Goal: Task Accomplishment & Management: Manage account settings

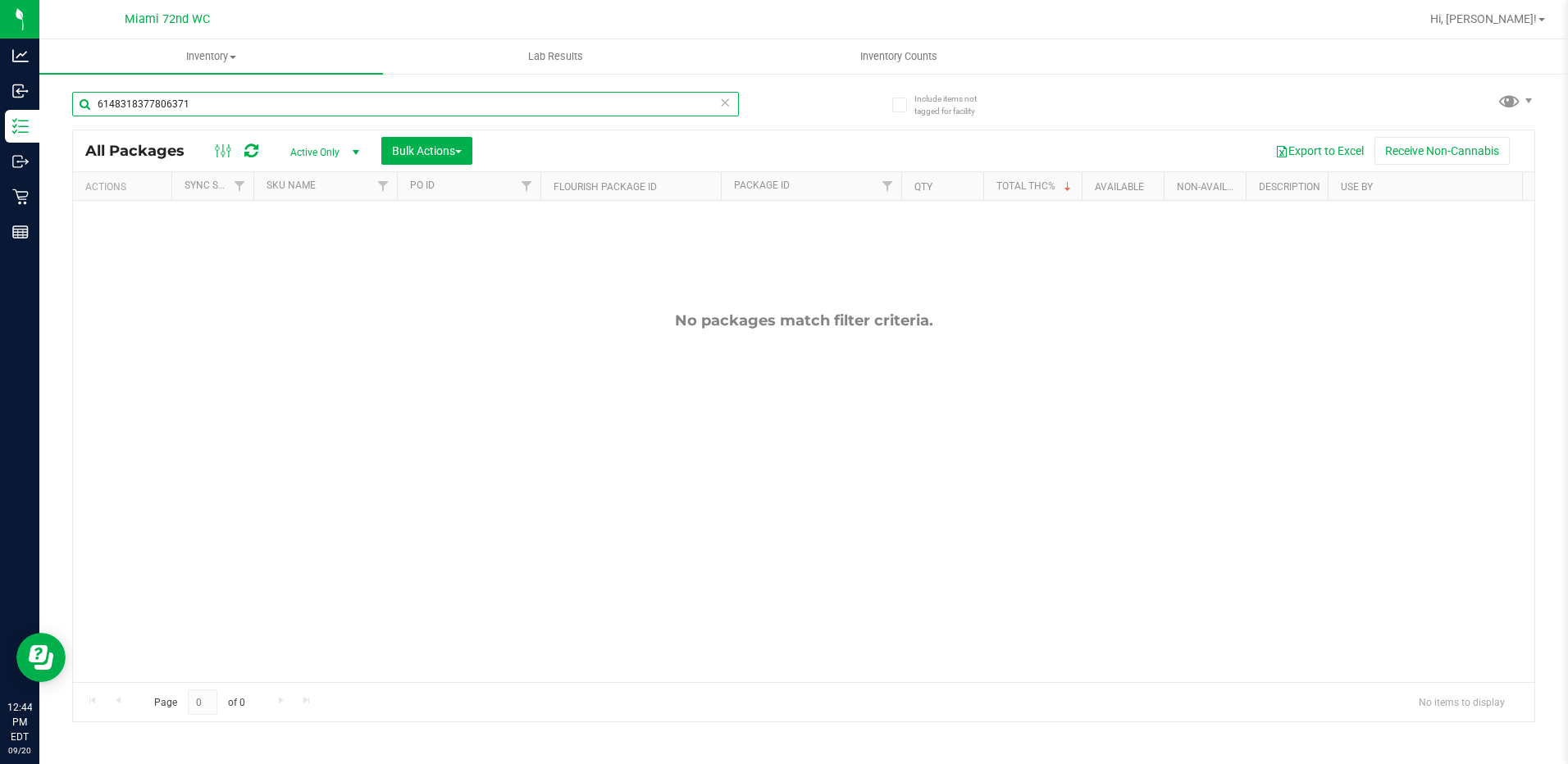
click at [255, 112] on input "6148318377806371" at bounding box center [405, 104] width 667 height 25
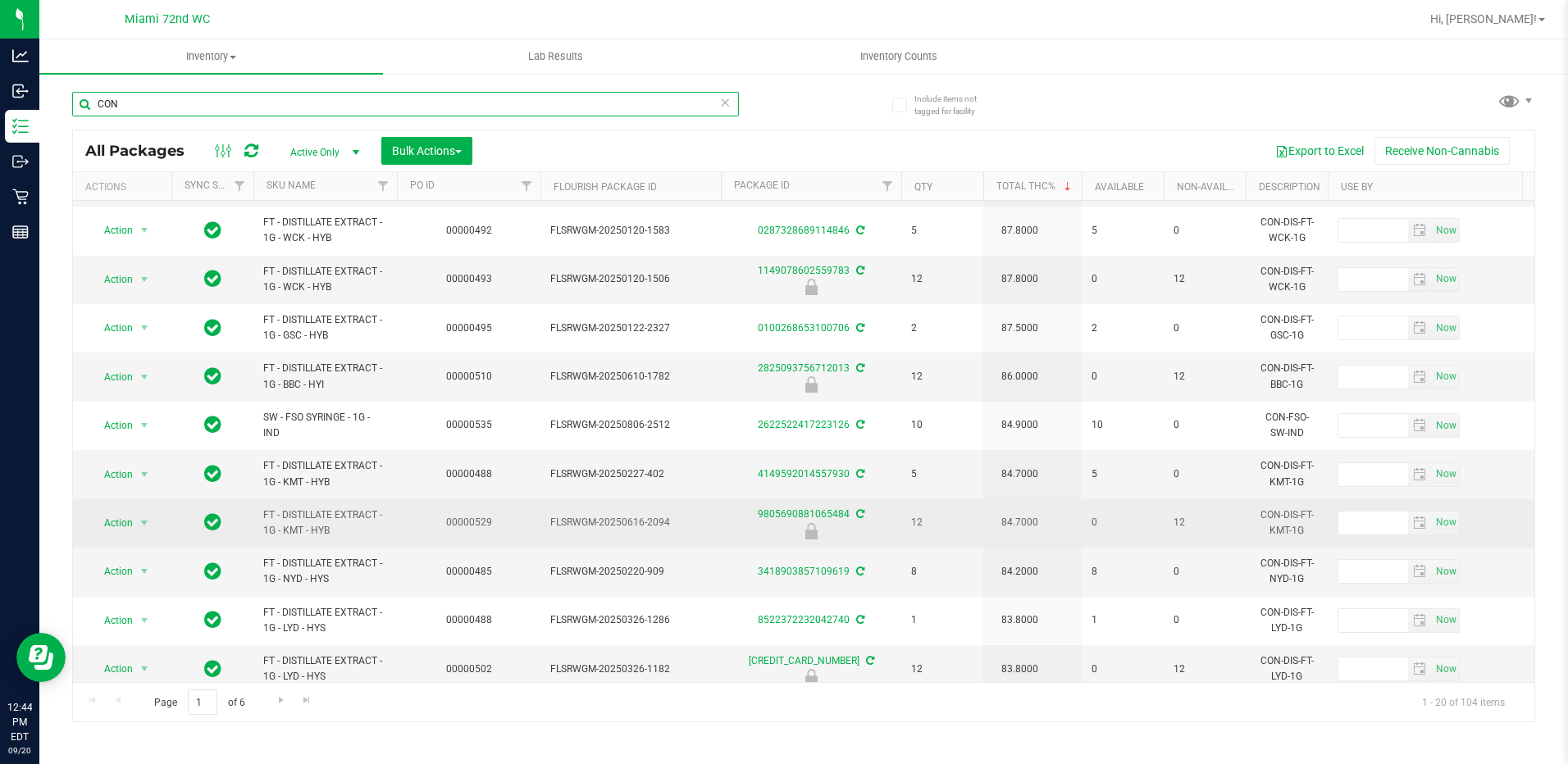
scroll to position [410, 0]
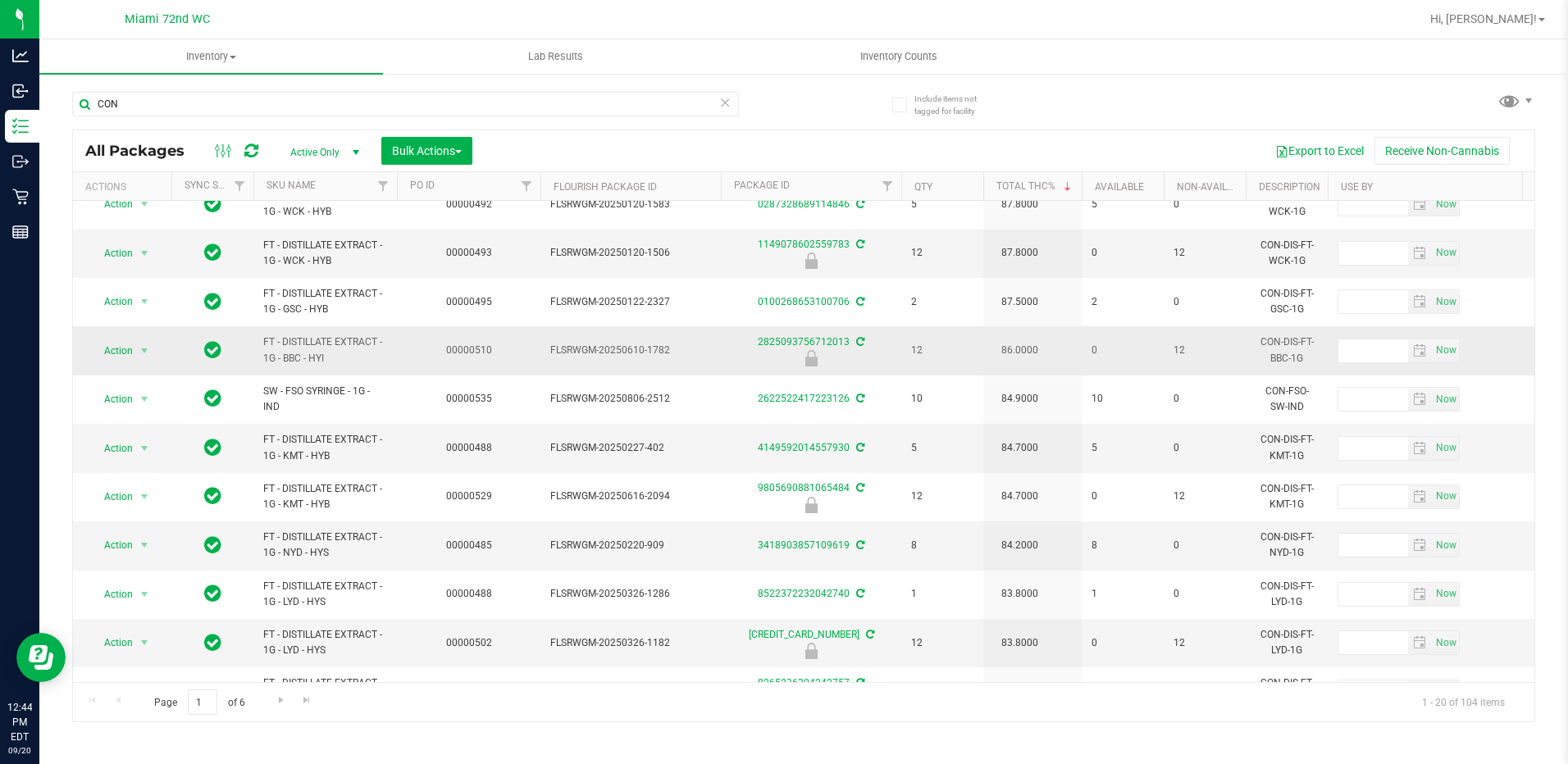
drag, startPoint x: 333, startPoint y: 352, endPoint x: 264, endPoint y: 342, distance: 69.7
click at [264, 342] on span "FT - DISTILLATE EXTRACT - 1G - BBC - HYI" at bounding box center [325, 350] width 124 height 31
copy span "FT - DISTILLATE EXTRACT - 1G - BBC - HYI"
click at [169, 122] on div "CON" at bounding box center [405, 111] width 667 height 38
click at [166, 115] on input "CON" at bounding box center [405, 104] width 667 height 25
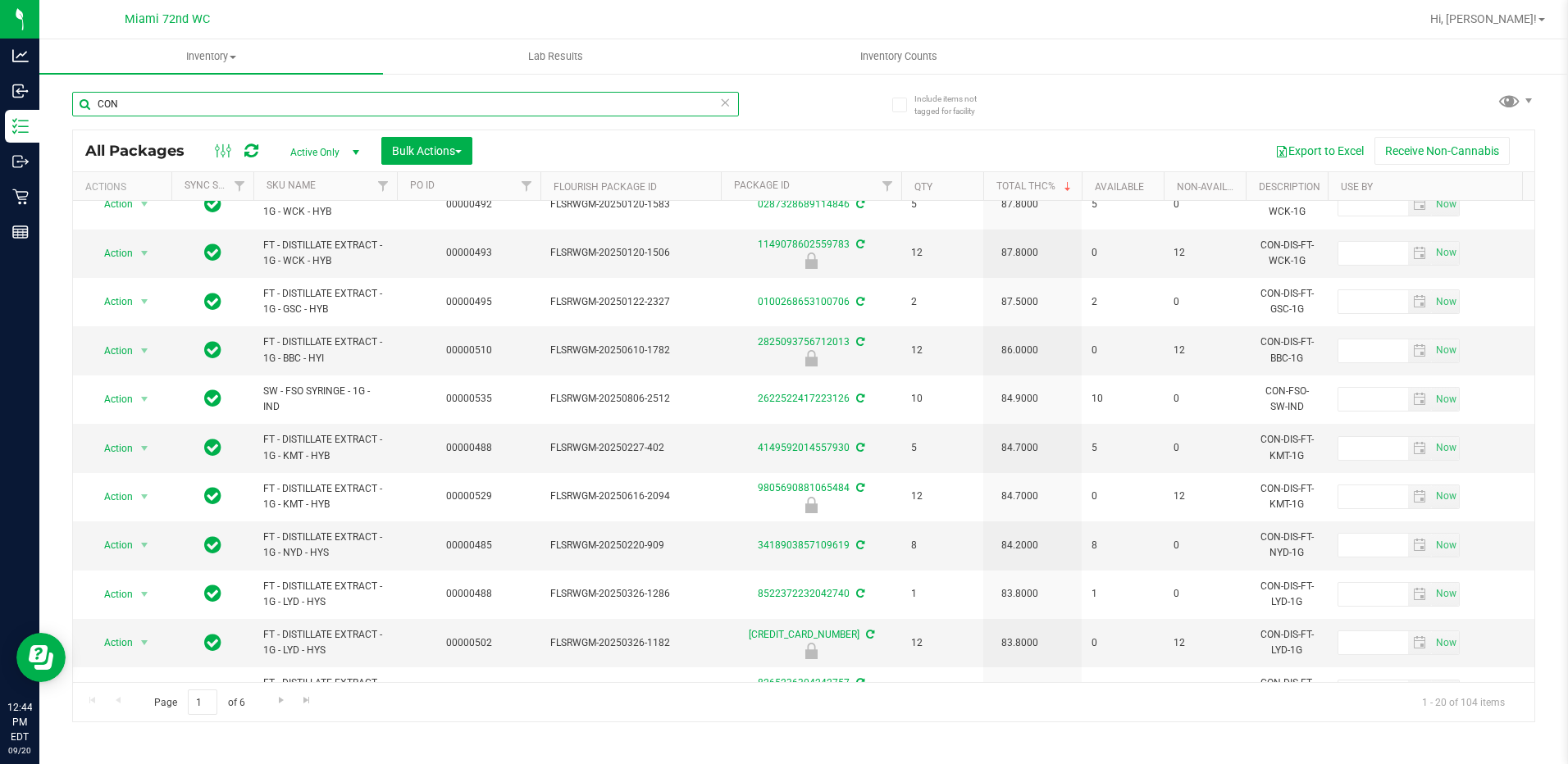
click at [166, 115] on input "CON" at bounding box center [405, 104] width 667 height 25
paste input "FT - DISTILLATE EXTRACT - 1G - BBC - HYI"
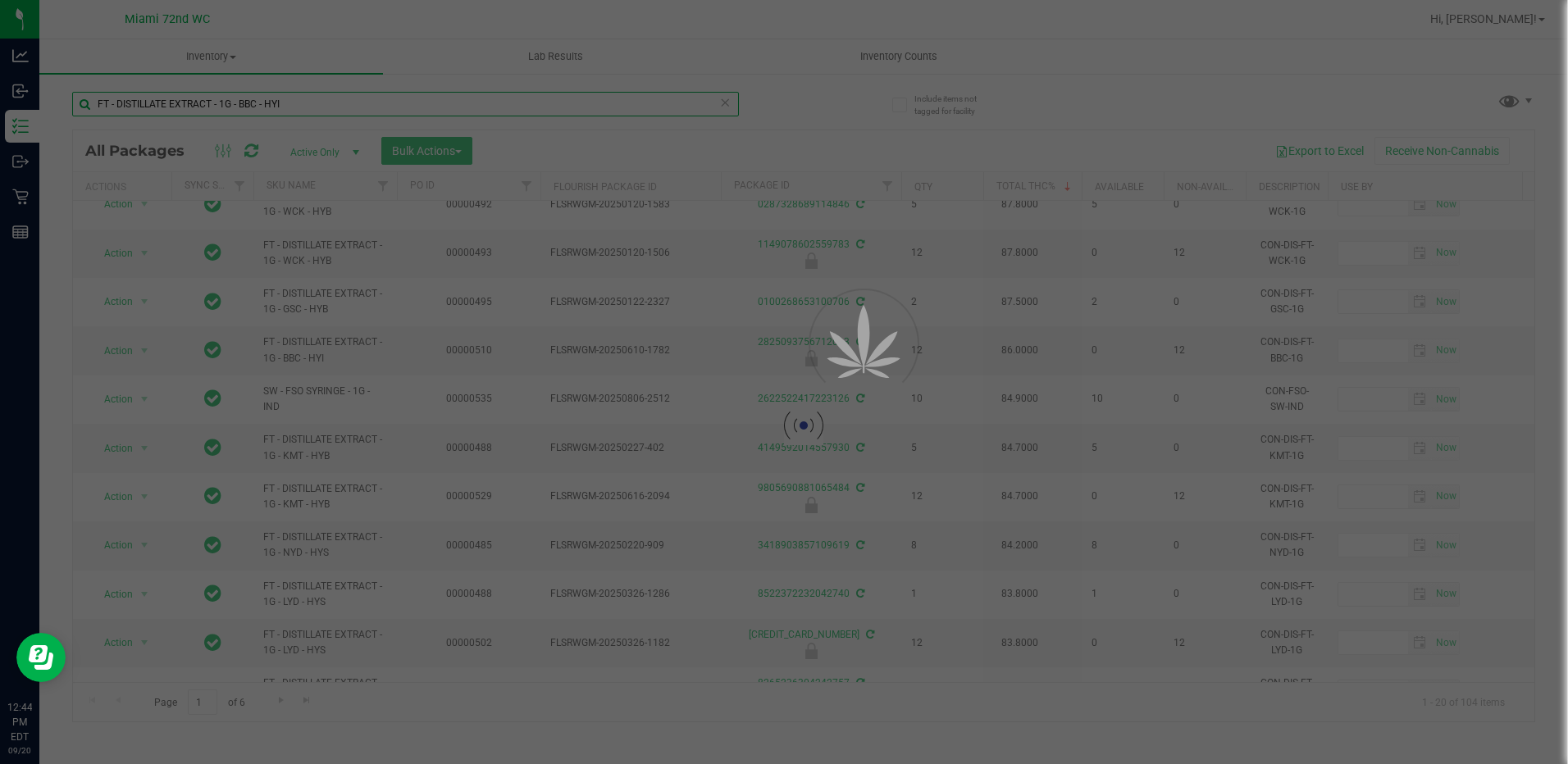
type input "FT - DISTILLATE EXTRACT - 1G - BBC - HYI"
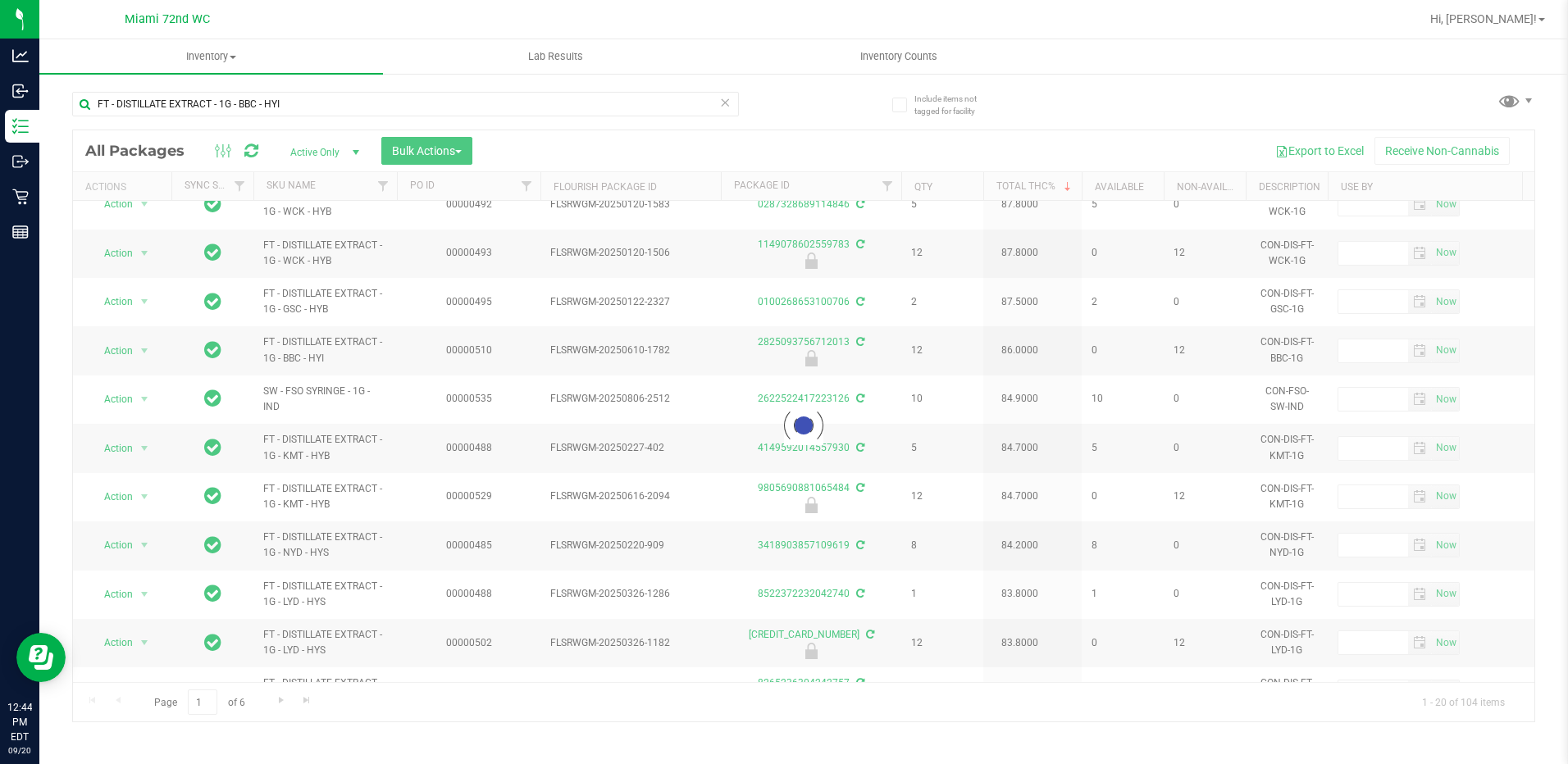
click at [336, 182] on div at bounding box center [803, 426] width 1461 height 592
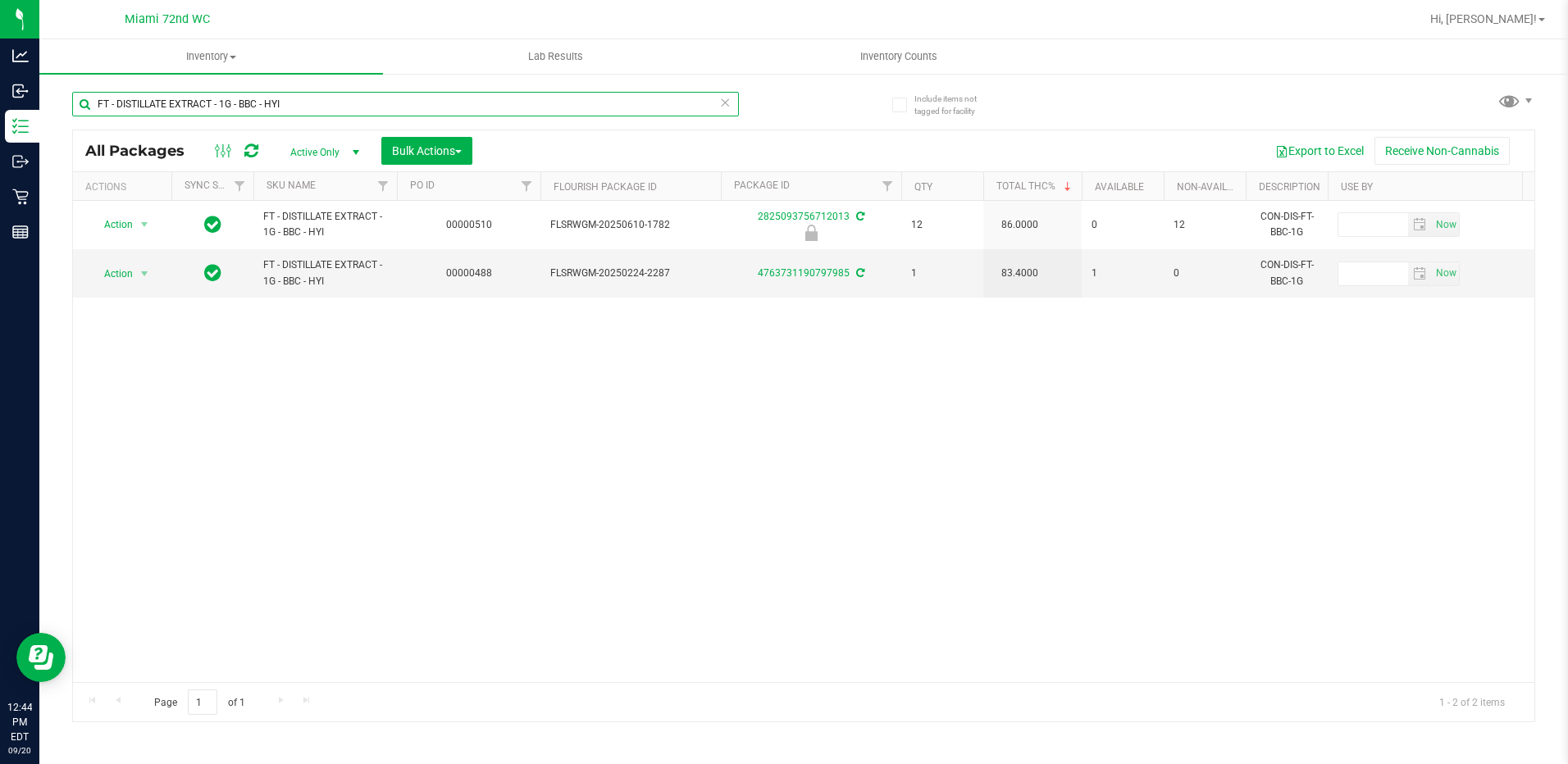
click at [252, 115] on input "FT - DISTILLATE EXTRACT - 1G - BBC - HYI" at bounding box center [405, 104] width 667 height 25
click at [776, 123] on div at bounding box center [438, 103] width 732 height 52
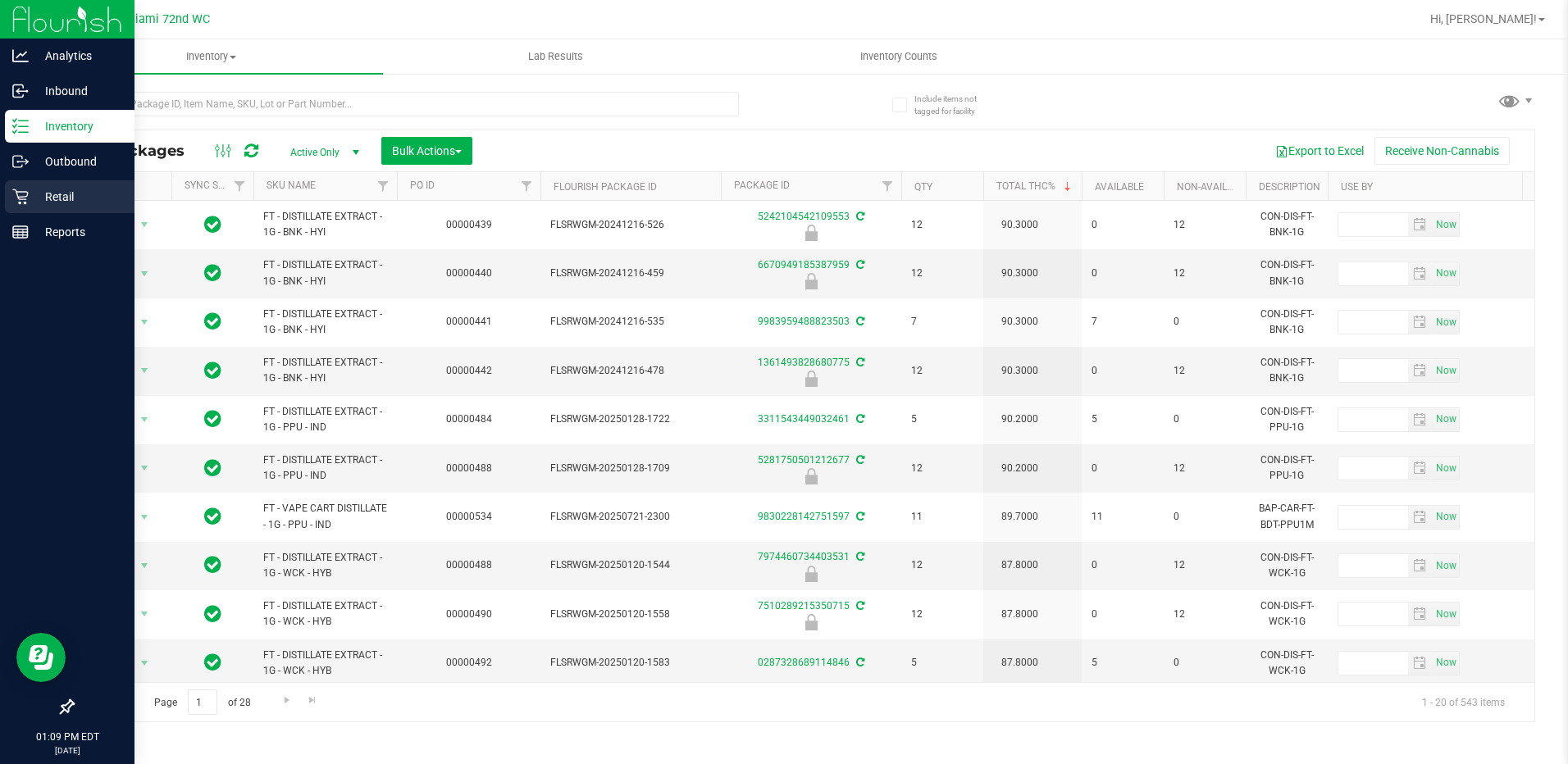
click at [24, 194] on icon at bounding box center [20, 196] width 16 height 16
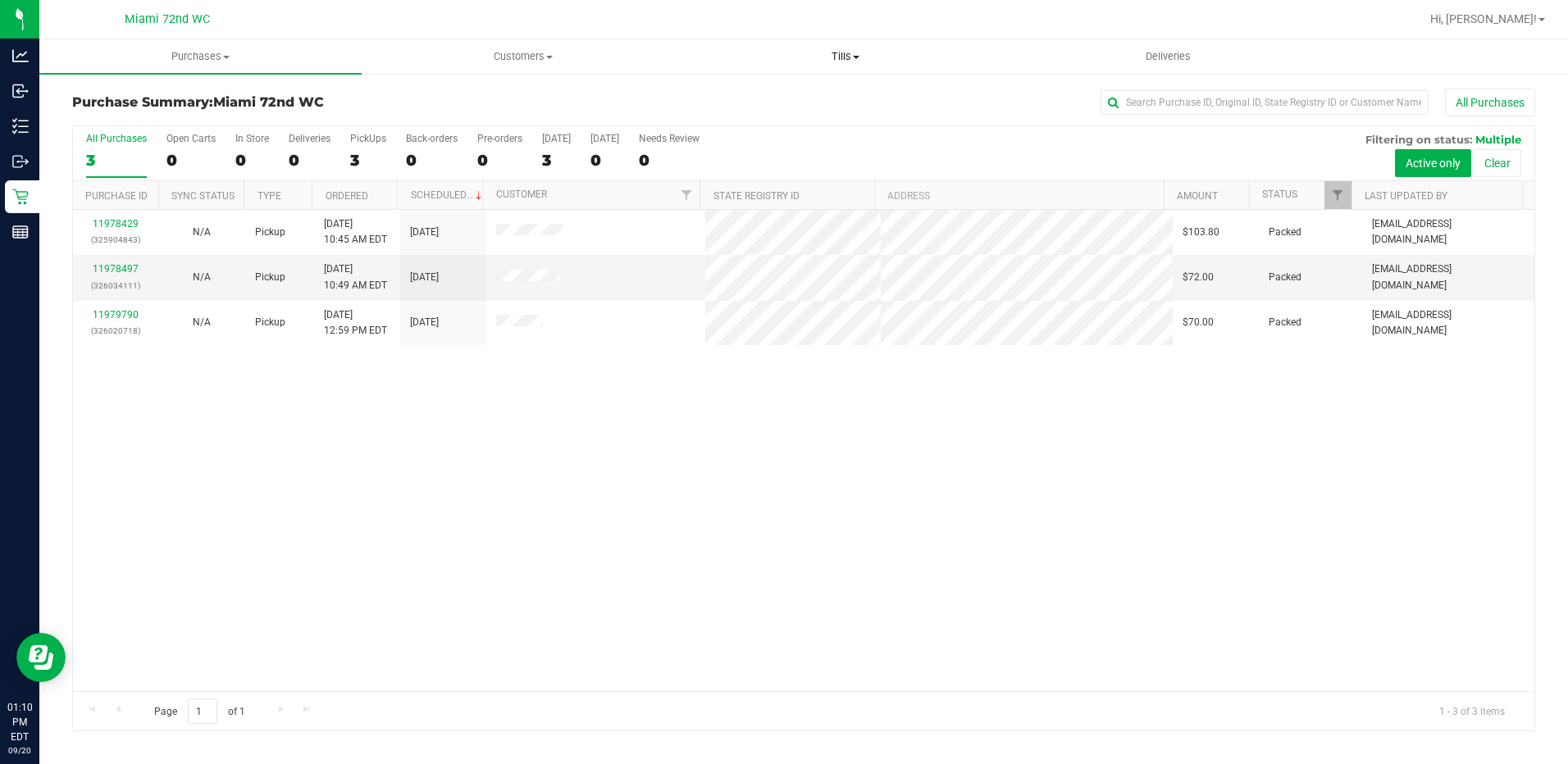
click at [824, 72] on uib-tab-heading "Tills Manage tills Reconcile e-payments" at bounding box center [845, 57] width 320 height 33
click at [810, 90] on li "Manage tills" at bounding box center [845, 99] width 322 height 19
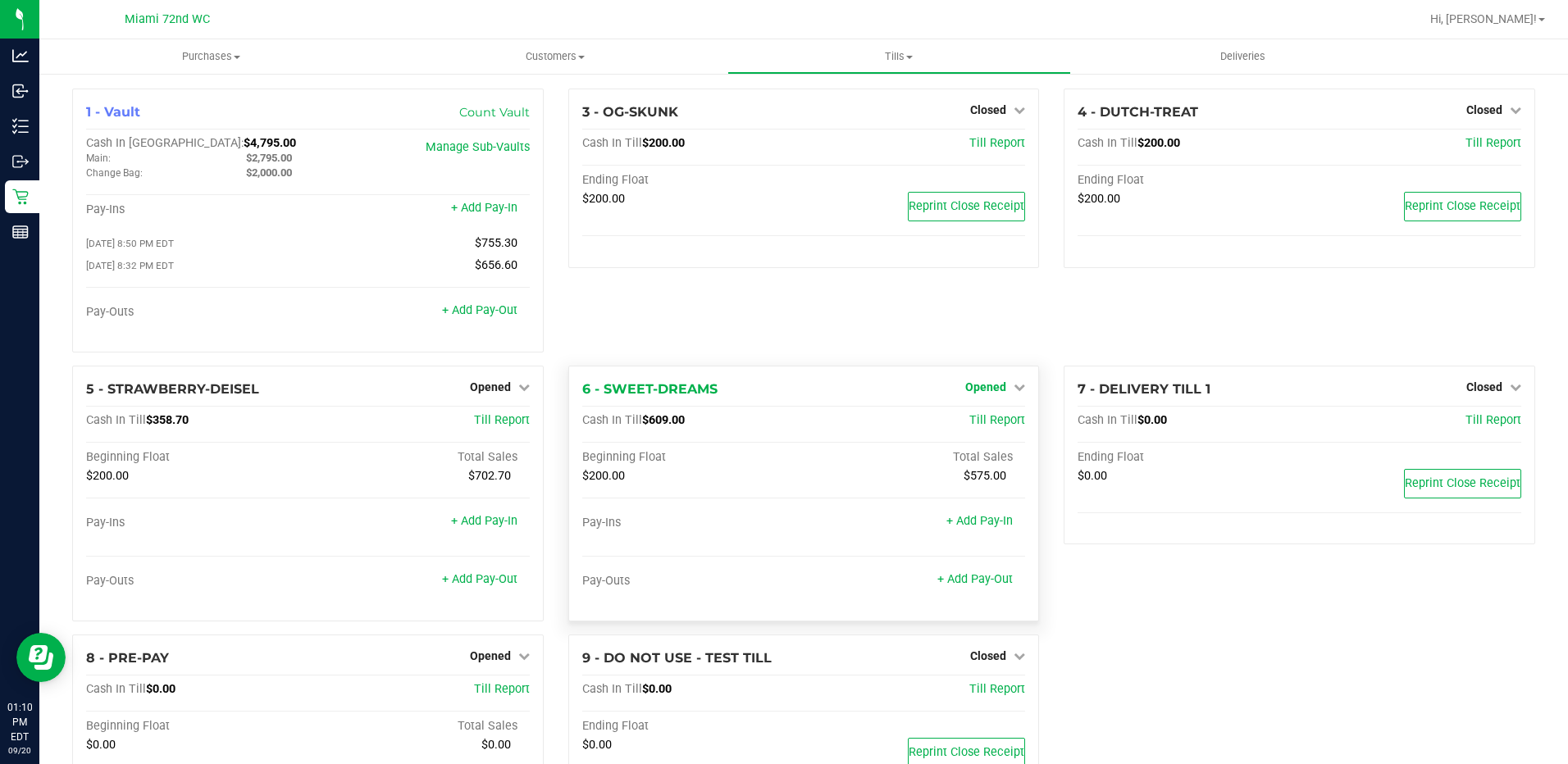
click at [983, 393] on span "Opened" at bounding box center [985, 387] width 41 height 14
click at [966, 415] on div "Close Till" at bounding box center [988, 421] width 122 height 20
click at [984, 416] on div "Close Till" at bounding box center [988, 421] width 122 height 20
click at [985, 423] on link "Close Till" at bounding box center [988, 421] width 44 height 14
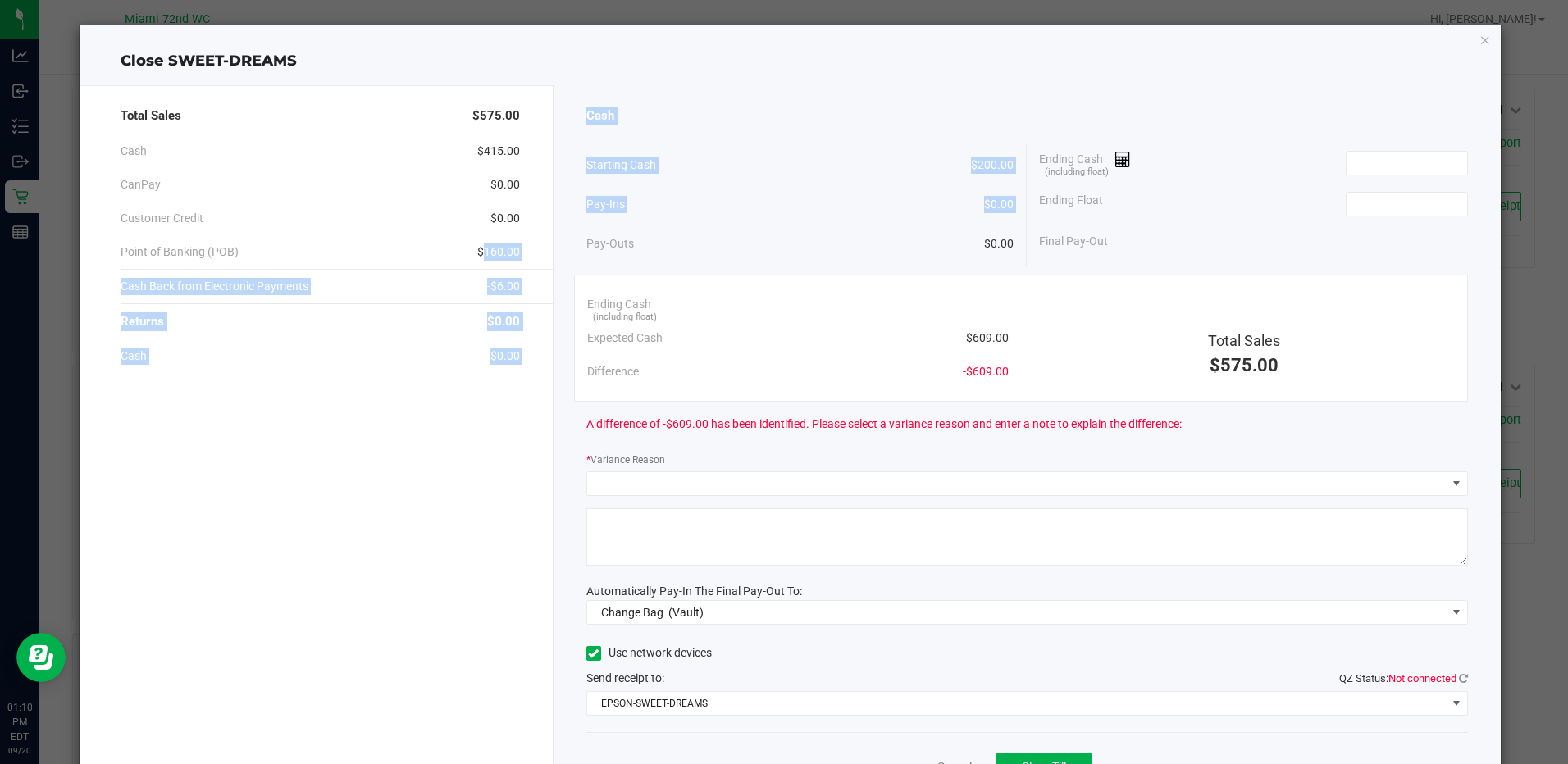
drag, startPoint x: 472, startPoint y: 254, endPoint x: 580, endPoint y: 261, distance: 108.2
click at [580, 261] on div "Total Sales $575.00 Cash $415.00 CanPay $0.00 Customer Credit $0.00 Point of Ba…" at bounding box center [789, 455] width 1420 height 739
drag, startPoint x: 580, startPoint y: 261, endPoint x: 517, endPoint y: 252, distance: 63.6
click at [517, 252] on div "Total Sales $575.00 Cash $415.00 CanPay $0.00 Customer Credit $0.00 Point of Ba…" at bounding box center [316, 455] width 473 height 739
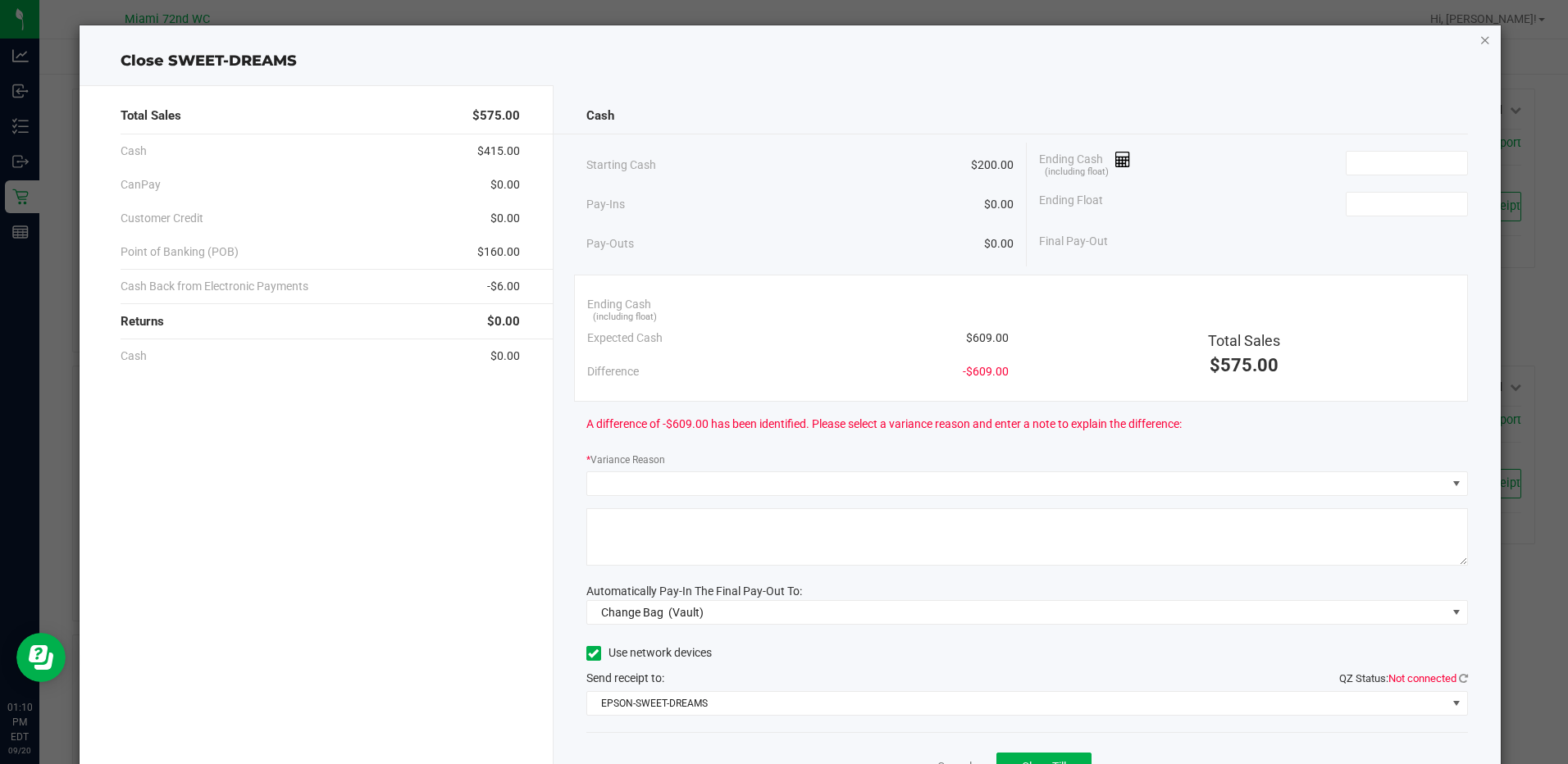
click at [1479, 44] on icon "button" at bounding box center [1485, 39] width 12 height 19
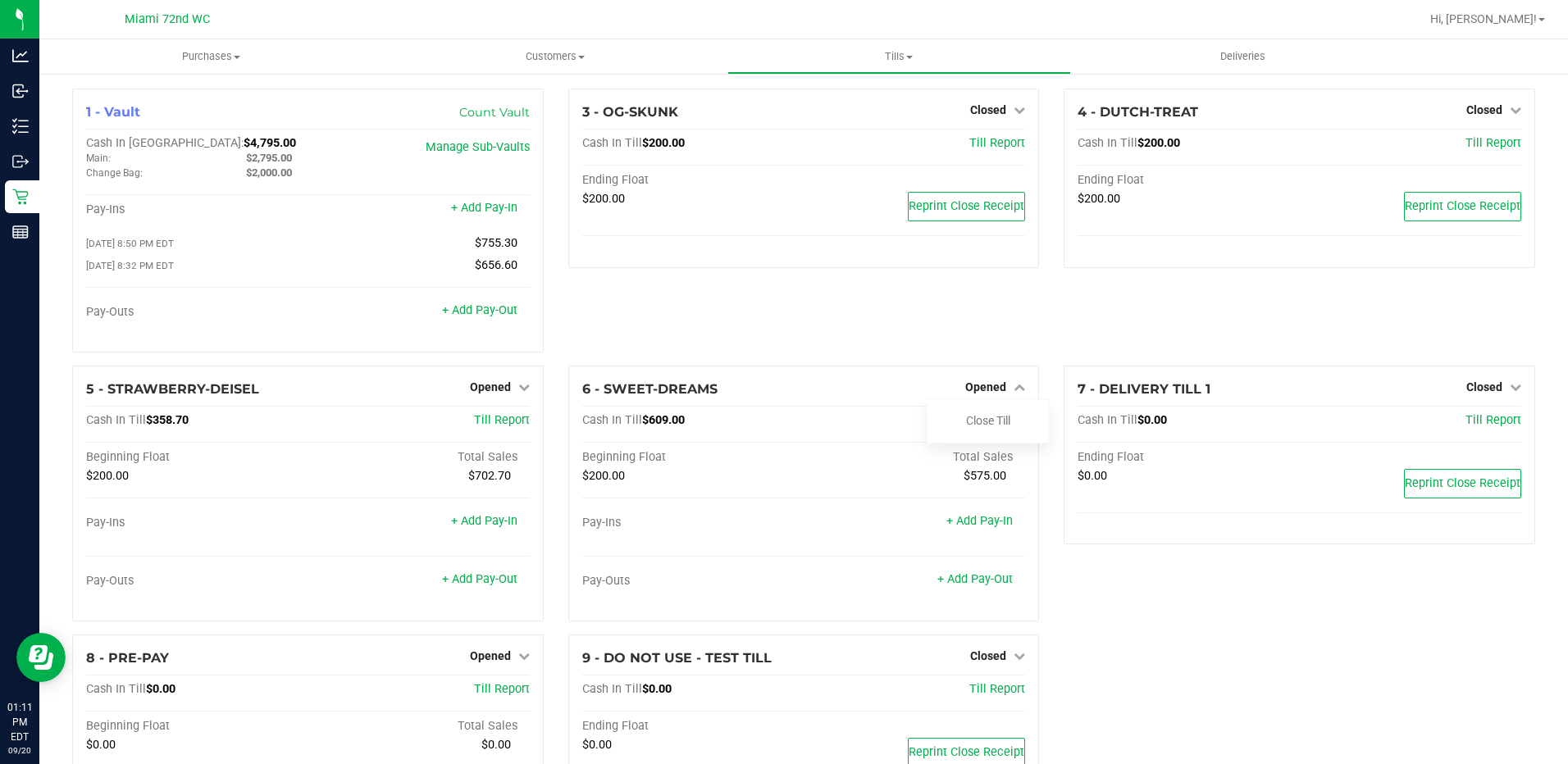
click at [42, 196] on div "1 - Vault Count Vault Cash In Vault: $4,795.00 Main: $2,795.00 Change Bag: $2,0…" at bounding box center [803, 495] width 1528 height 848
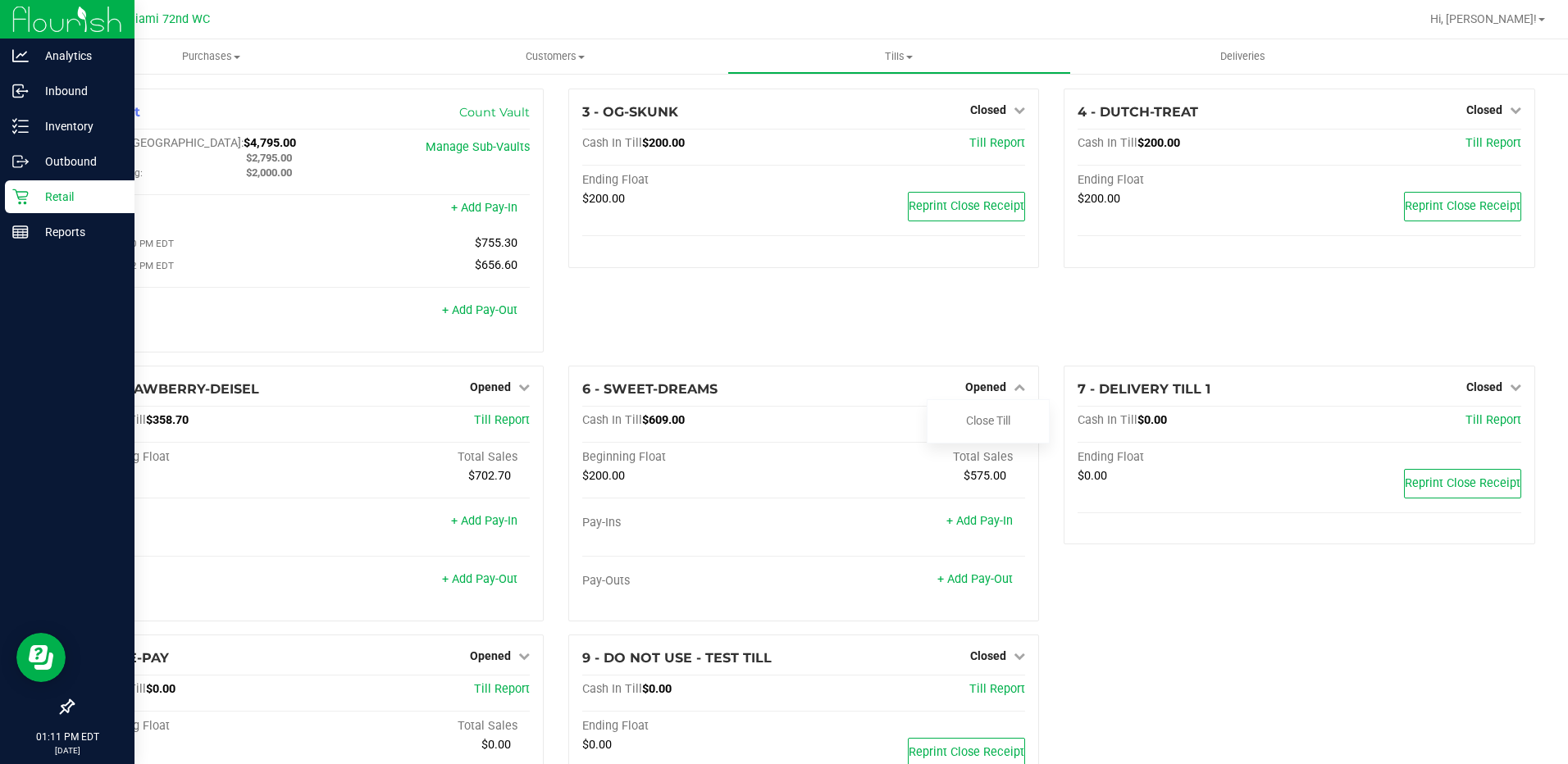
click at [19, 194] on icon at bounding box center [20, 196] width 16 height 16
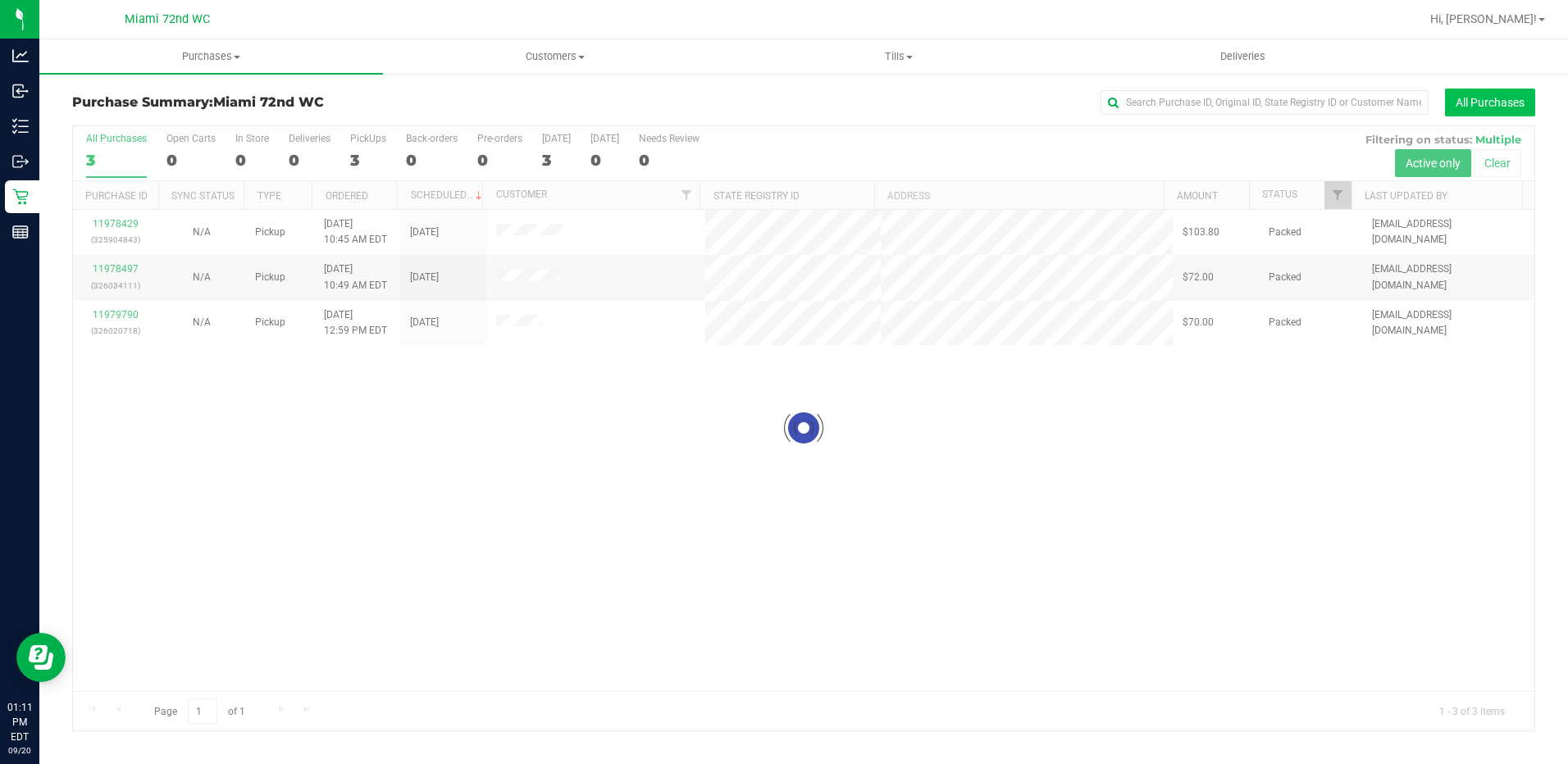
click at [1484, 100] on button "All Purchases" at bounding box center [1489, 102] width 90 height 28
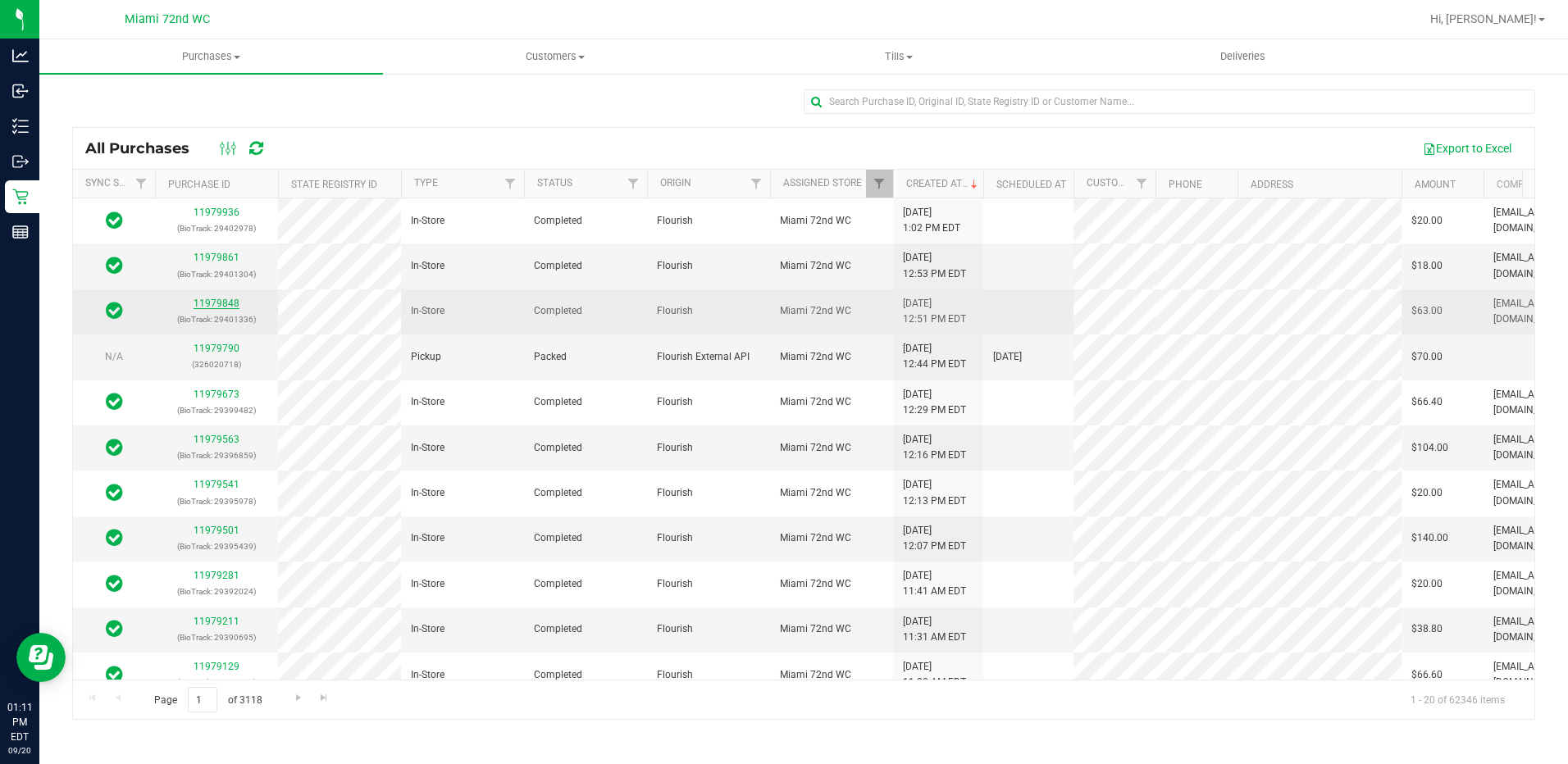
click at [205, 307] on link "11979848" at bounding box center [216, 303] width 46 height 12
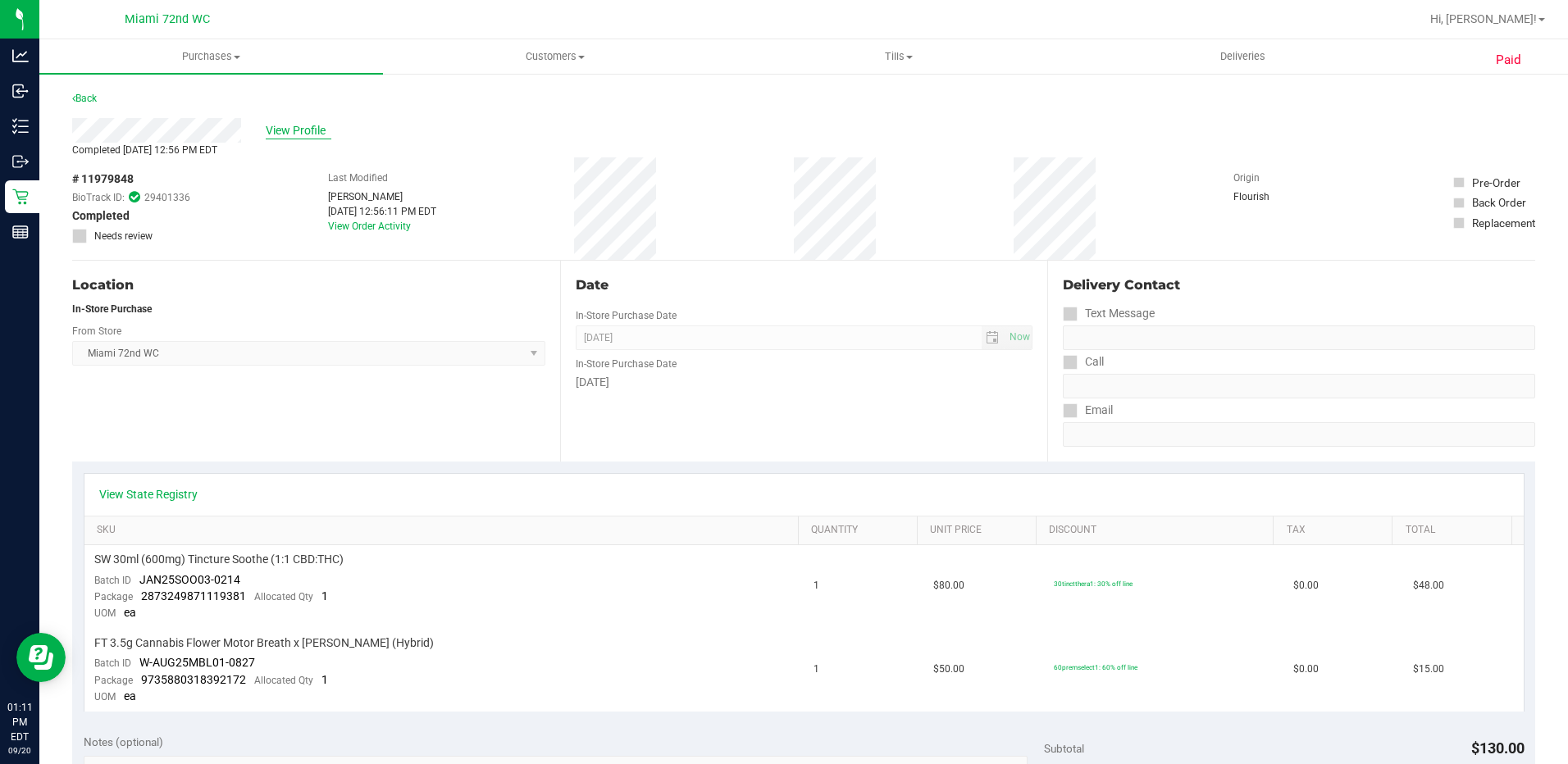
click at [282, 129] on span "View Profile" at bounding box center [298, 131] width 66 height 17
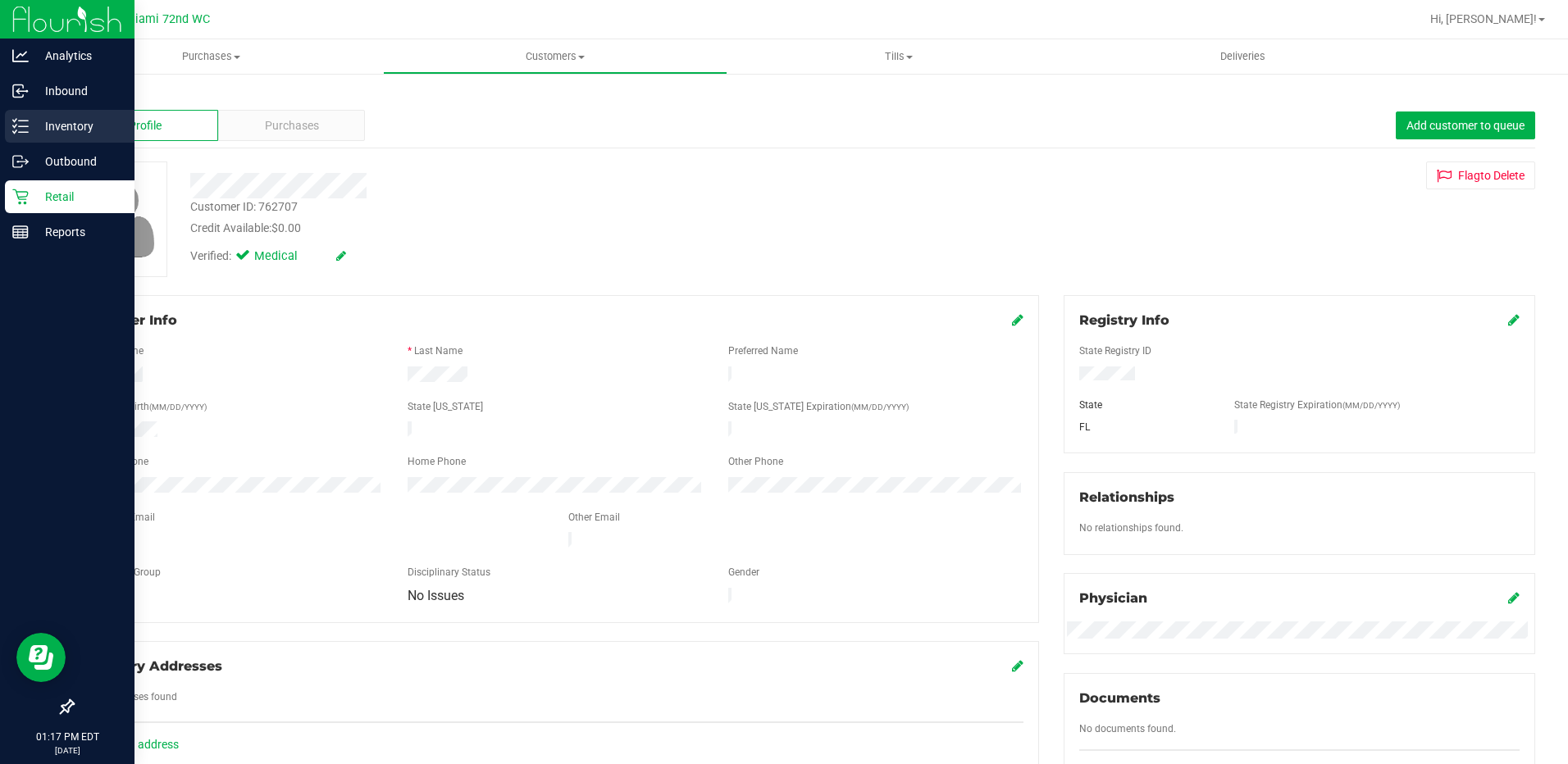
click at [23, 126] on line at bounding box center [23, 126] width 9 height 0
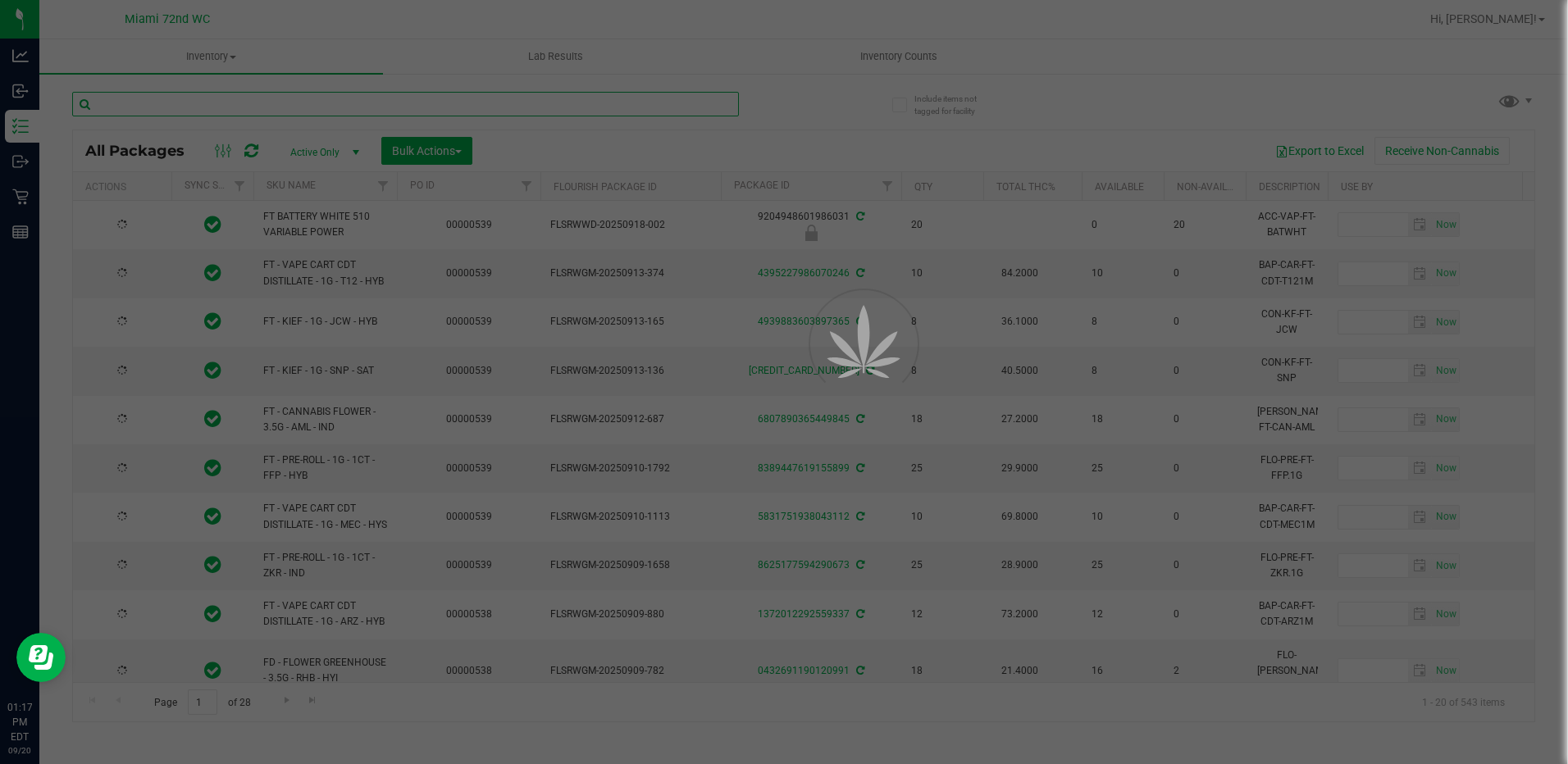
click at [160, 109] on input "text" at bounding box center [405, 104] width 667 height 25
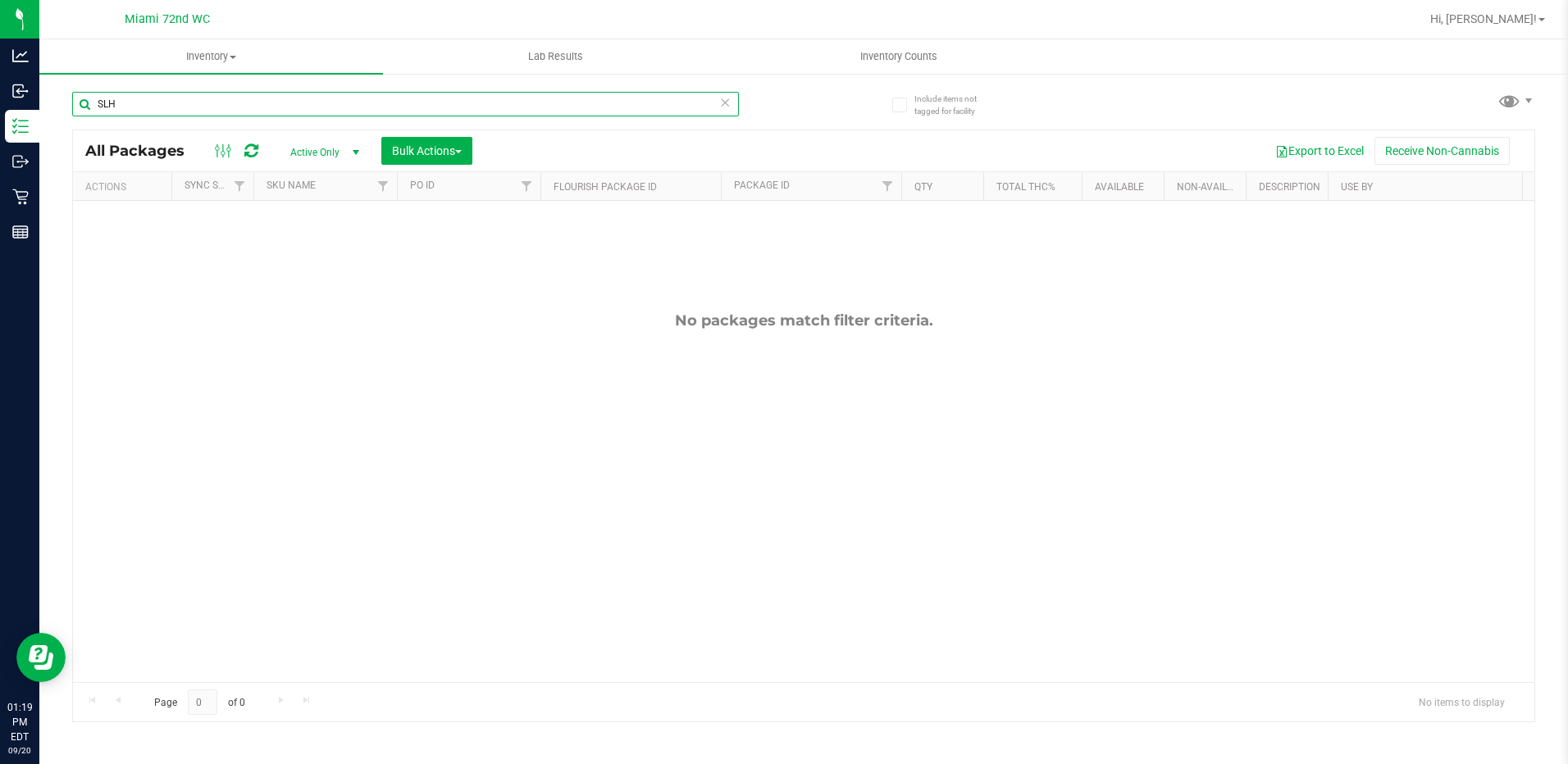
click at [172, 113] on input "SLH" at bounding box center [405, 104] width 667 height 25
type input "atomic"
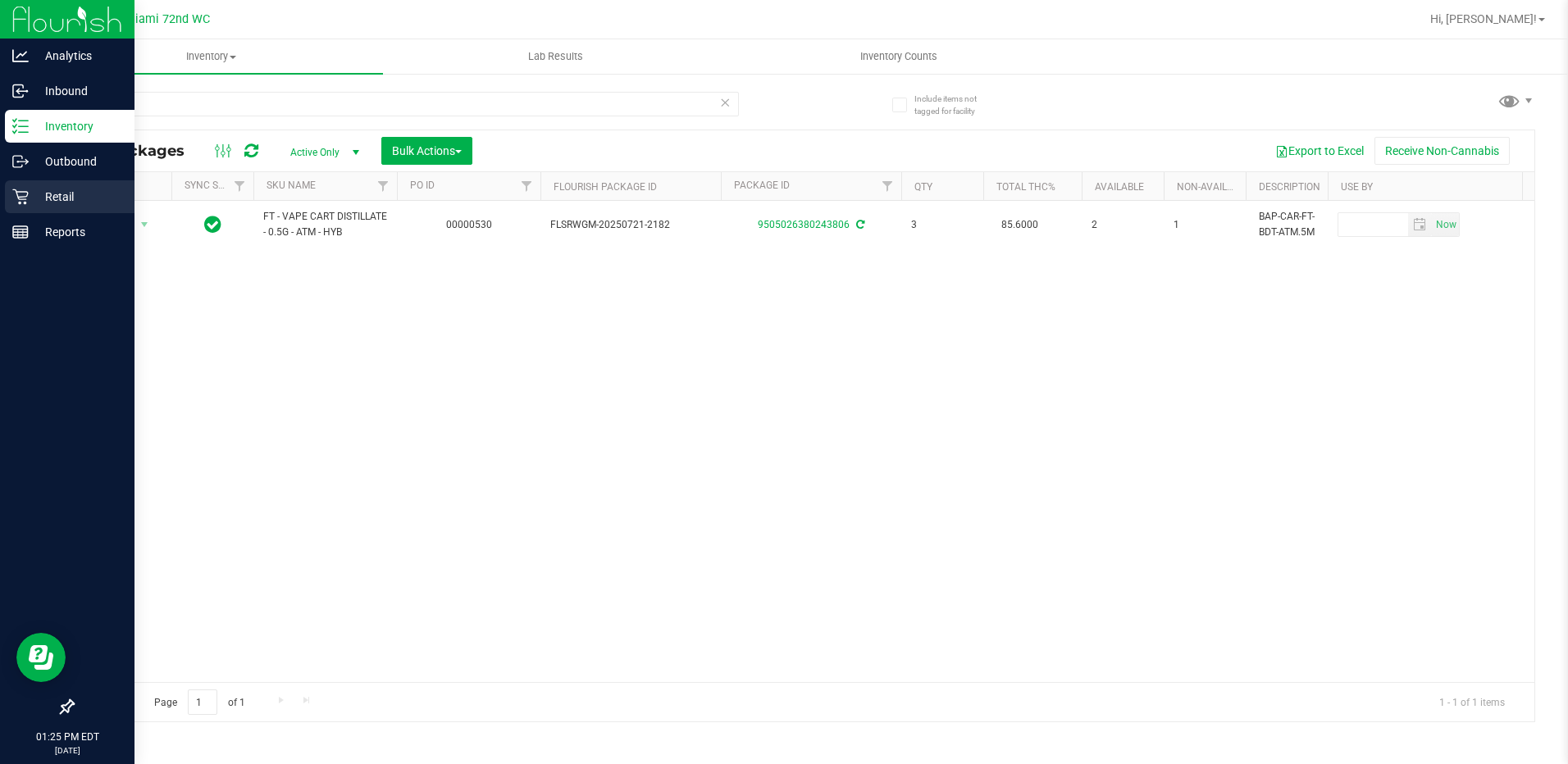
click at [69, 186] on div "Retail" at bounding box center [69, 197] width 129 height 33
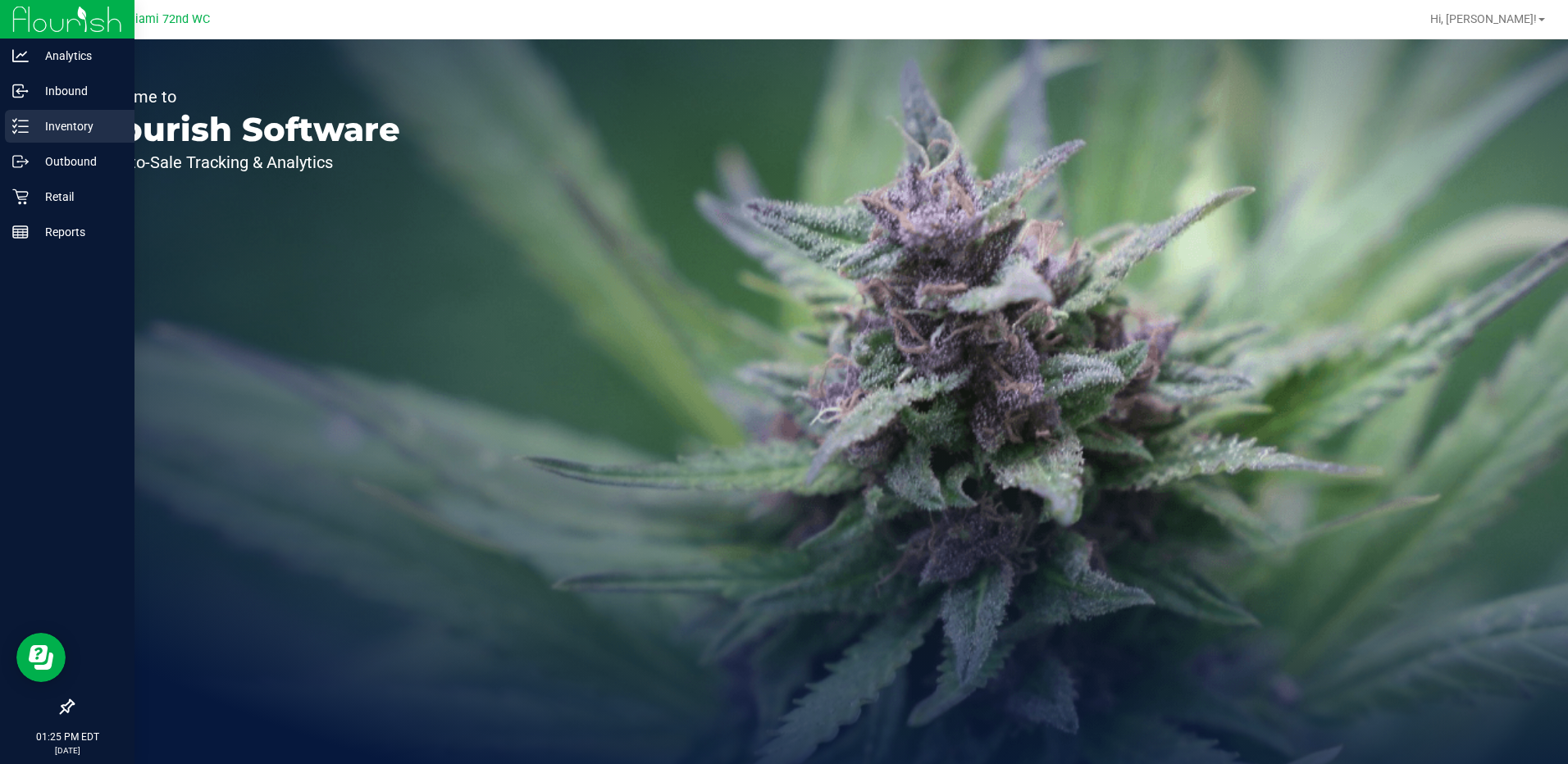
click at [68, 134] on p "Inventory" at bounding box center [78, 126] width 98 height 19
click at [23, 121] on line at bounding box center [23, 121] width 9 height 0
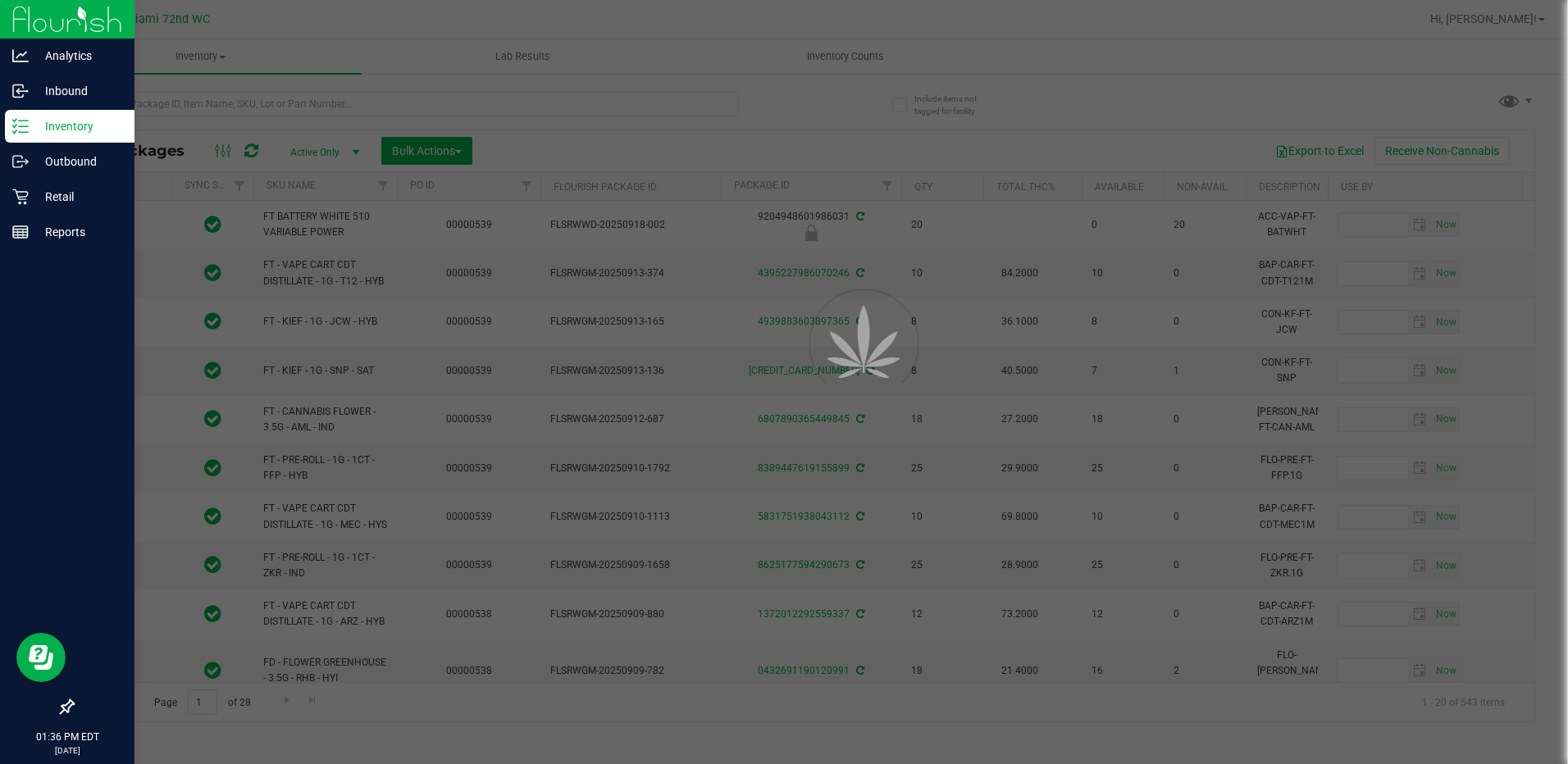
click at [291, 106] on div at bounding box center [784, 382] width 1568 height 764
click at [287, 92] on input "text" at bounding box center [405, 104] width 667 height 25
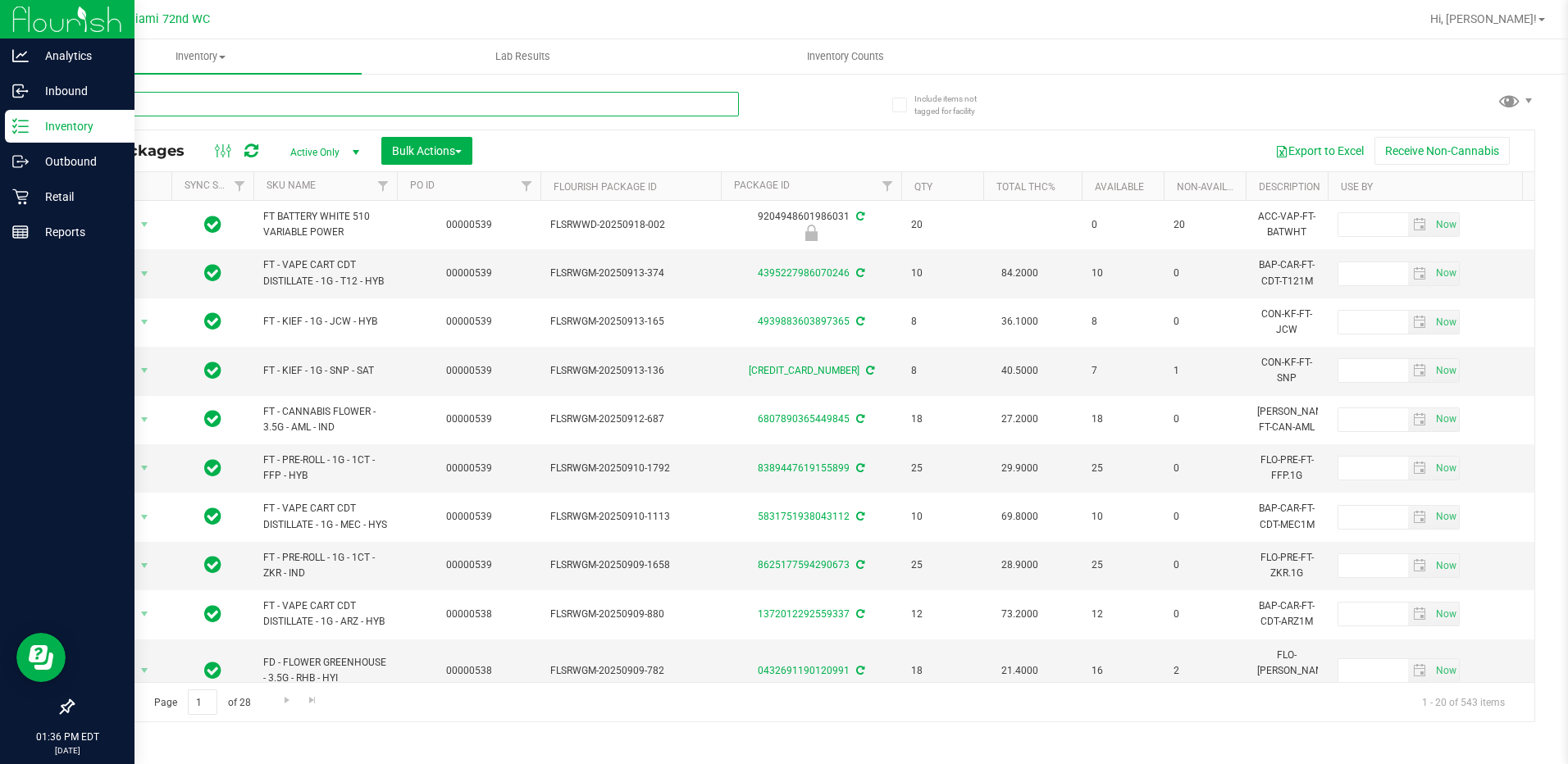
type input "bdl"
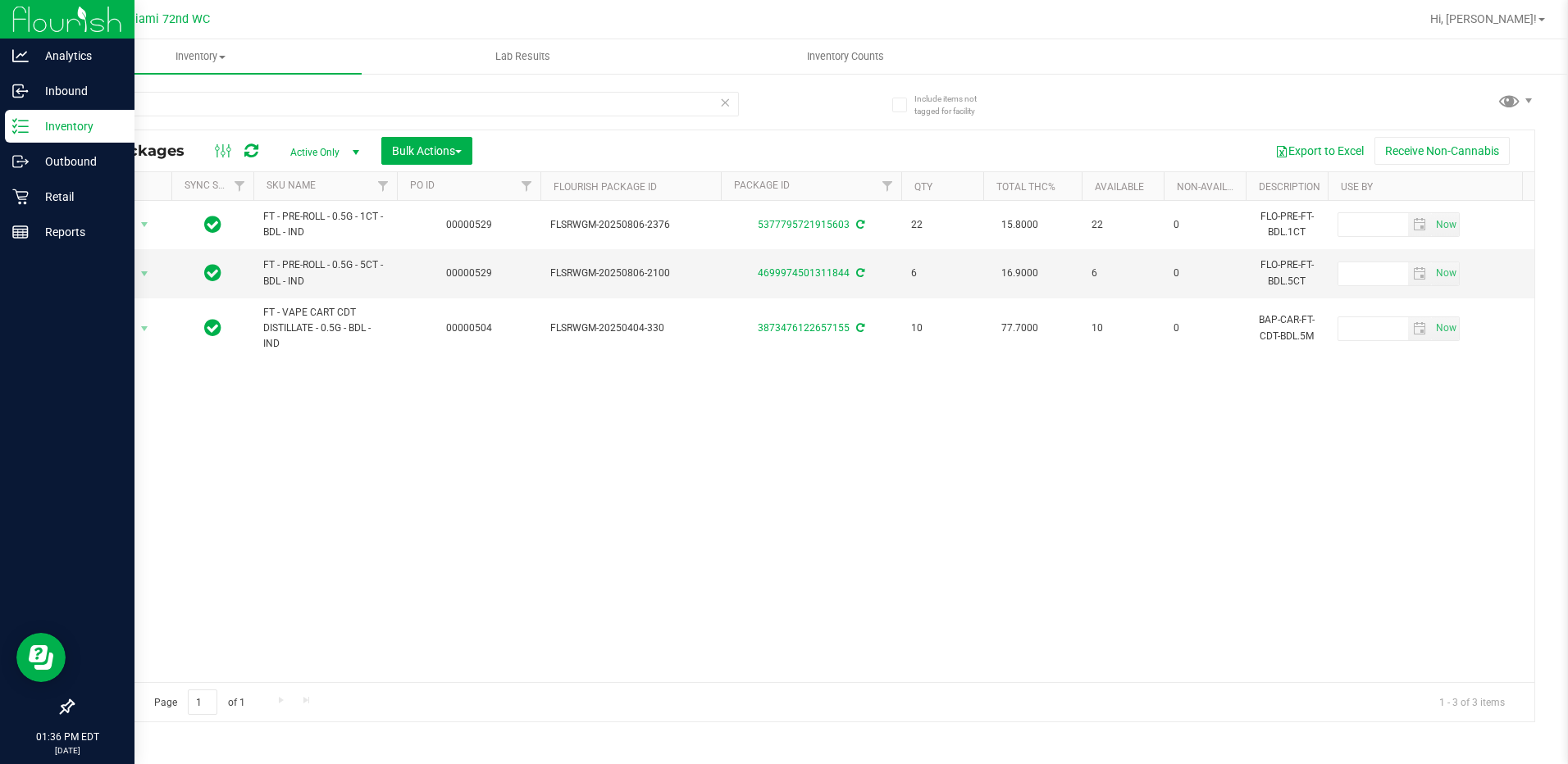
click at [373, 382] on div "Action Action Adjust qty Create package Edit attributes Global inventory Locate…" at bounding box center [803, 442] width 1461 height 482
click at [28, 194] on icon at bounding box center [20, 197] width 15 height 15
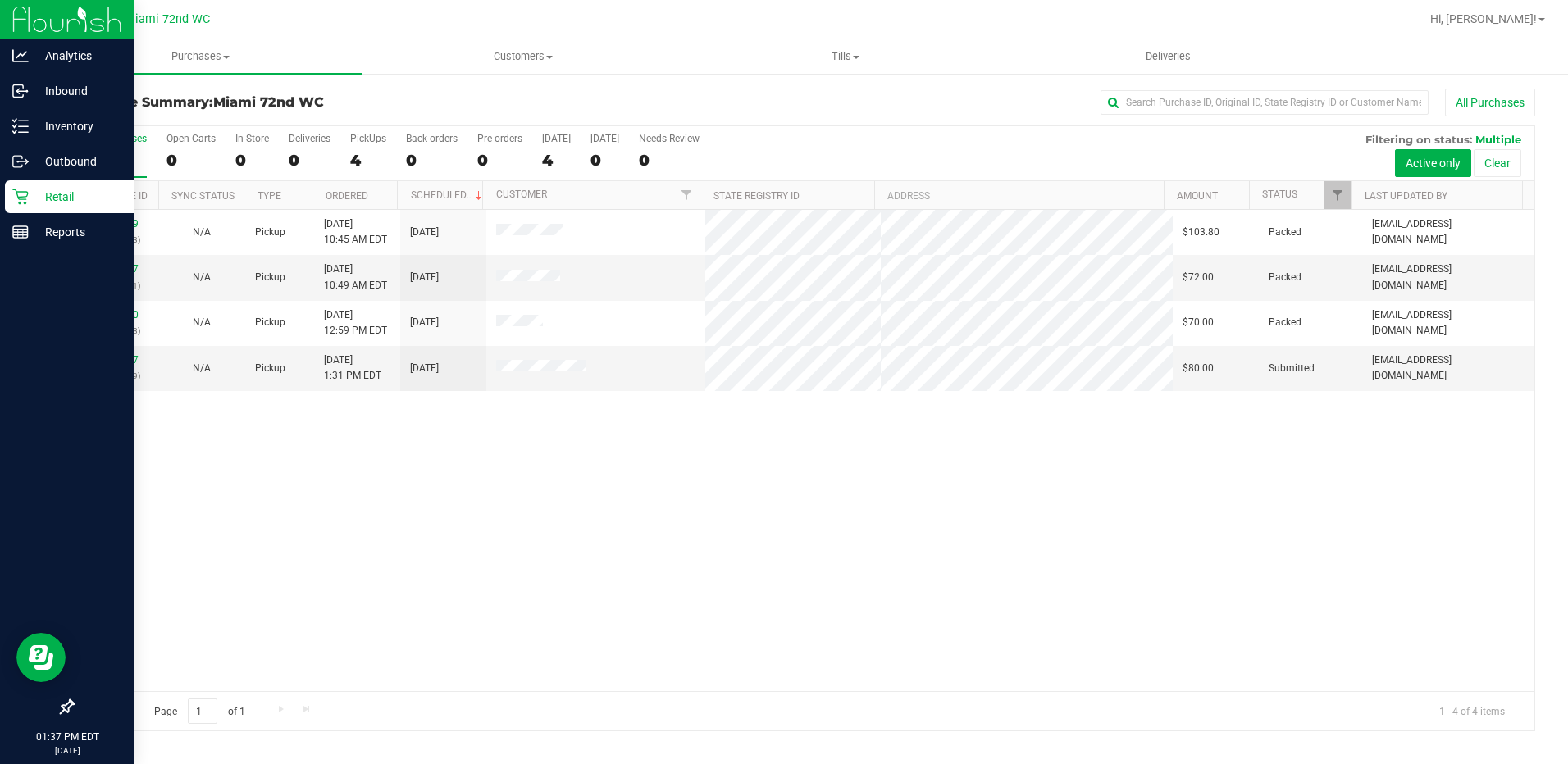
click at [24, 195] on icon at bounding box center [20, 196] width 16 height 16
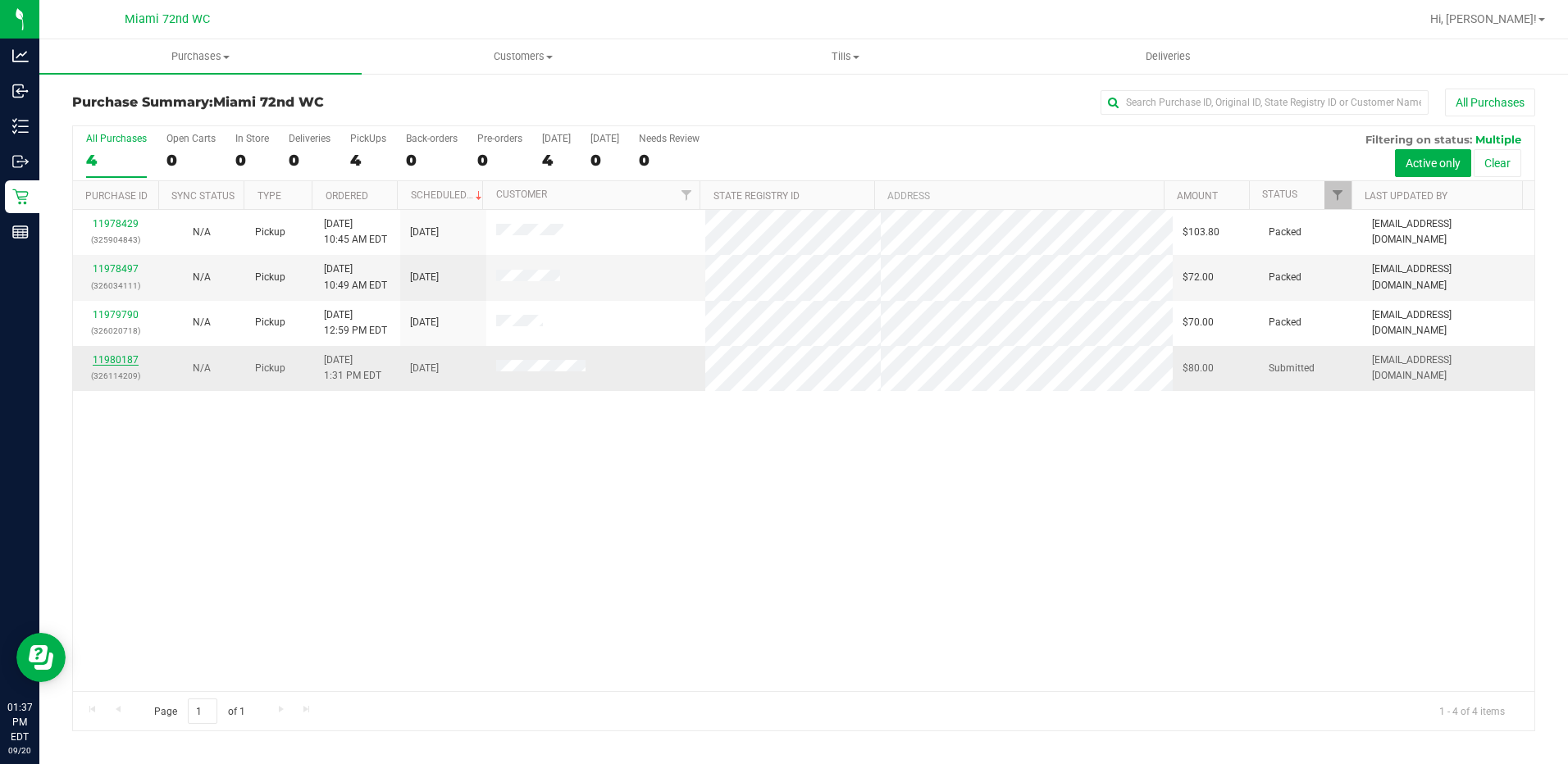
click at [135, 363] on link "11980187" at bounding box center [116, 360] width 46 height 12
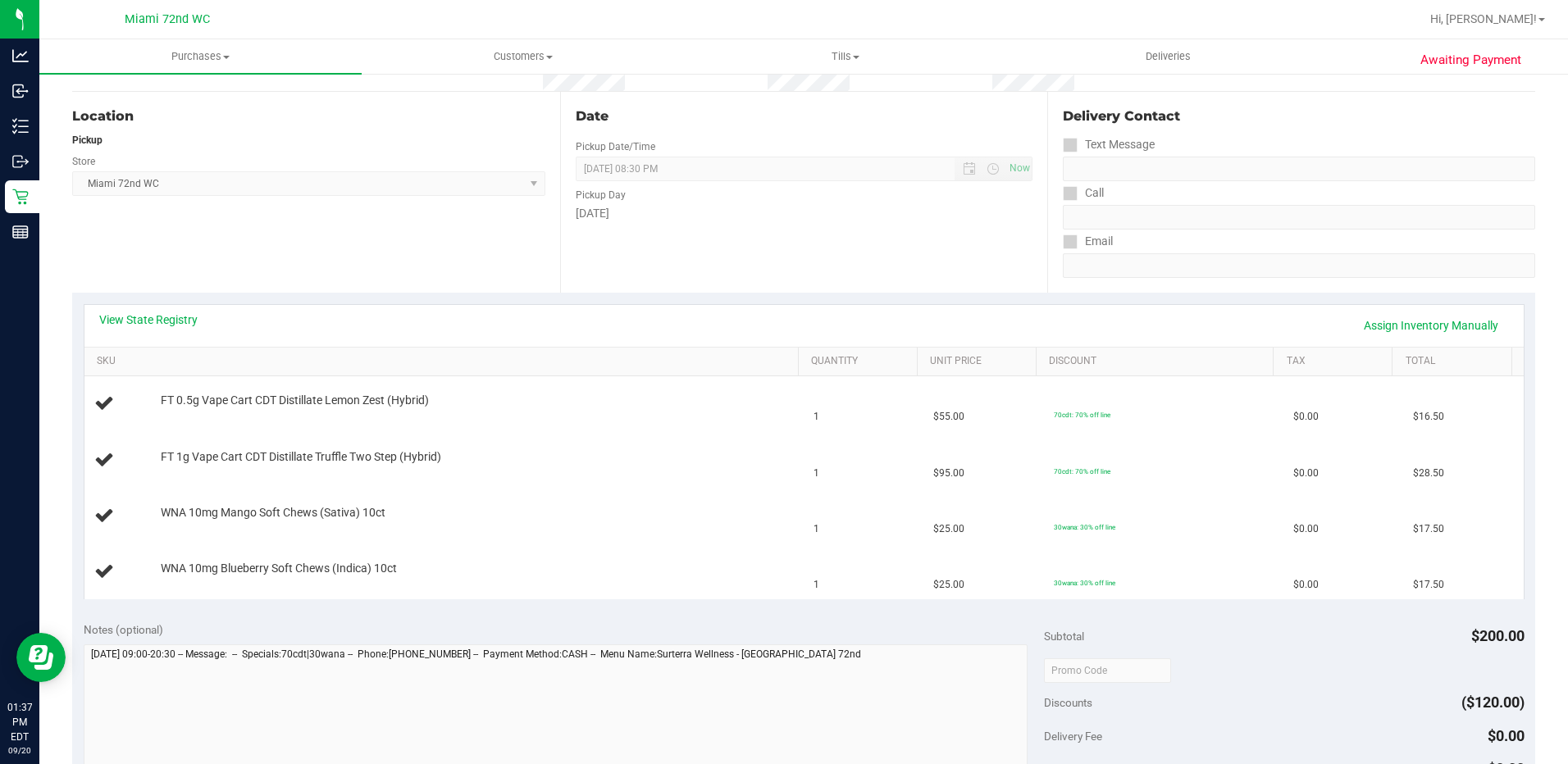
scroll to position [291, 0]
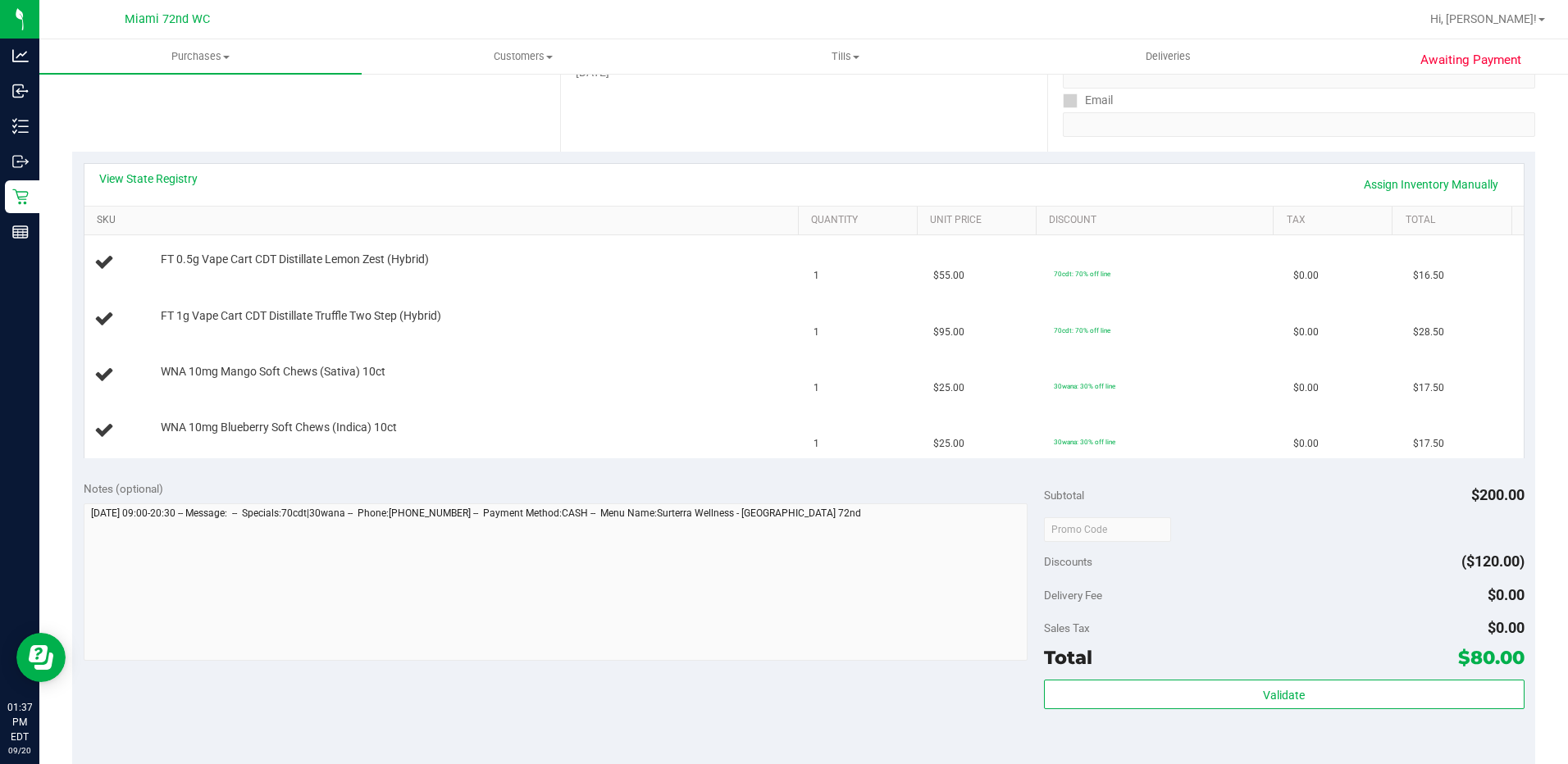
click at [571, 218] on link "SKU" at bounding box center [444, 221] width 694 height 14
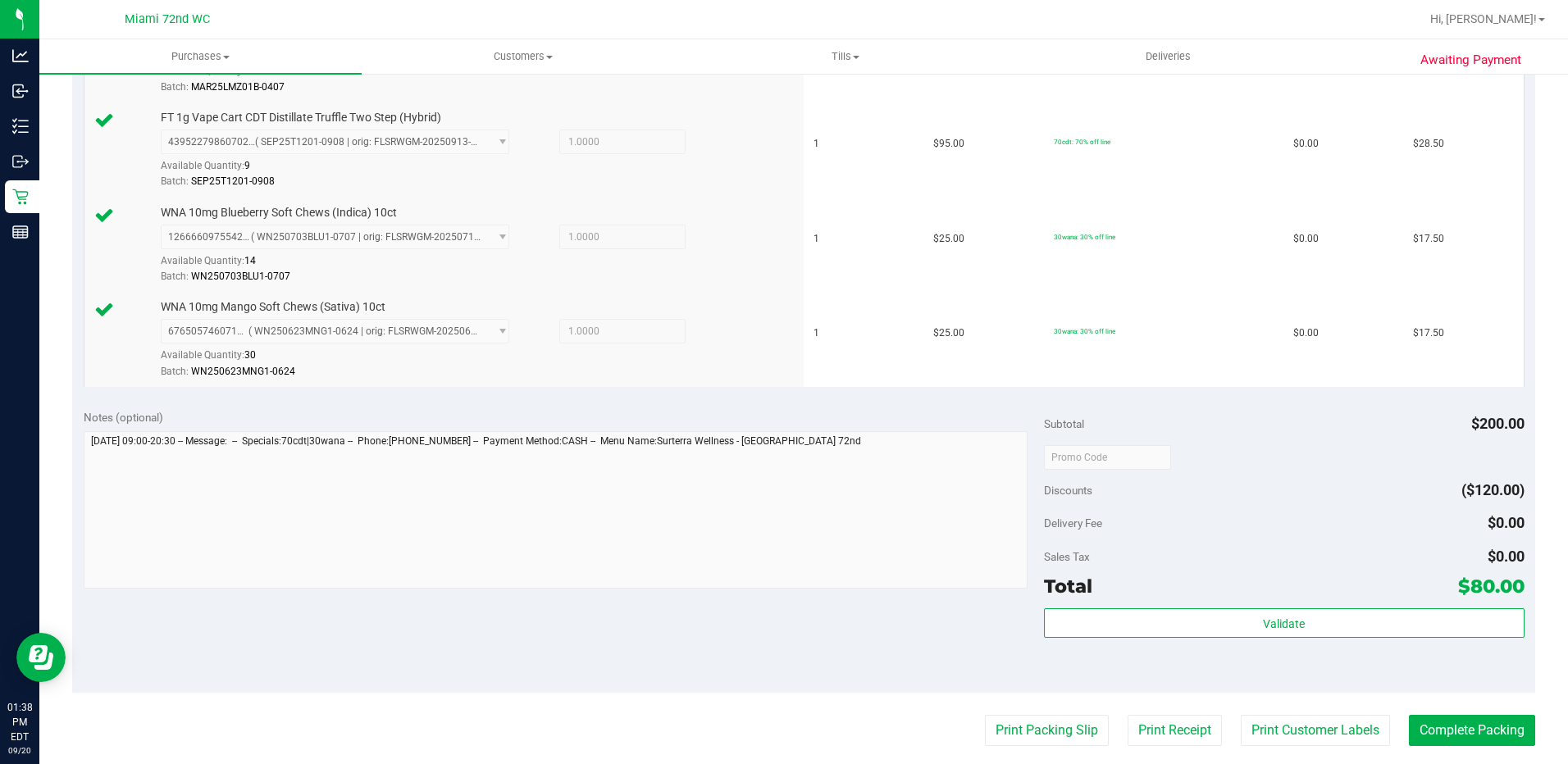
scroll to position [619, 0]
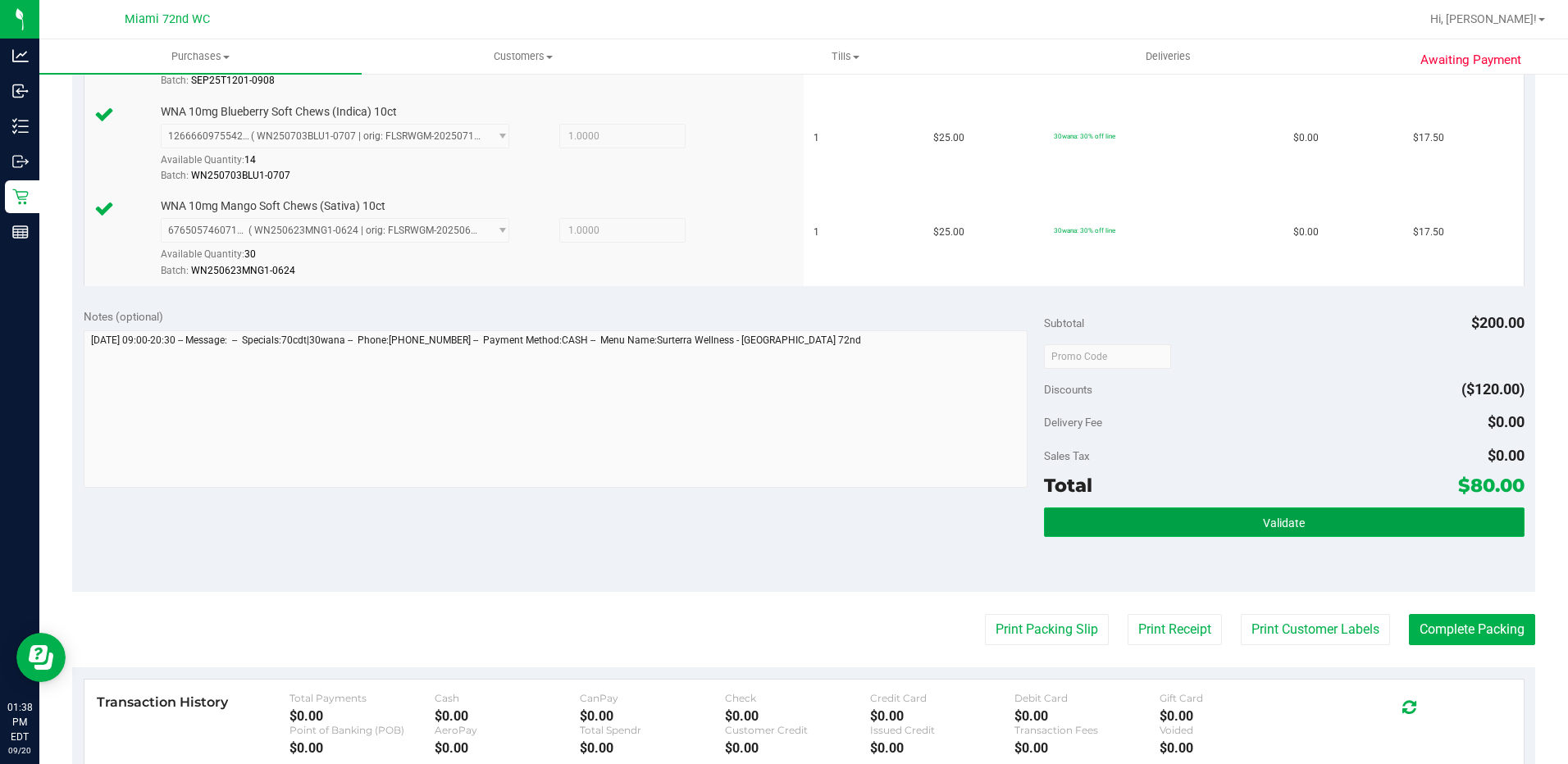
click at [1115, 515] on button "Validate" at bounding box center [1283, 522] width 481 height 30
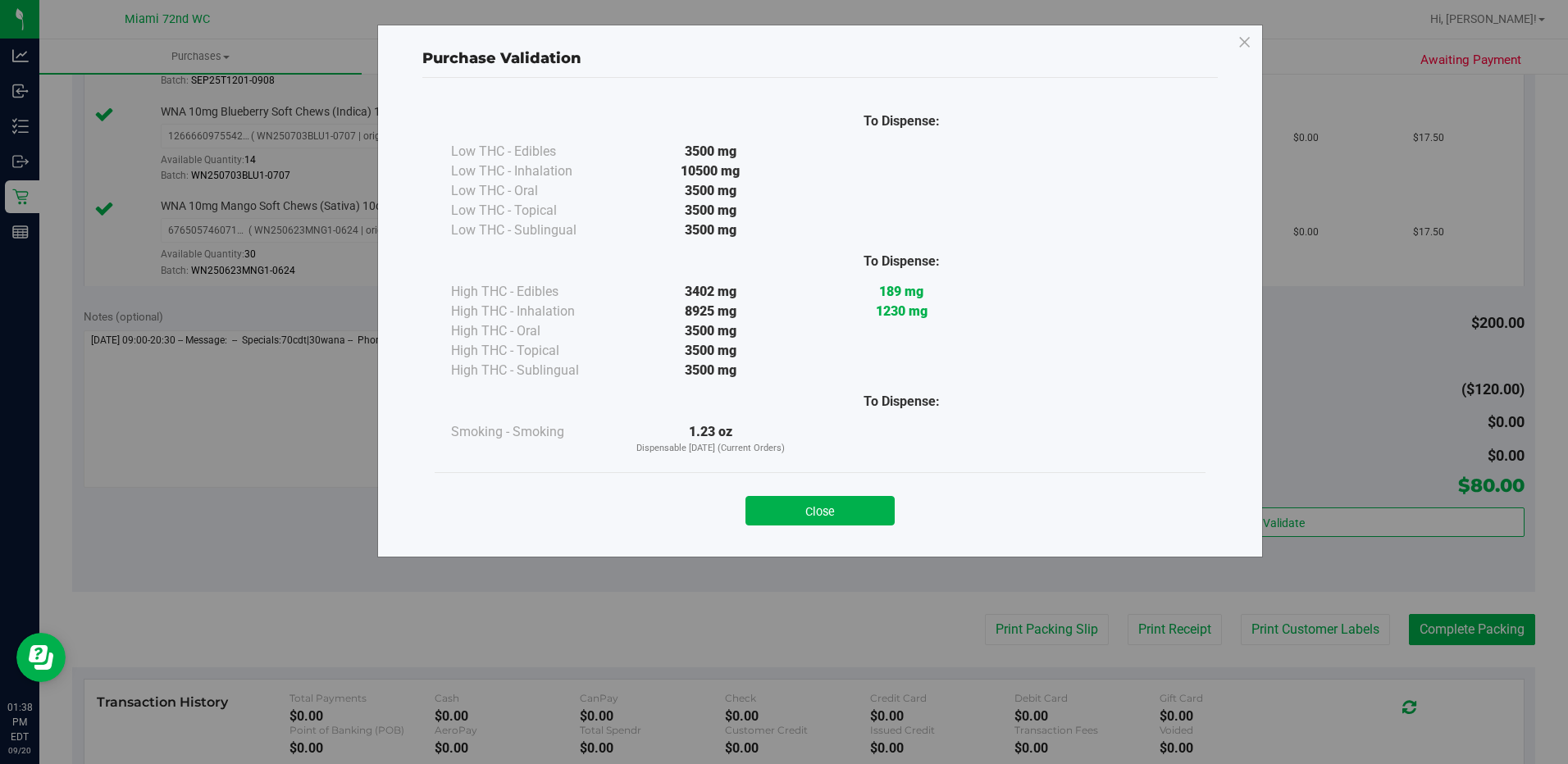
drag, startPoint x: 845, startPoint y: 514, endPoint x: 884, endPoint y: 519, distance: 39.3
click at [846, 514] on button "Close" at bounding box center [819, 510] width 150 height 30
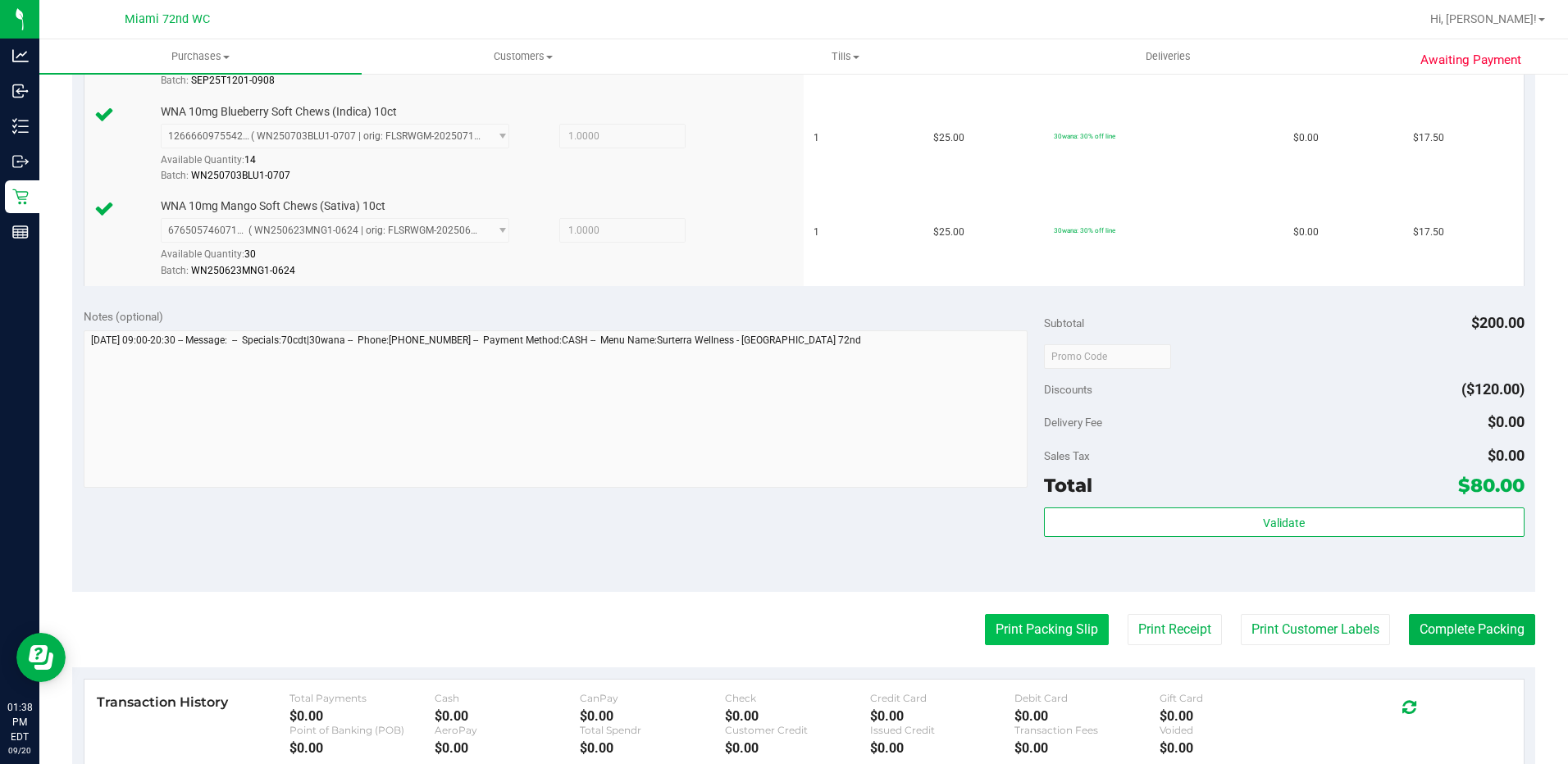
click at [1029, 629] on button "Print Packing Slip" at bounding box center [1047, 630] width 124 height 31
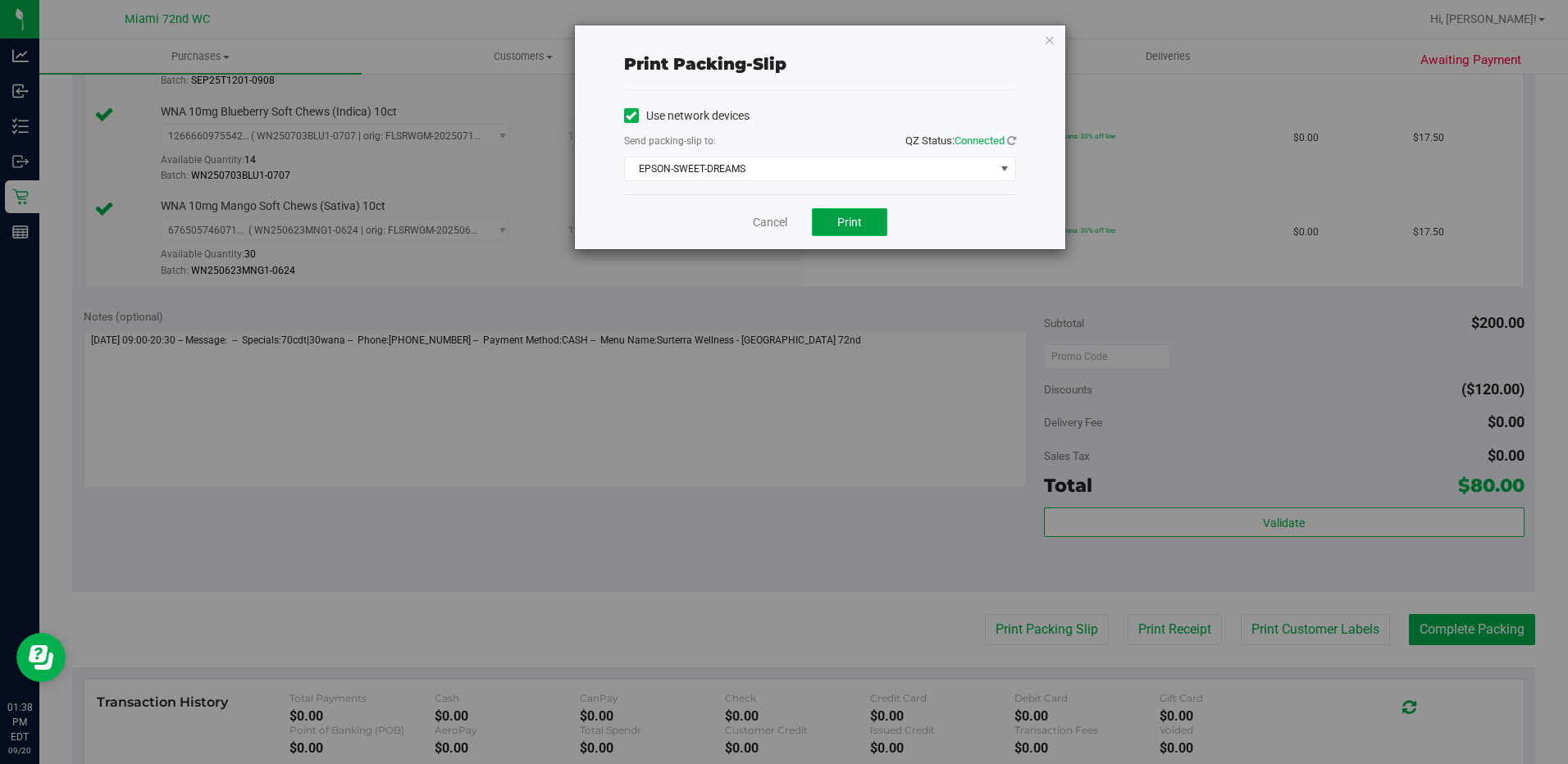
click at [848, 230] on button "Print" at bounding box center [849, 221] width 75 height 28
click at [776, 218] on link "Cancel" at bounding box center [770, 222] width 35 height 17
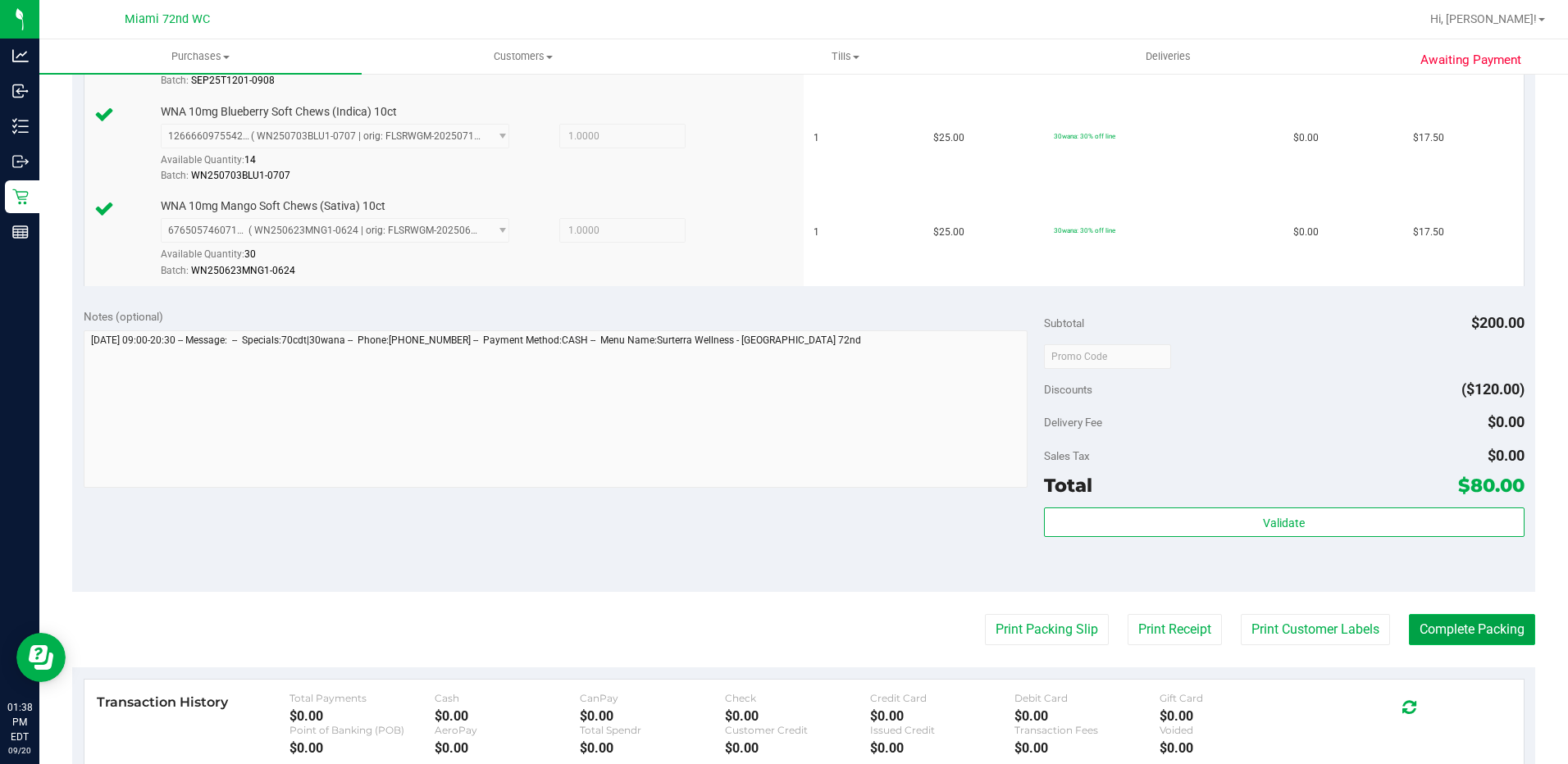
click at [1467, 628] on button "Complete Packing" at bounding box center [1471, 630] width 126 height 31
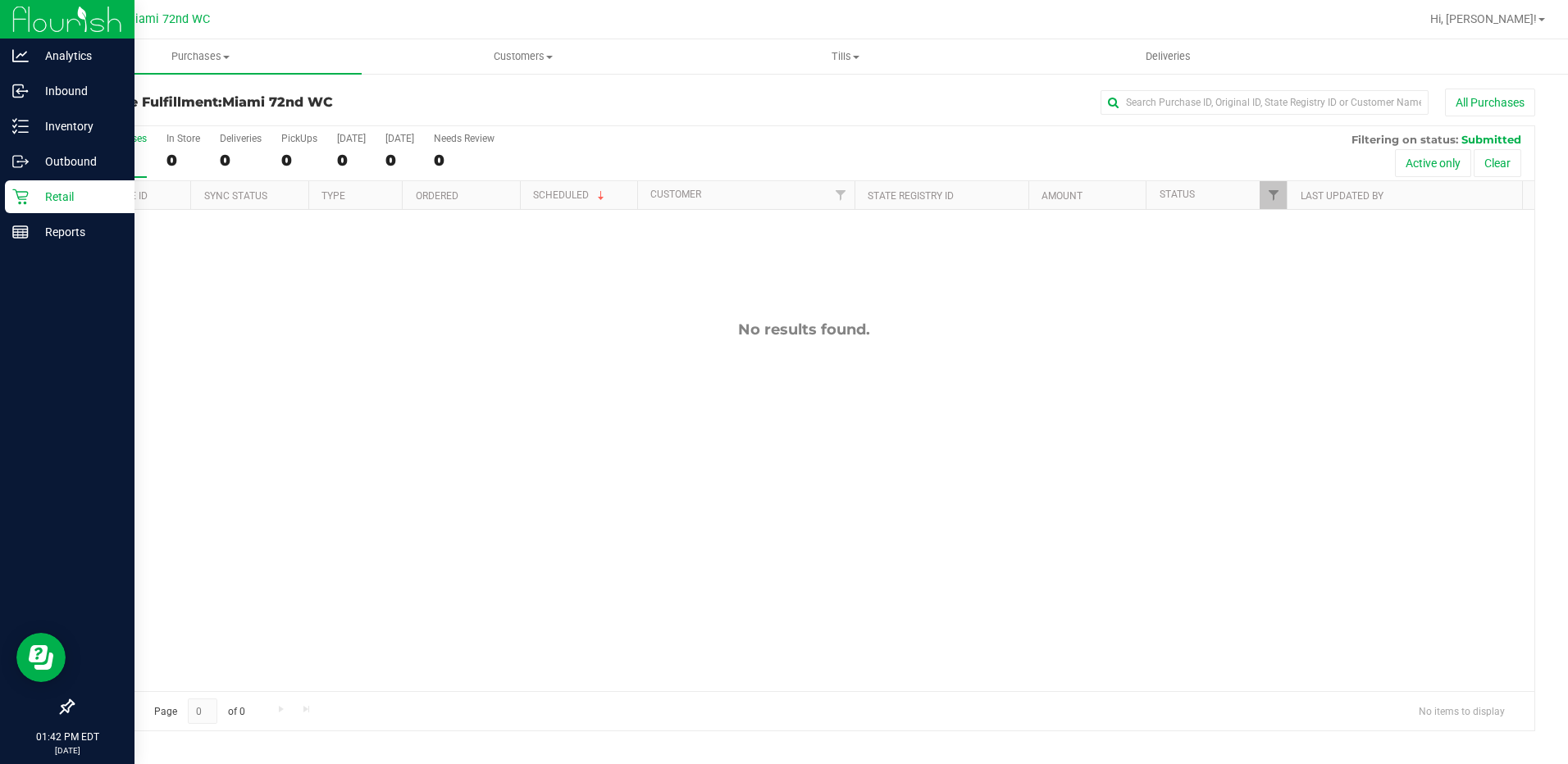
click at [13, 191] on icon at bounding box center [20, 196] width 16 height 16
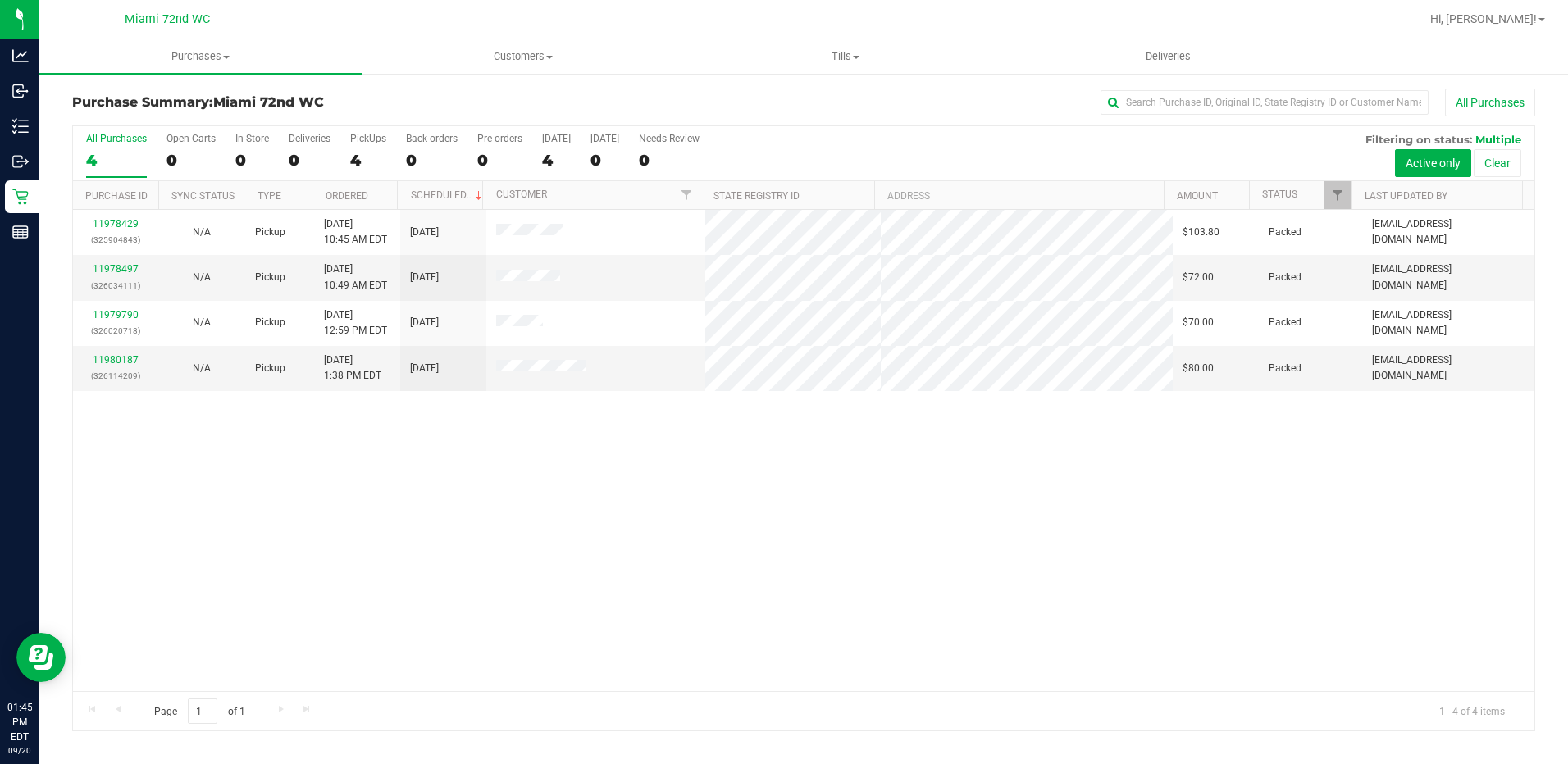
click at [1155, 591] on div "11978429 (325904843) N/A Pickup 9/20/2025 10:45 AM EDT 9/20/2025 $103.80 Packed…" at bounding box center [803, 450] width 1461 height 482
click at [1122, 616] on div "11978429 (325904843) N/A Pickup 9/20/2025 10:45 AM EDT 9/20/2025 $103.80 Packed…" at bounding box center [803, 450] width 1461 height 482
click at [448, 565] on div "11978429 (325904843) N/A Pickup 9/20/2025 10:45 AM EDT 9/20/2025 $103.80 Packed…" at bounding box center [803, 450] width 1461 height 482
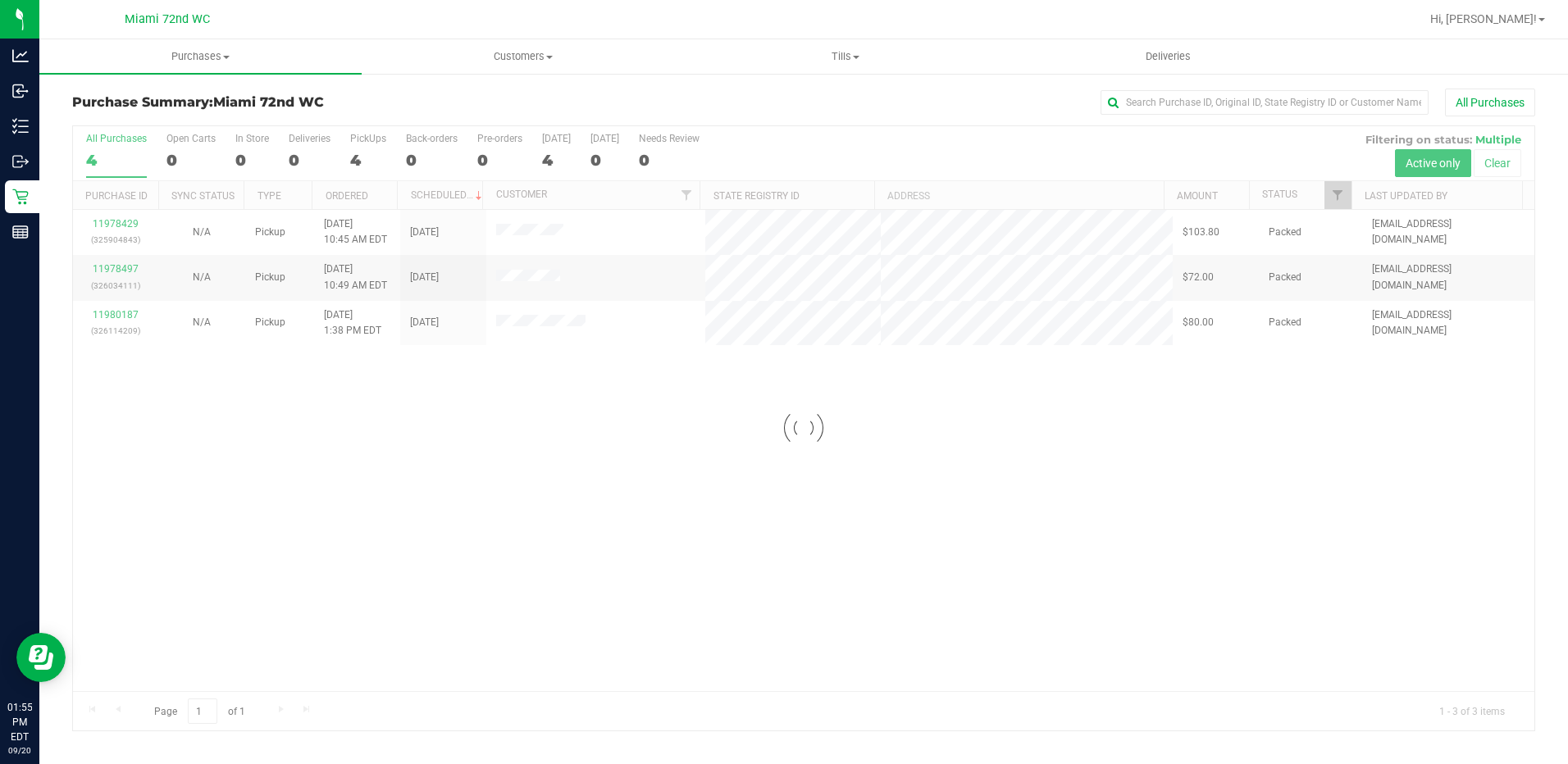
click at [279, 470] on div at bounding box center [803, 428] width 1461 height 604
click at [24, 187] on div "Retail" at bounding box center [22, 197] width 35 height 33
click at [1186, 467] on div "11978429 (325904843) N/A Pickup 9/20/2025 10:45 AM EDT 9/20/2025 $103.80 Packed…" at bounding box center [803, 450] width 1461 height 482
click at [210, 540] on div at bounding box center [803, 428] width 1461 height 604
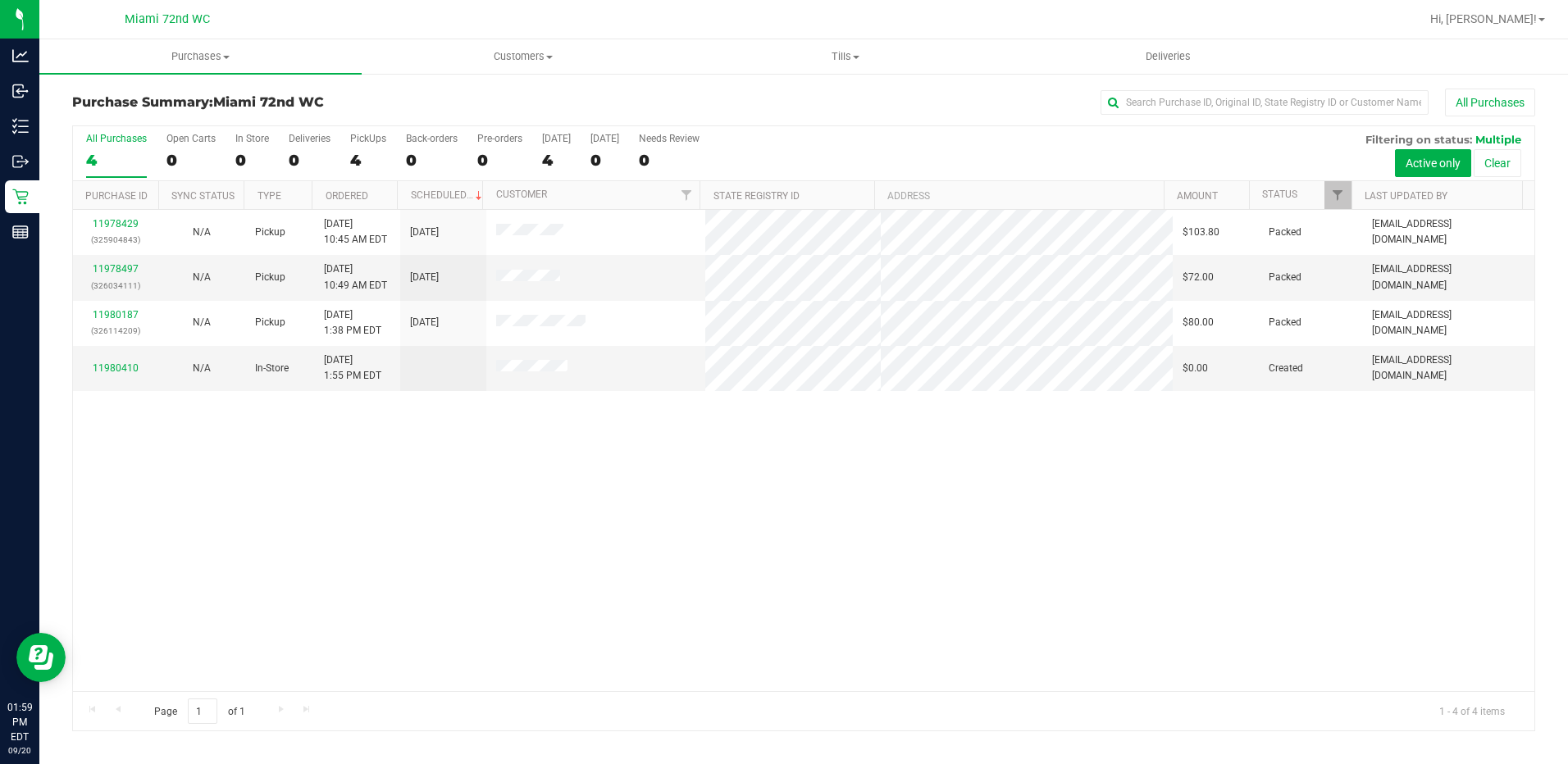
click at [302, 528] on div "11978429 (325904843) N/A Pickup 9/20/2025 10:45 AM EDT 9/20/2025 $103.80 Packed…" at bounding box center [803, 450] width 1461 height 482
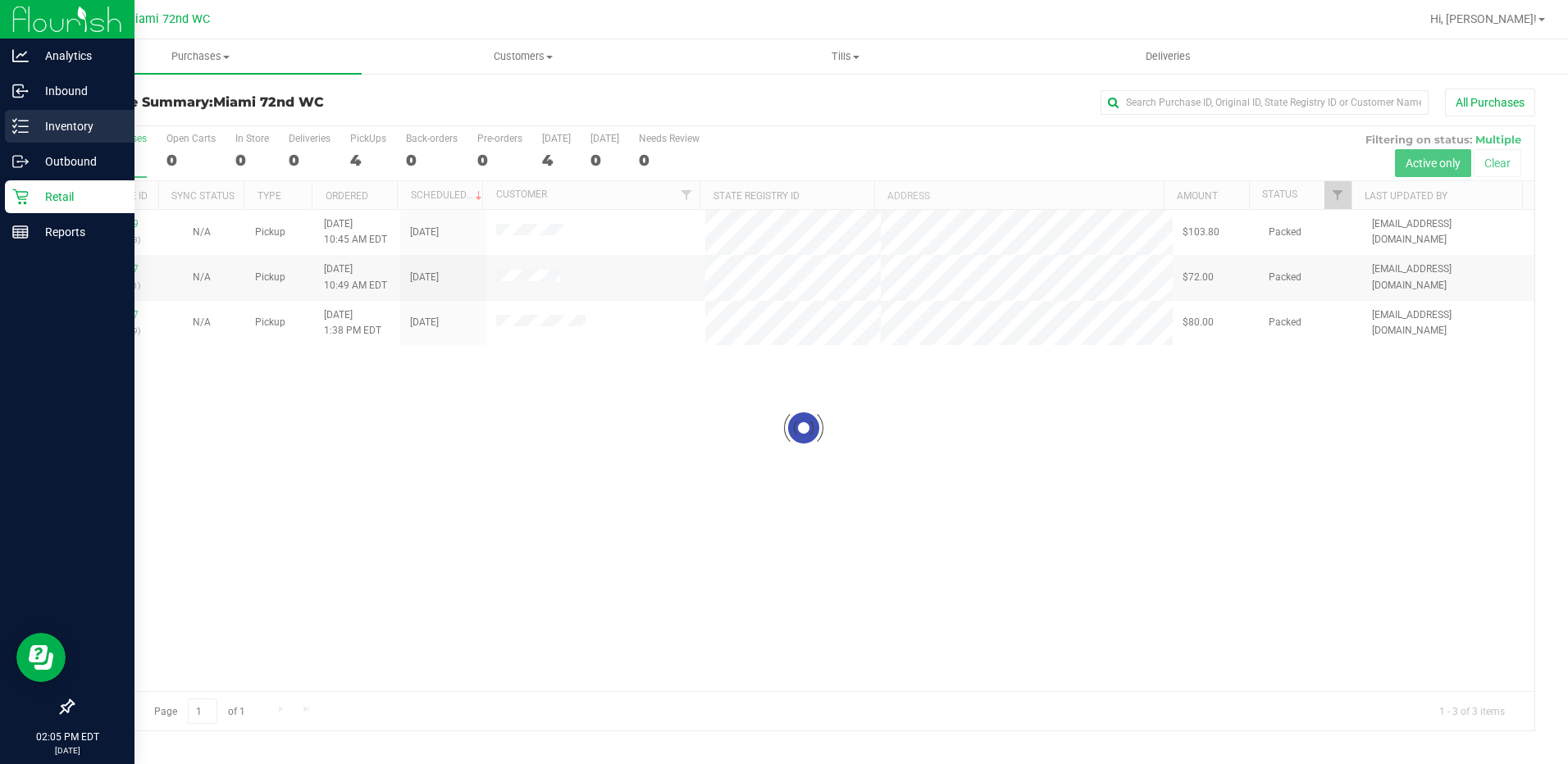
click at [23, 121] on line at bounding box center [23, 121] width 9 height 0
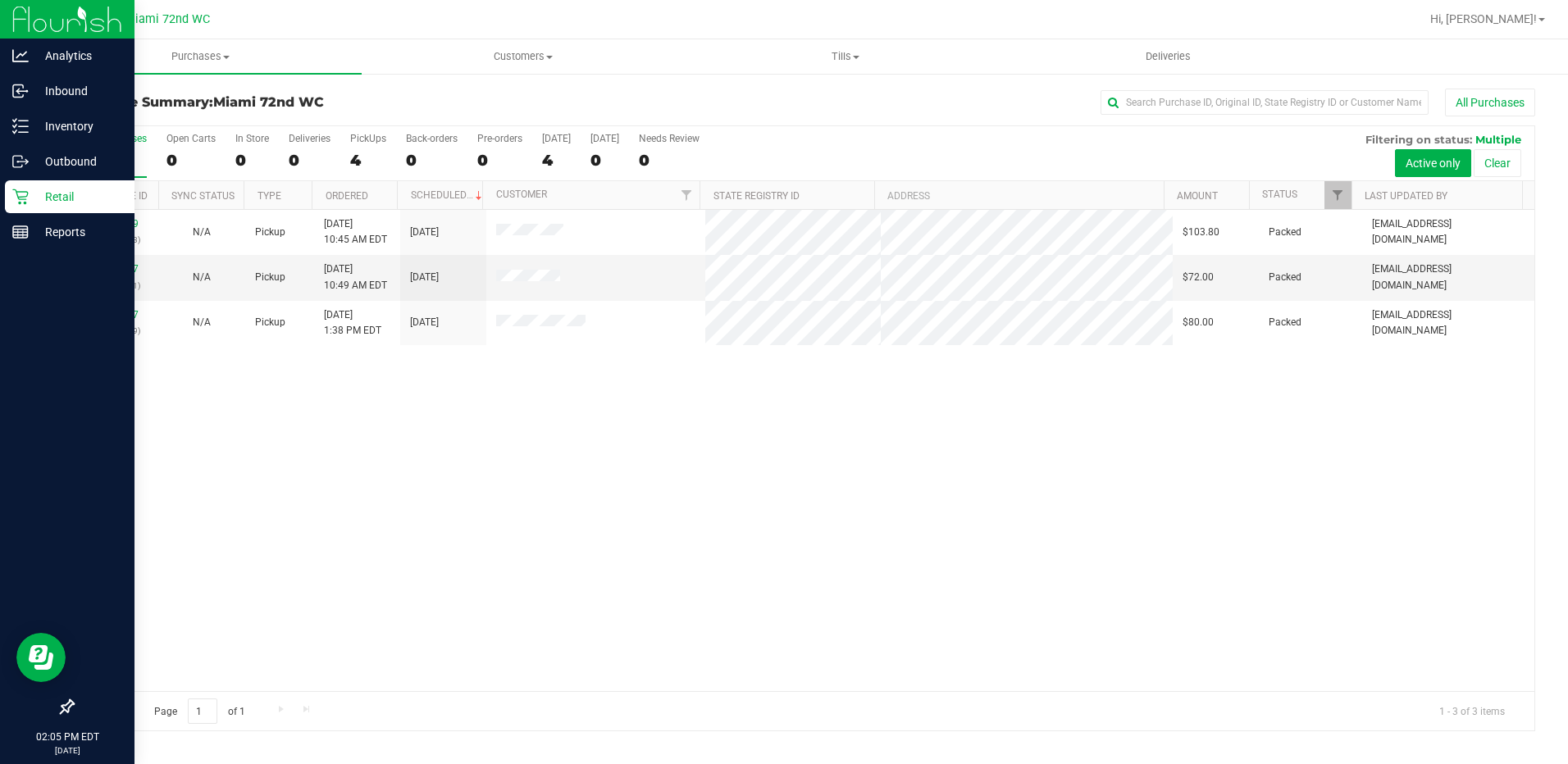
click at [59, 129] on p "Inventory" at bounding box center [78, 126] width 98 height 19
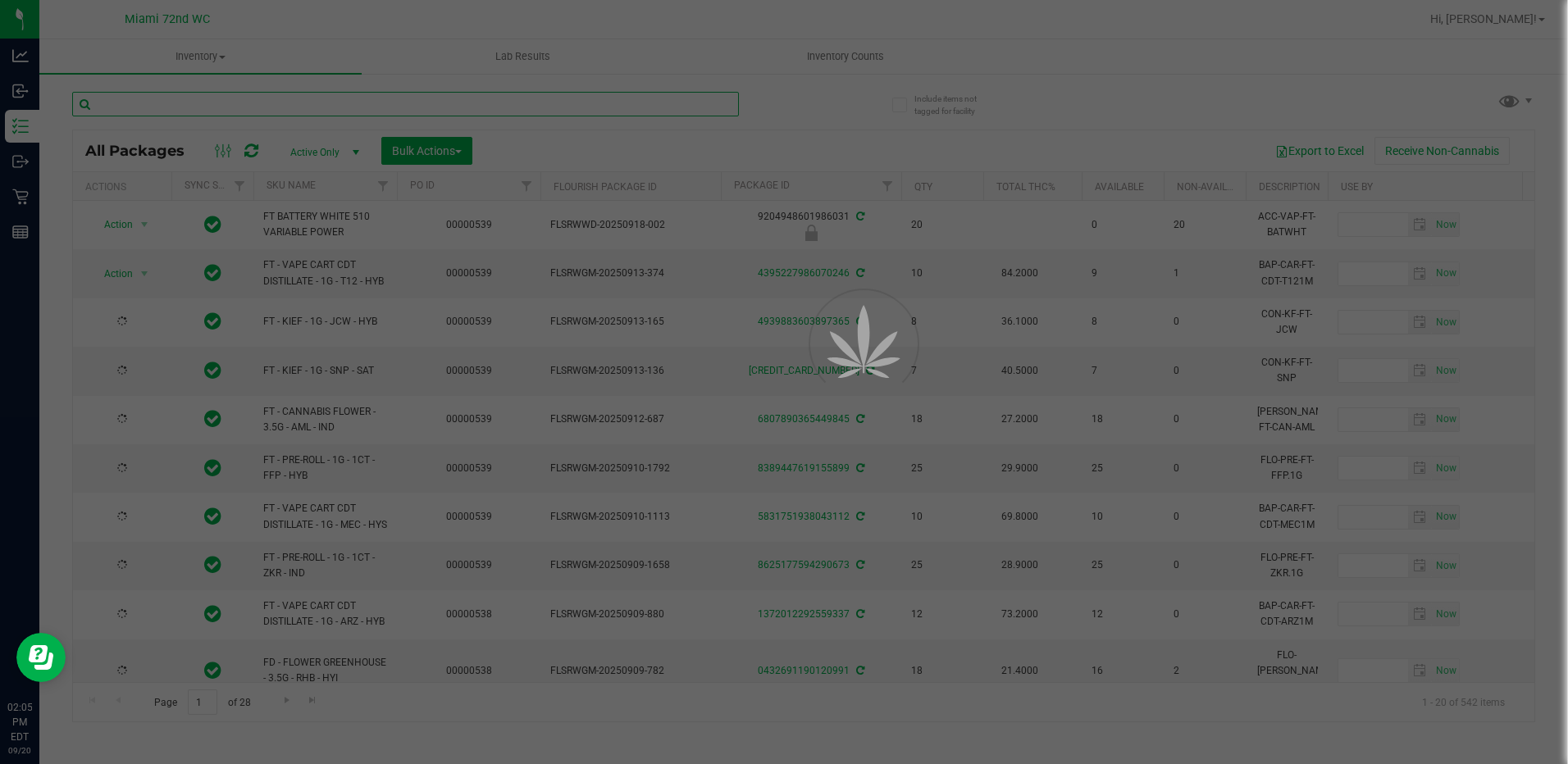
click at [353, 106] on input "text" at bounding box center [405, 104] width 667 height 25
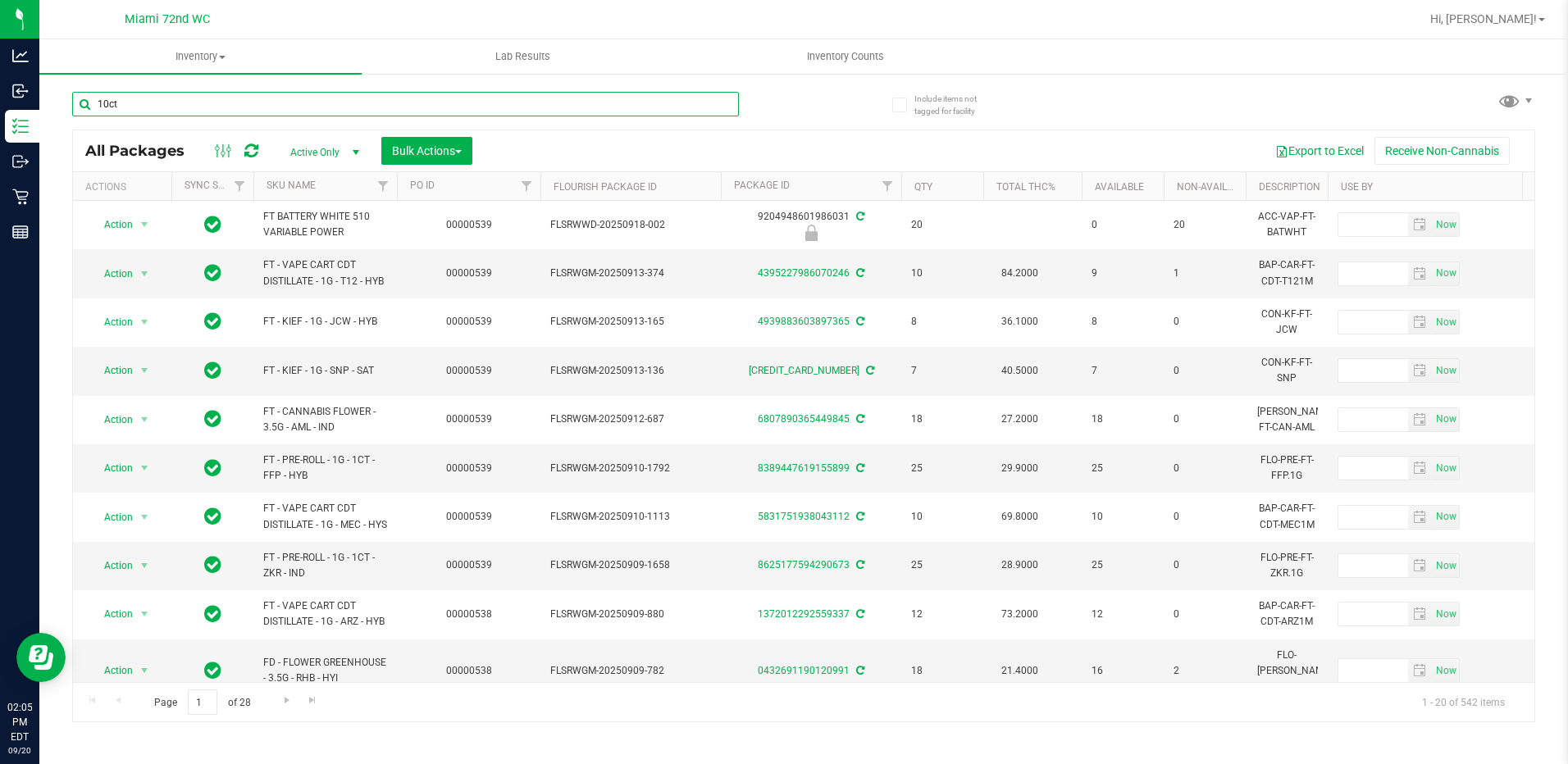
type input "10ct"
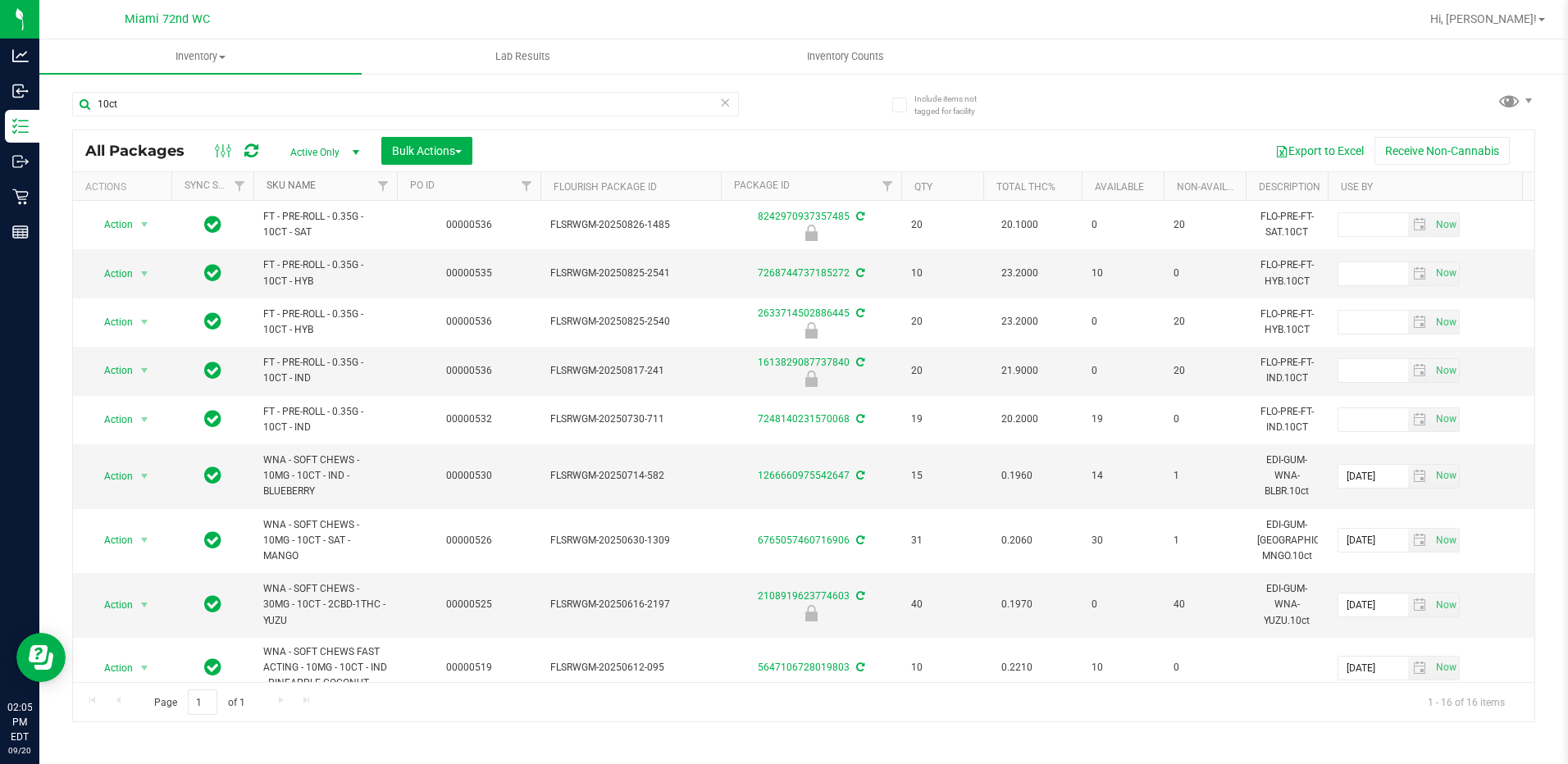
click at [296, 188] on link "SKU Name" at bounding box center [291, 186] width 49 height 12
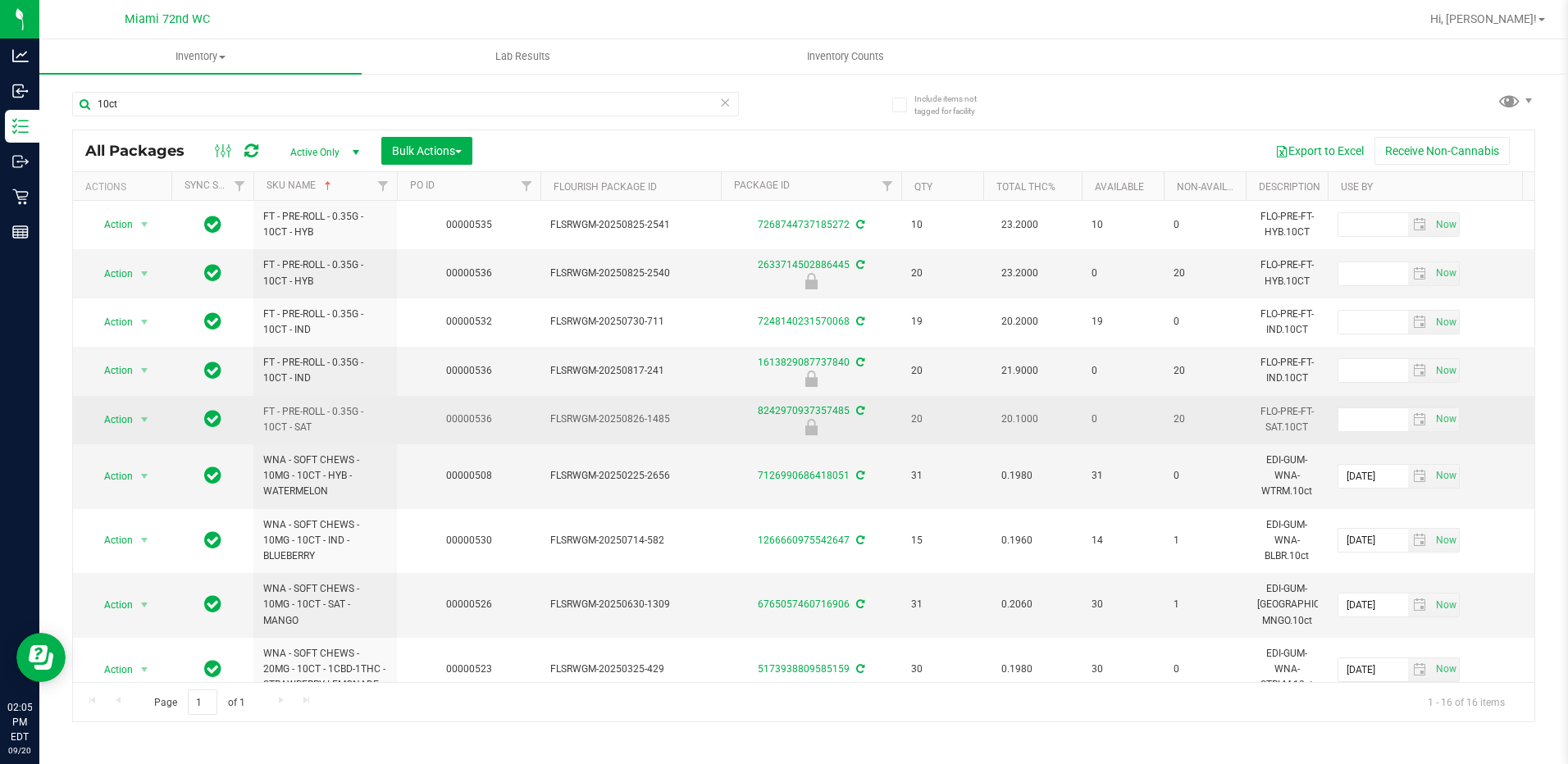
click at [325, 421] on span "FT - PRE-ROLL - 0.35G - 10CT - SAT" at bounding box center [325, 419] width 124 height 31
click at [111, 418] on span "Action" at bounding box center [112, 419] width 44 height 23
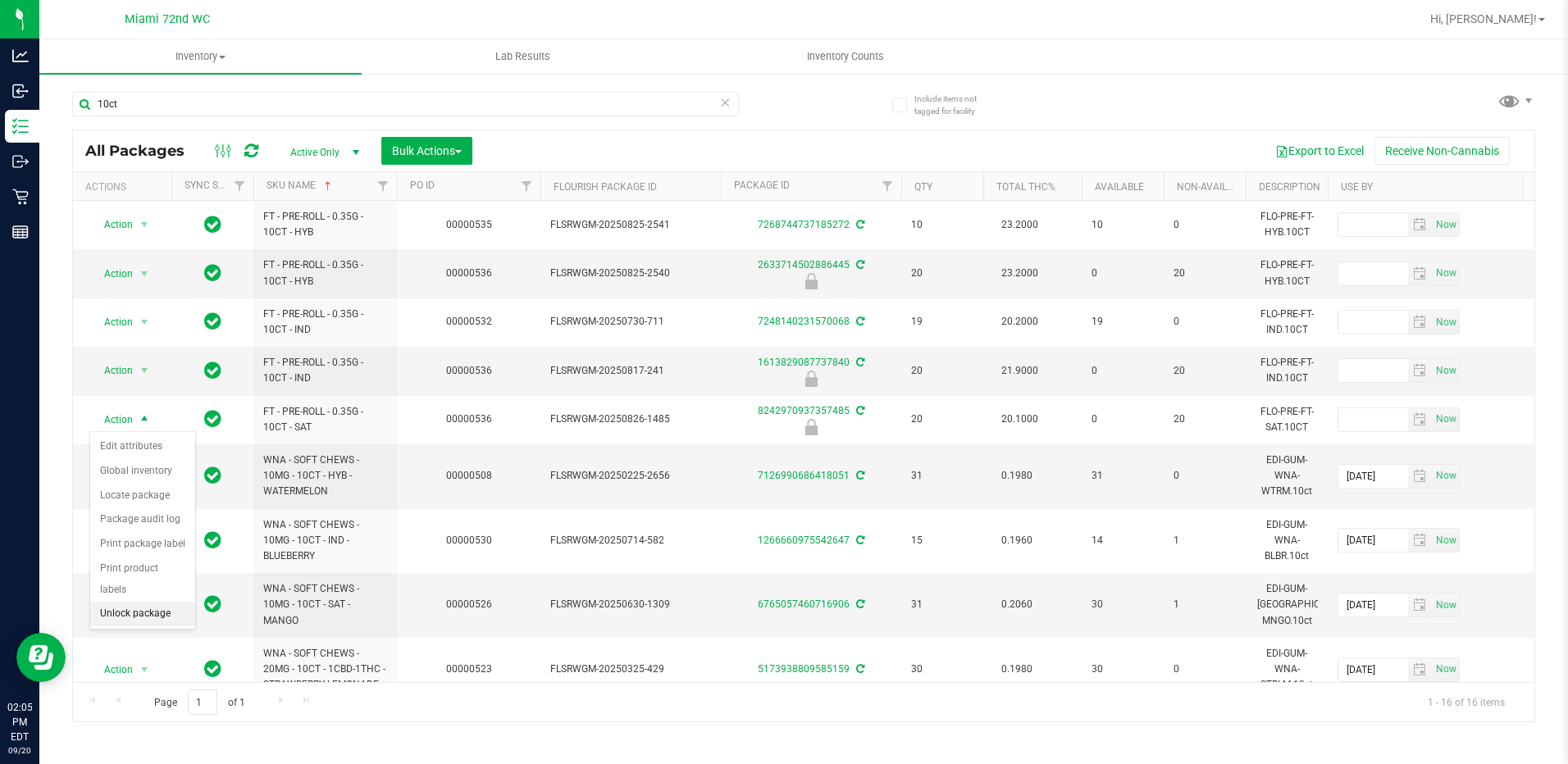
click at [125, 602] on li "Unlock package" at bounding box center [143, 614] width 105 height 25
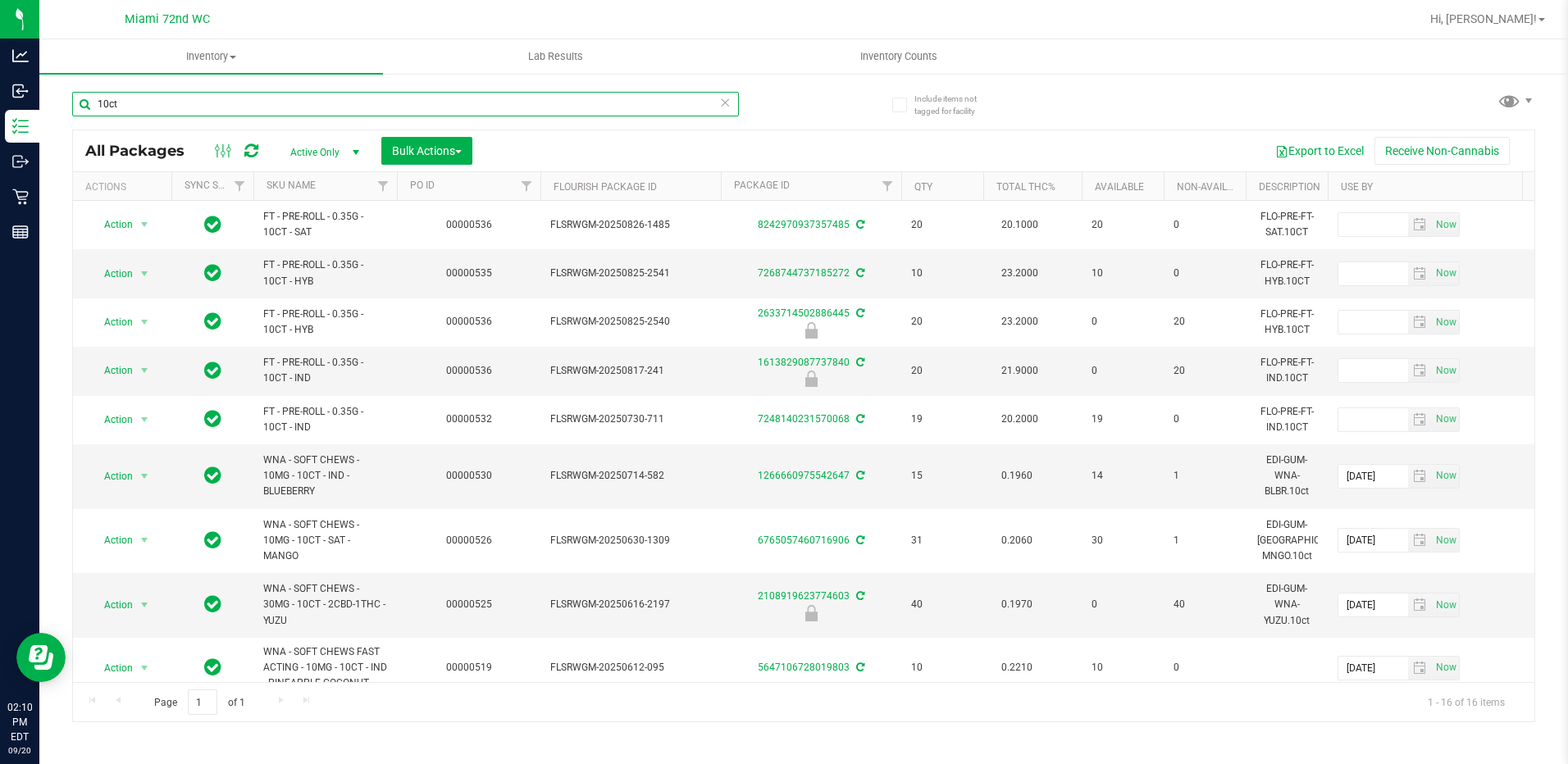
click at [619, 94] on input "10ct" at bounding box center [405, 104] width 667 height 25
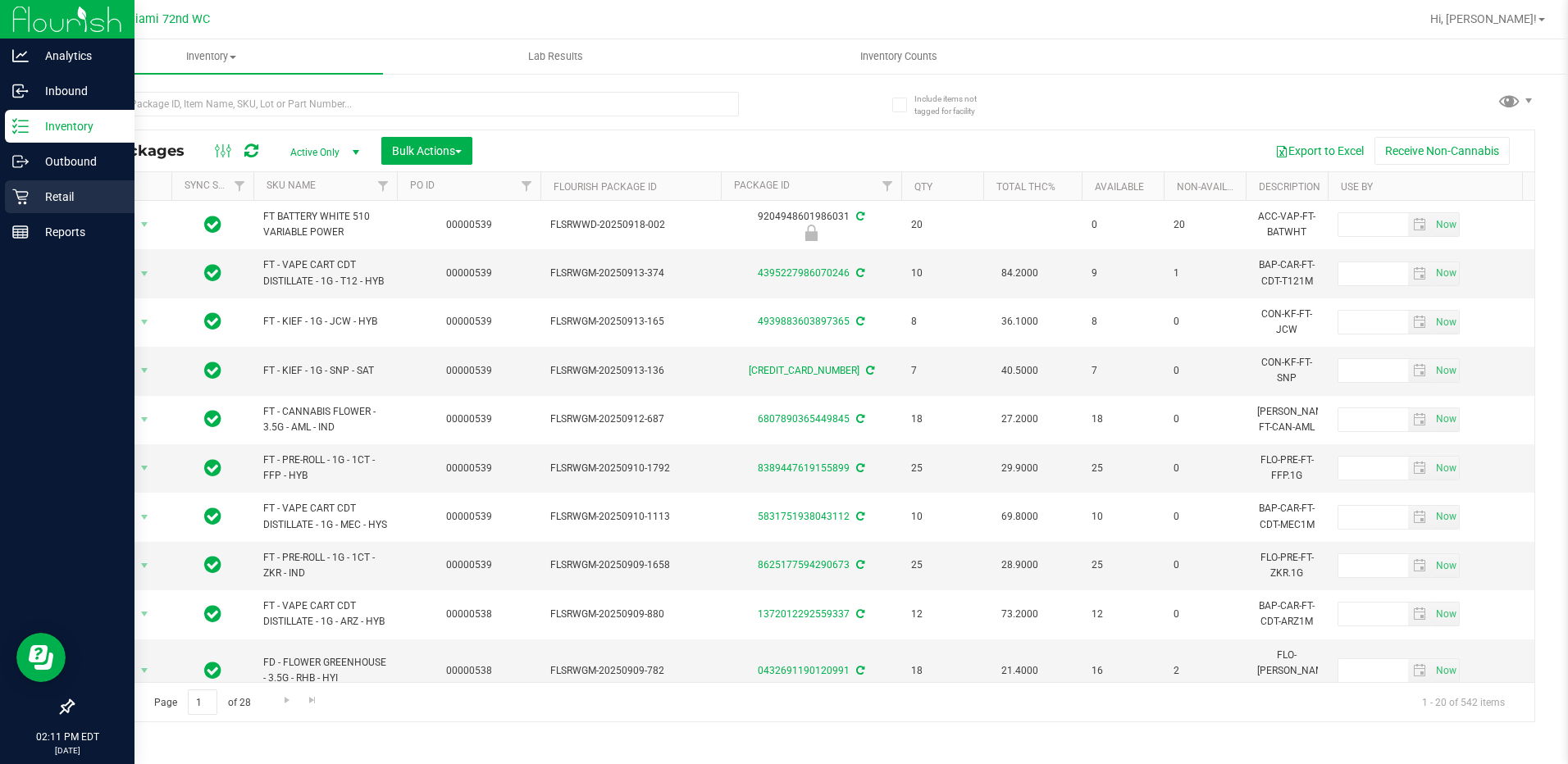
click at [29, 188] on p "Retail" at bounding box center [78, 196] width 98 height 19
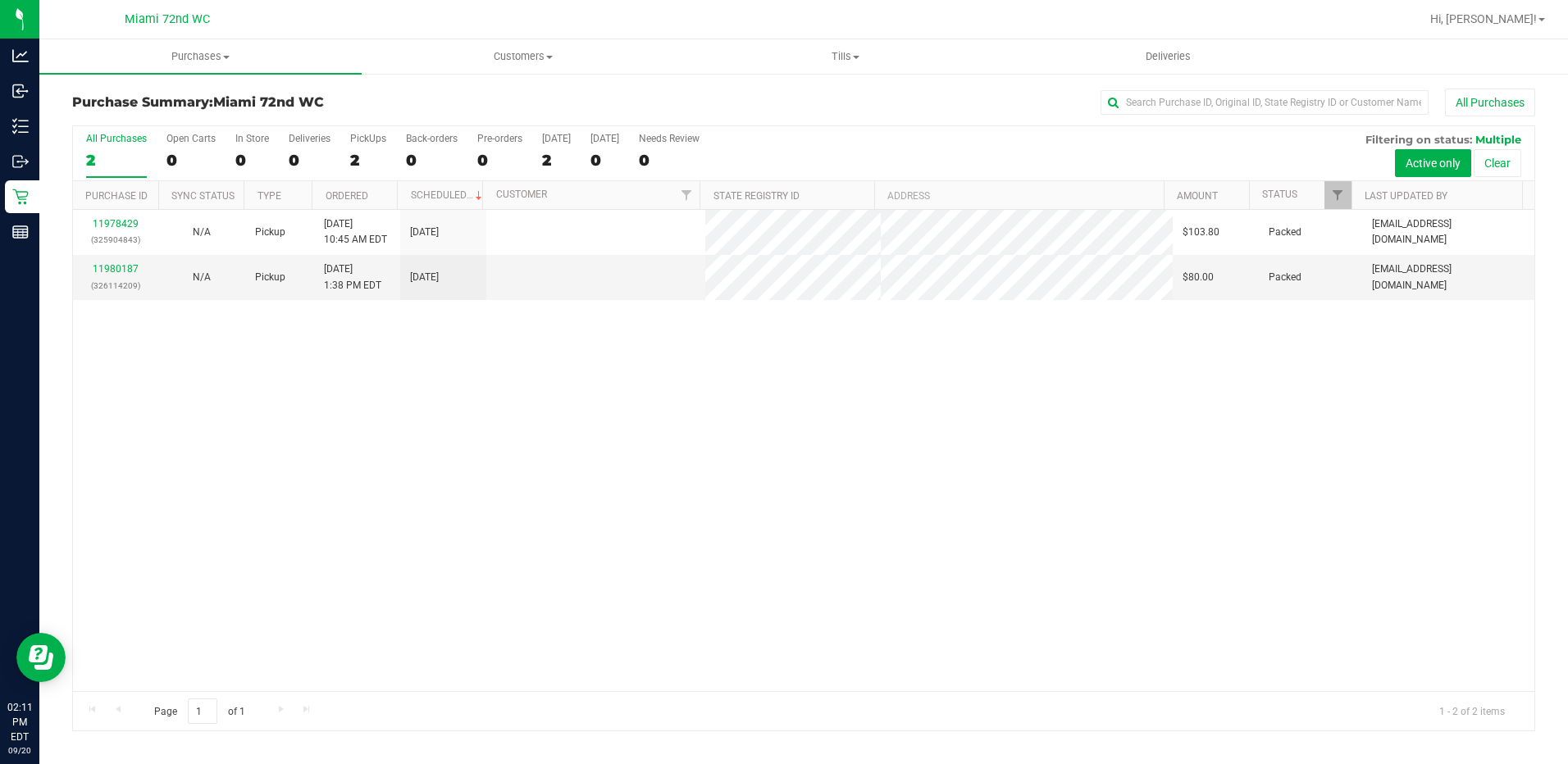
click at [360, 478] on div "11978429 (325904843) N/A Pickup 9/20/2025 10:45 AM EDT 9/20/2025 $103.80 Packed…" at bounding box center [803, 450] width 1461 height 482
click at [202, 387] on div "11978429 (325904843) N/A Pickup 9/20/2025 10:45 AM EDT 9/20/2025 $103.80 Packed…" at bounding box center [803, 450] width 1461 height 482
click at [527, 458] on div "11978429 (325904843) N/A Pickup 9/20/2025 10:45 AM EDT 9/20/2025 $100.90 Packed…" at bounding box center [803, 450] width 1461 height 482
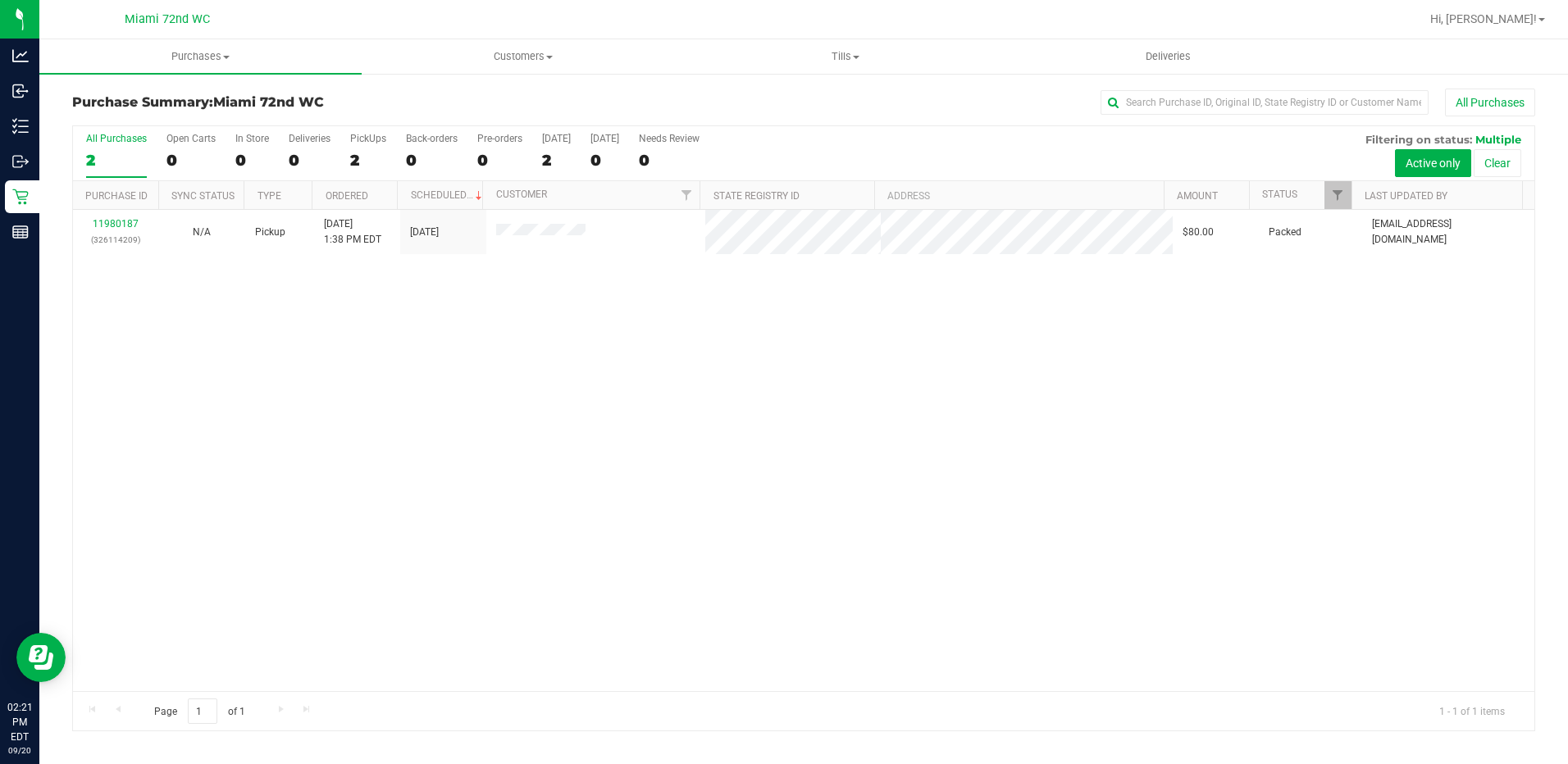
click at [341, 487] on div "11980187 (326114209) N/A Pickup 9/20/2025 1:38 PM EDT 9/20/2025 $80.00 Packed l…" at bounding box center [803, 450] width 1461 height 482
click at [328, 450] on div "11980187 (326114209) N/A Pickup 9/20/2025 1:38 PM EDT 9/20/2025 $80.00 Packed l…" at bounding box center [803, 450] width 1461 height 482
click at [435, 465] on div "11980187 (326114209) N/A Pickup 9/20/2025 1:38 PM EDT 9/20/2025 $80.00 Packed l…" at bounding box center [803, 450] width 1461 height 482
click at [123, 225] on link "11980187" at bounding box center [116, 224] width 46 height 12
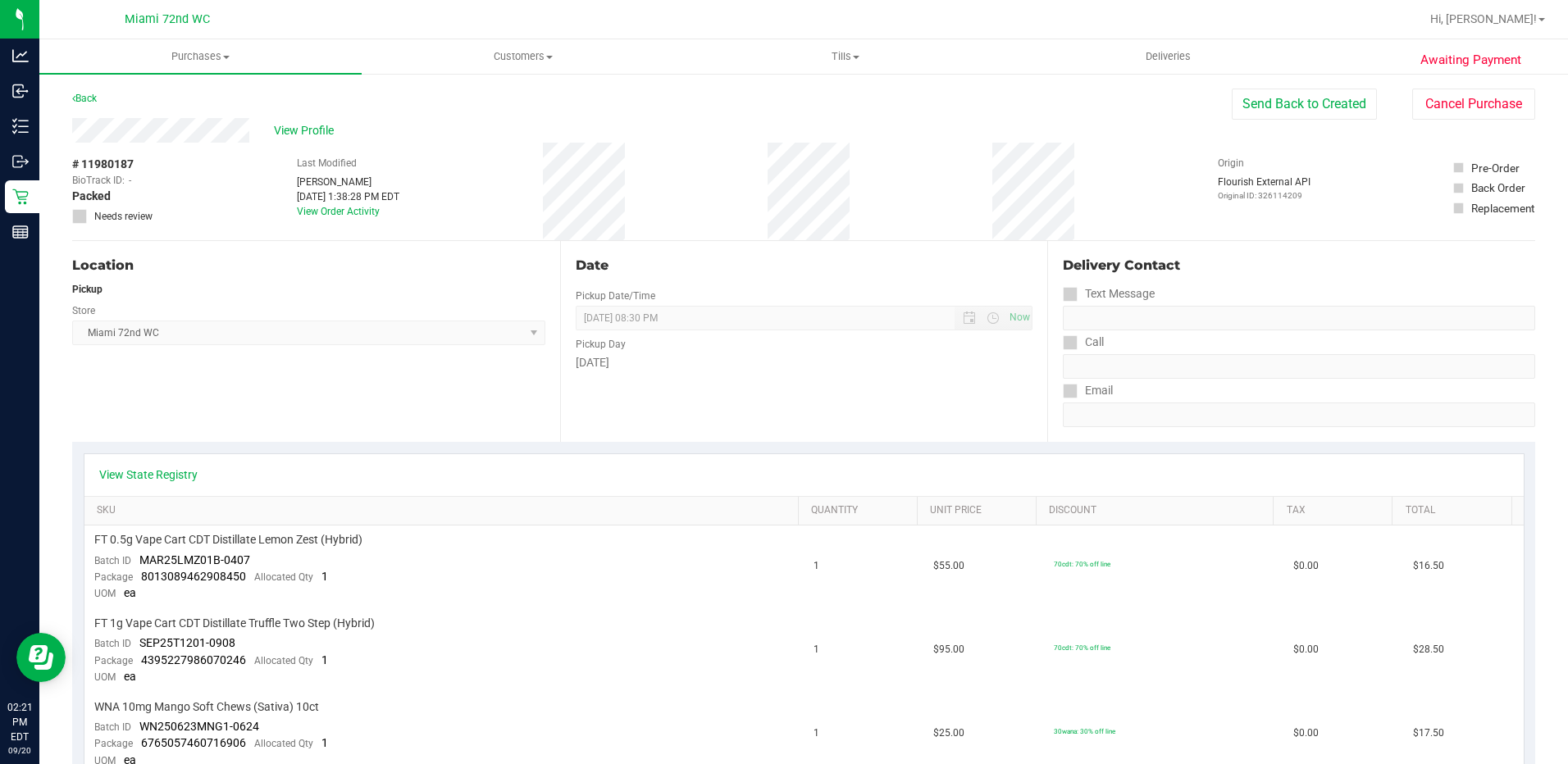
click at [318, 433] on div "Location Pickup Store Miami 72nd WC Select Store Bonita Springs WC Boynton Beac…" at bounding box center [315, 341] width 487 height 201
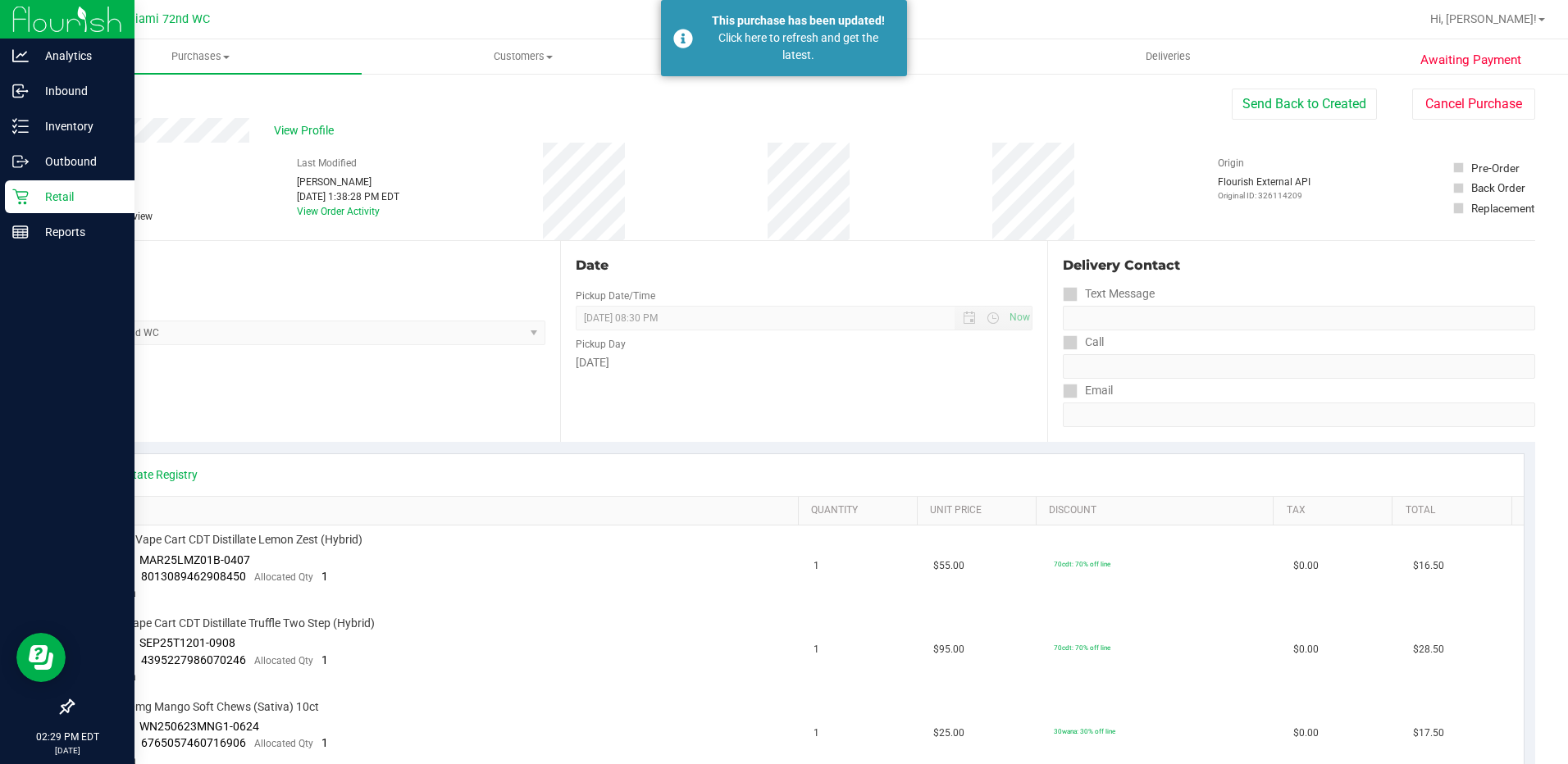
click at [35, 194] on p "Retail" at bounding box center [78, 196] width 98 height 19
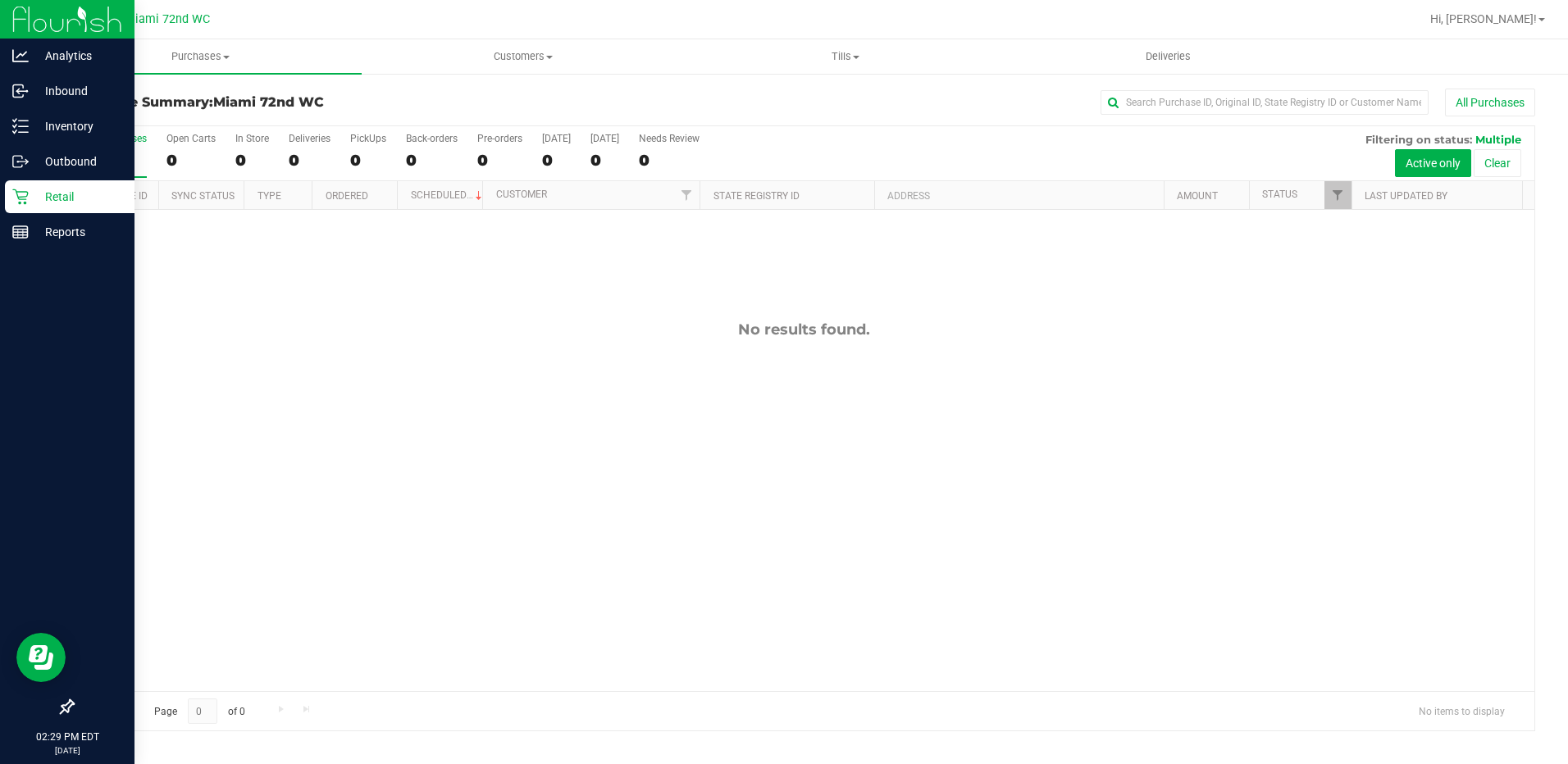
click at [38, 188] on p "Retail" at bounding box center [78, 196] width 98 height 19
click at [84, 183] on div "Retail" at bounding box center [69, 197] width 129 height 33
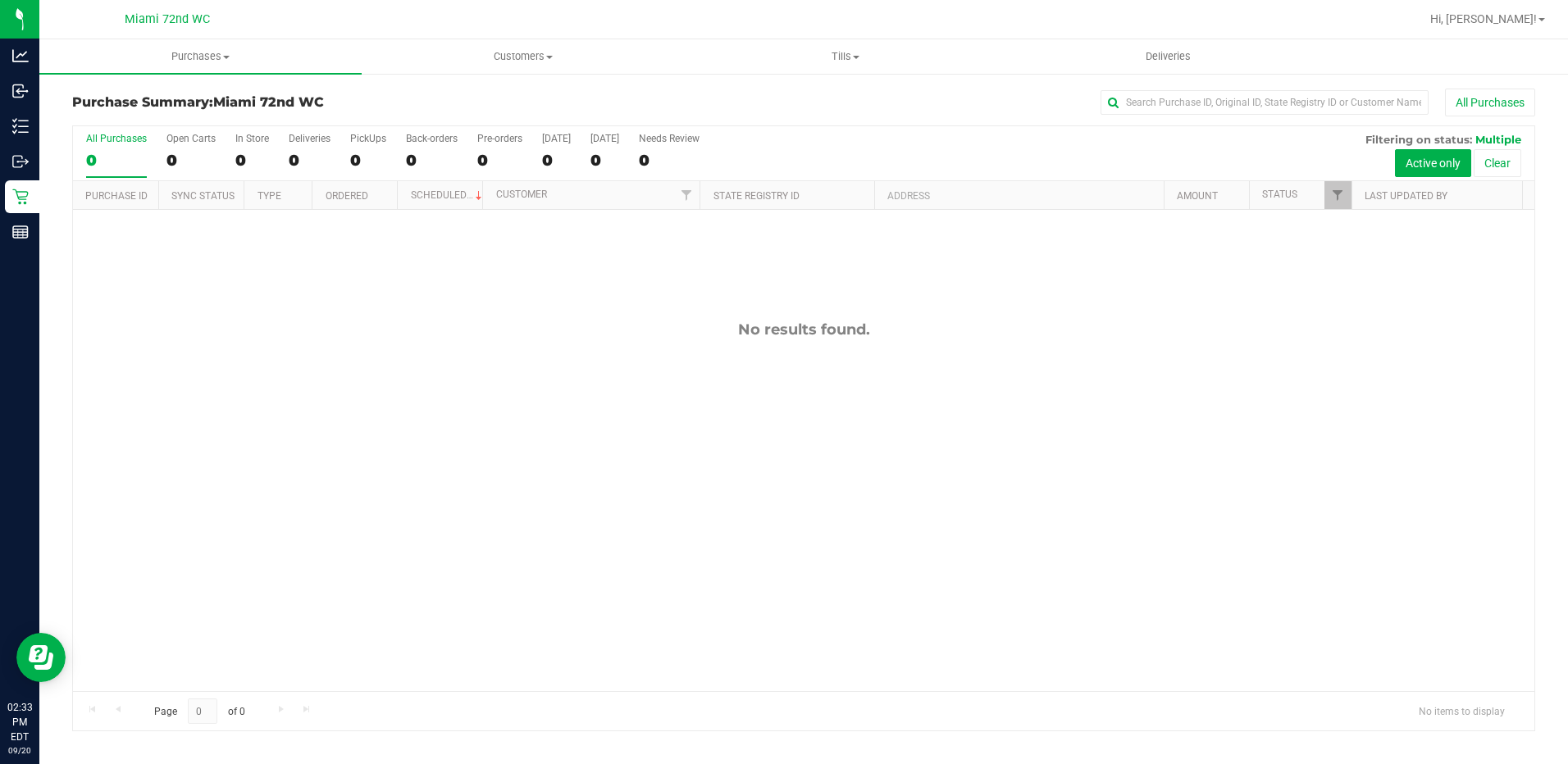
click at [497, 409] on div "No results found." at bounding box center [803, 505] width 1461 height 592
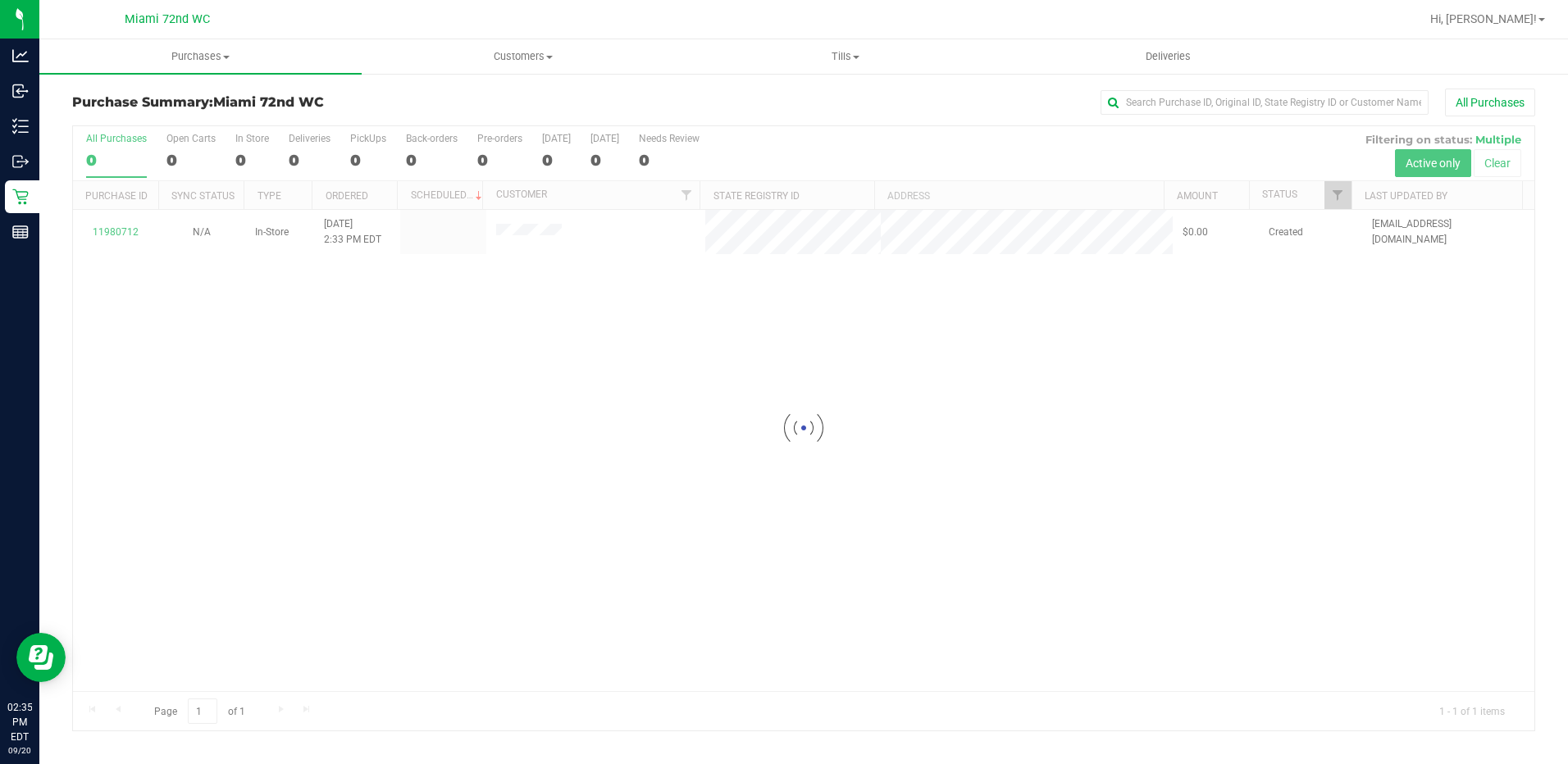
click at [213, 543] on div at bounding box center [803, 428] width 1461 height 604
click at [126, 382] on div "11980712 N/A In-Store 9/20/2025 2:33 PM EDT $35.00 Created drubio@liveparallel.…" at bounding box center [803, 450] width 1461 height 482
click at [1081, 370] on div "11980712 In-Store 9/20/2025 2:33 PM EDT $35.00 Packed flourish-biotrack [v0.1.0]" at bounding box center [803, 450] width 1461 height 482
click at [1022, 412] on div at bounding box center [803, 428] width 1461 height 604
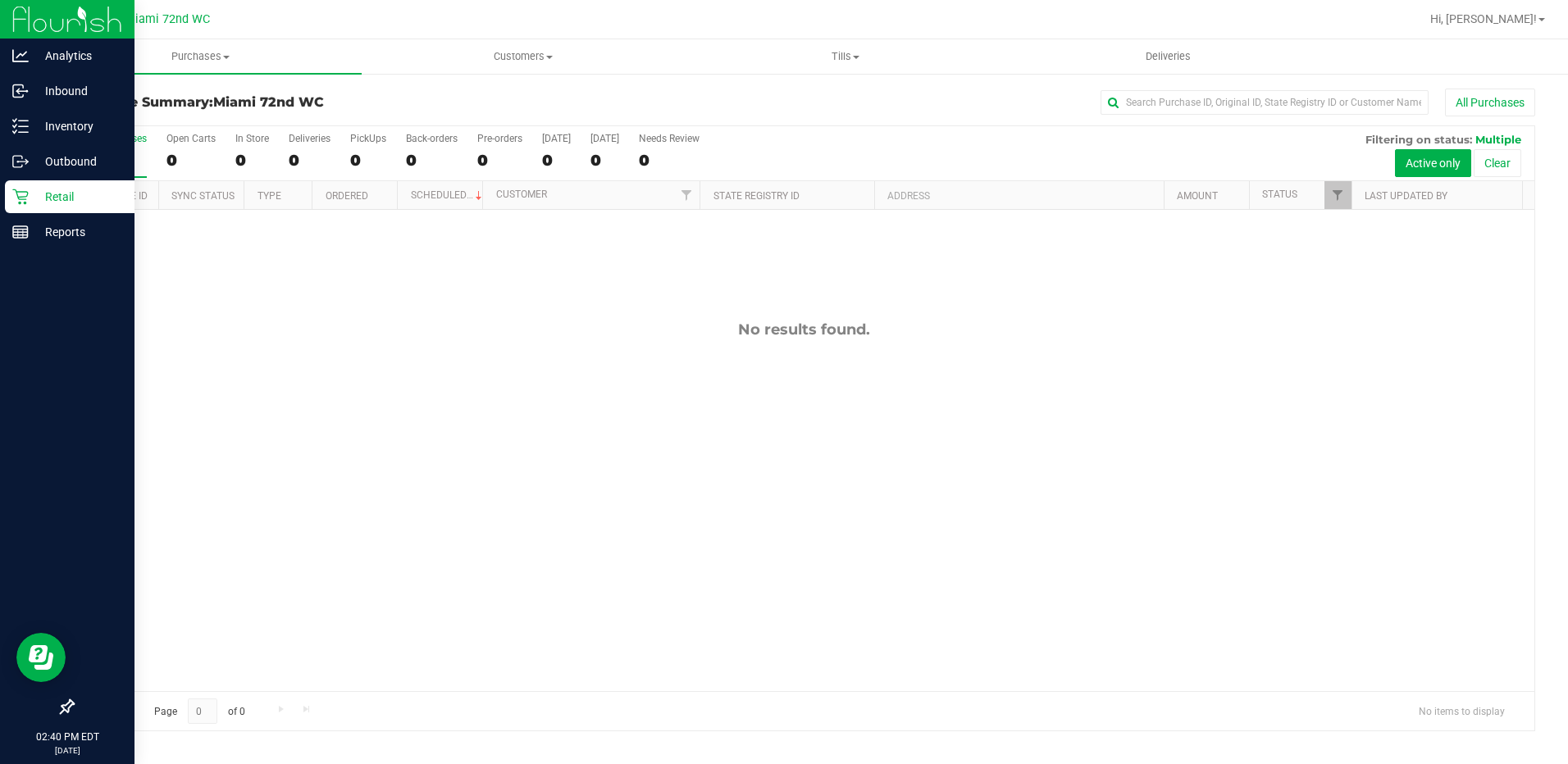
click at [28, 196] on icon at bounding box center [20, 196] width 16 height 16
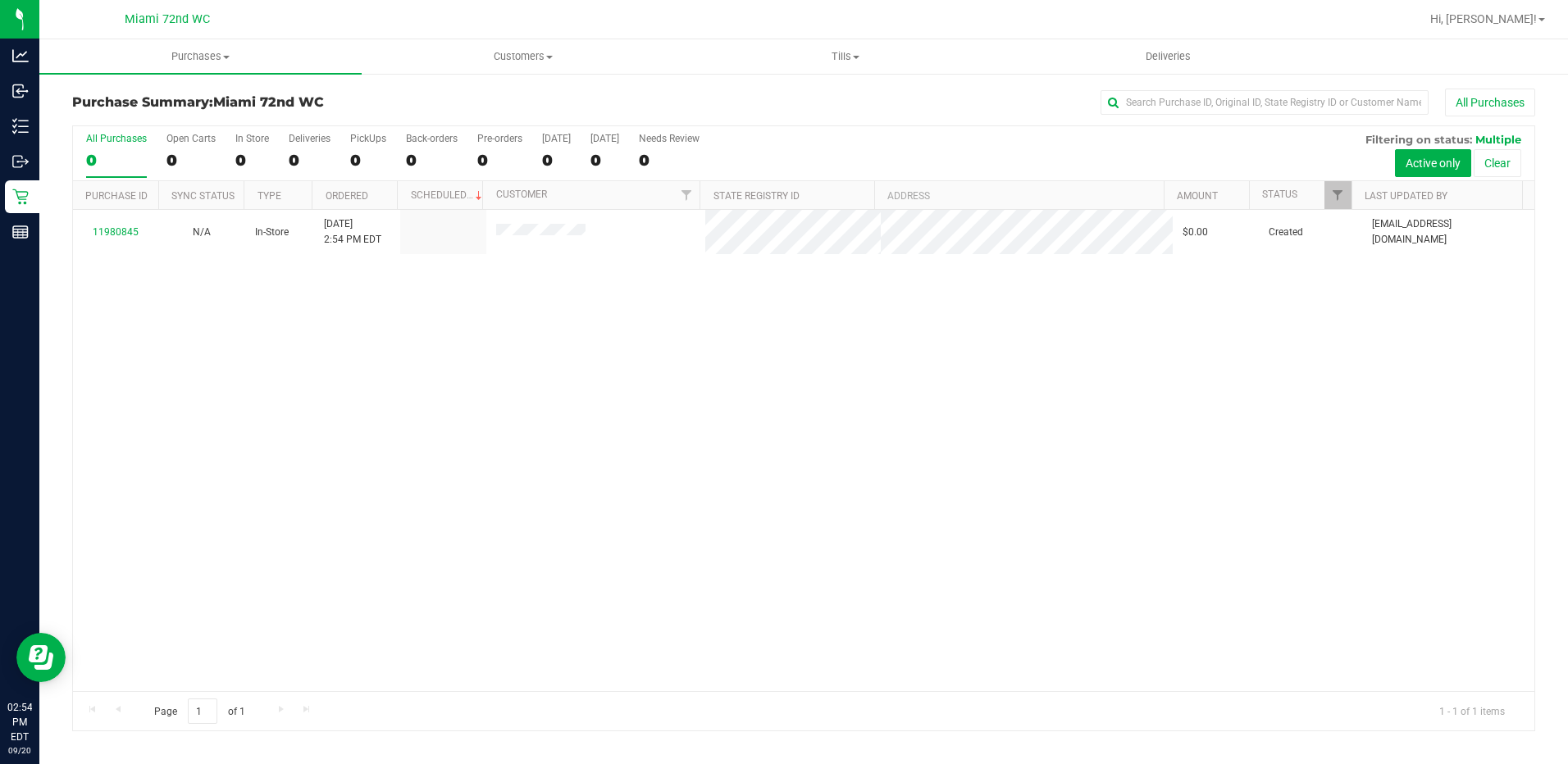
click at [740, 416] on div "11980845 N/A In-Store 9/20/2025 2:54 PM EDT $0.00 Created drubio@liveparallel.c…" at bounding box center [803, 450] width 1461 height 482
click at [711, 400] on div "11980845 N/A In-Store 9/20/2025 2:54 PM EDT $0.00 Created drubio@liveparallel.c…" at bounding box center [803, 450] width 1461 height 482
click at [131, 341] on div "11980845 N/A In-Store 9/20/2025 2:54 PM EDT $0.00 Created drubio@liveparallel.c…" at bounding box center [803, 450] width 1461 height 482
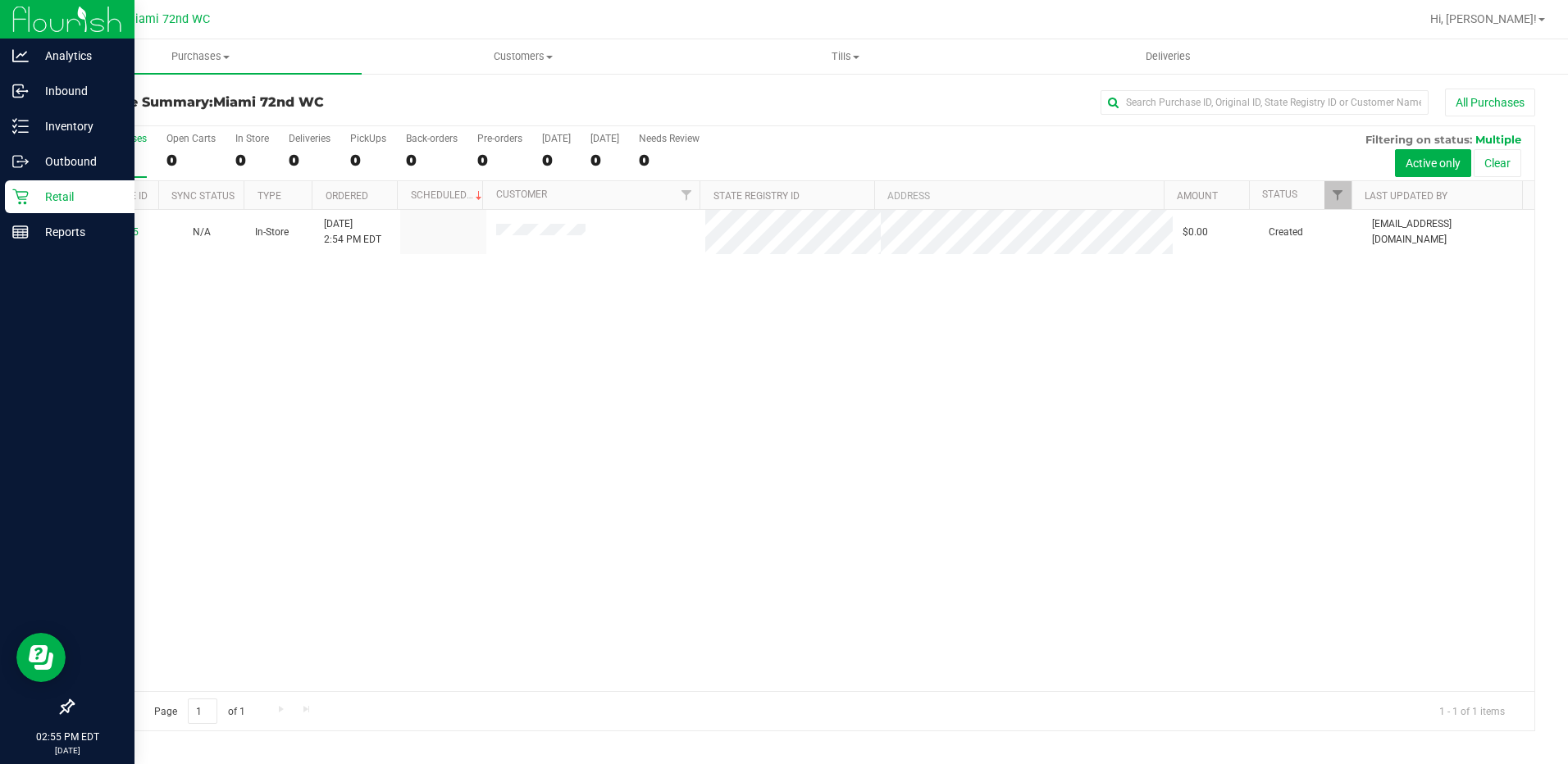
click at [38, 193] on p "Retail" at bounding box center [78, 196] width 98 height 19
click at [30, 197] on p "Retail" at bounding box center [78, 196] width 98 height 19
click at [73, 193] on p "Retail" at bounding box center [78, 196] width 98 height 19
click at [79, 156] on p "Outbound" at bounding box center [78, 161] width 98 height 19
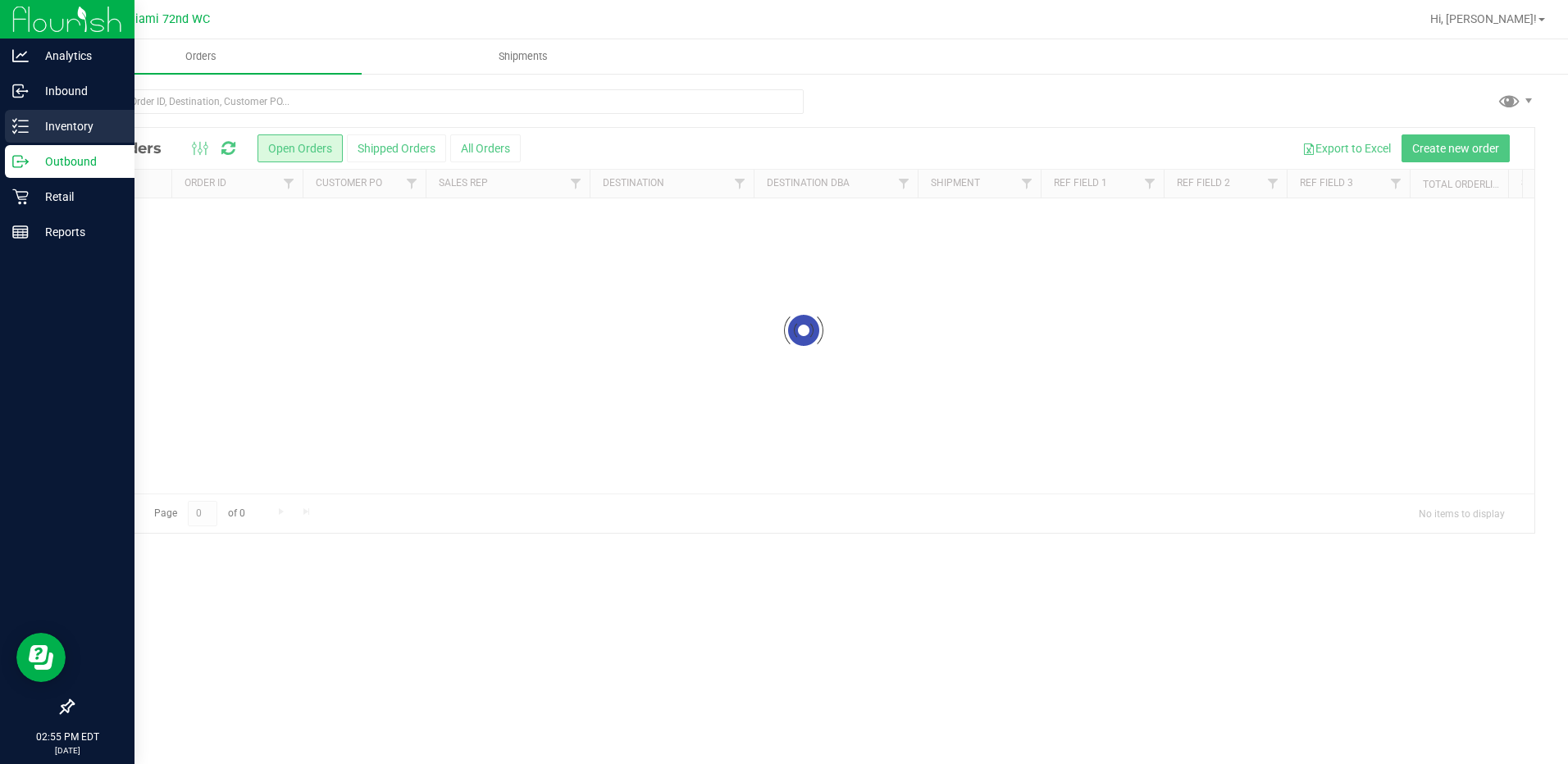
click at [84, 128] on p "Inventory" at bounding box center [78, 126] width 98 height 19
click at [79, 123] on p "Inventory" at bounding box center [78, 126] width 98 height 19
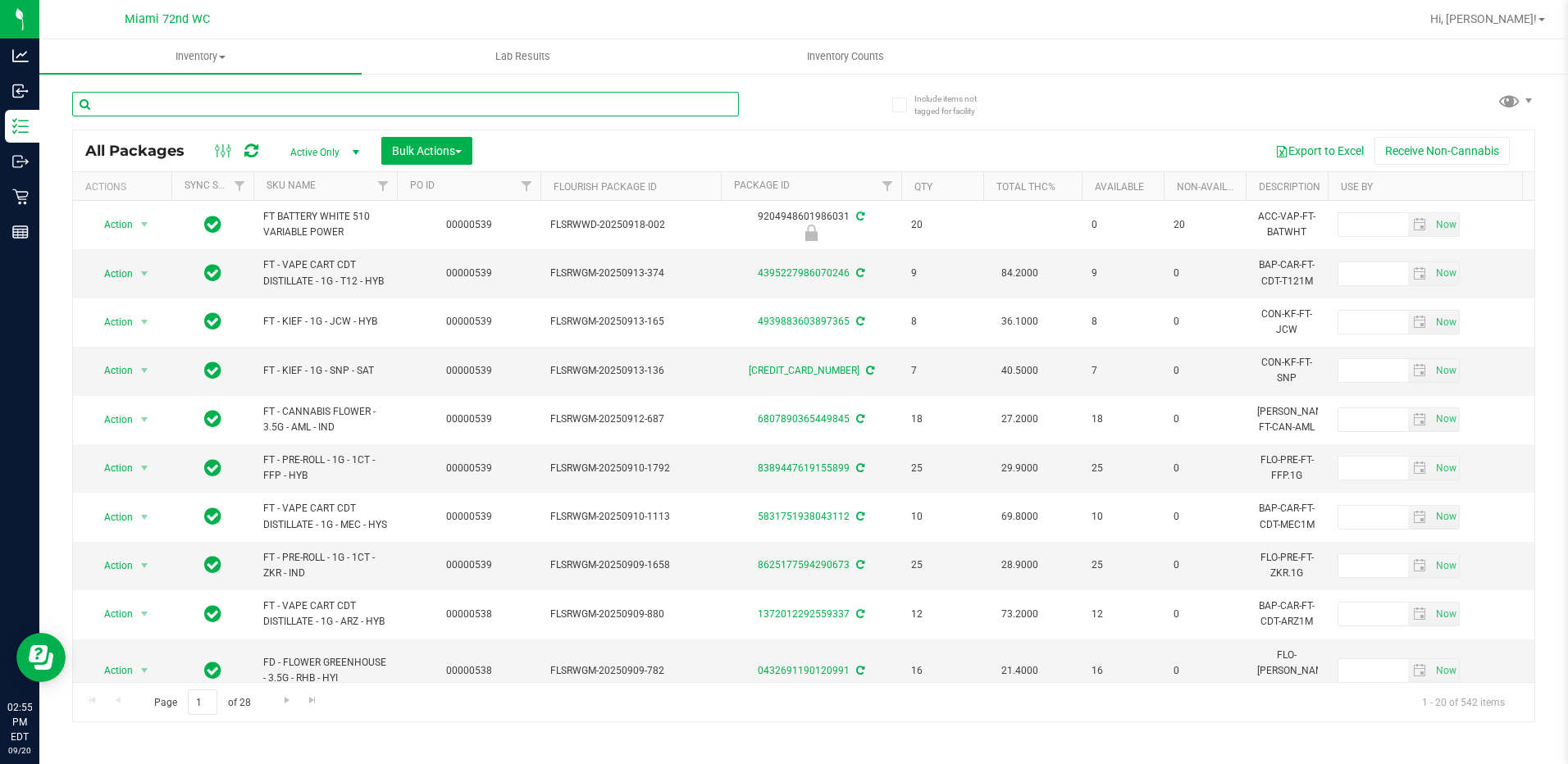
click at [220, 106] on input "text" at bounding box center [405, 104] width 667 height 25
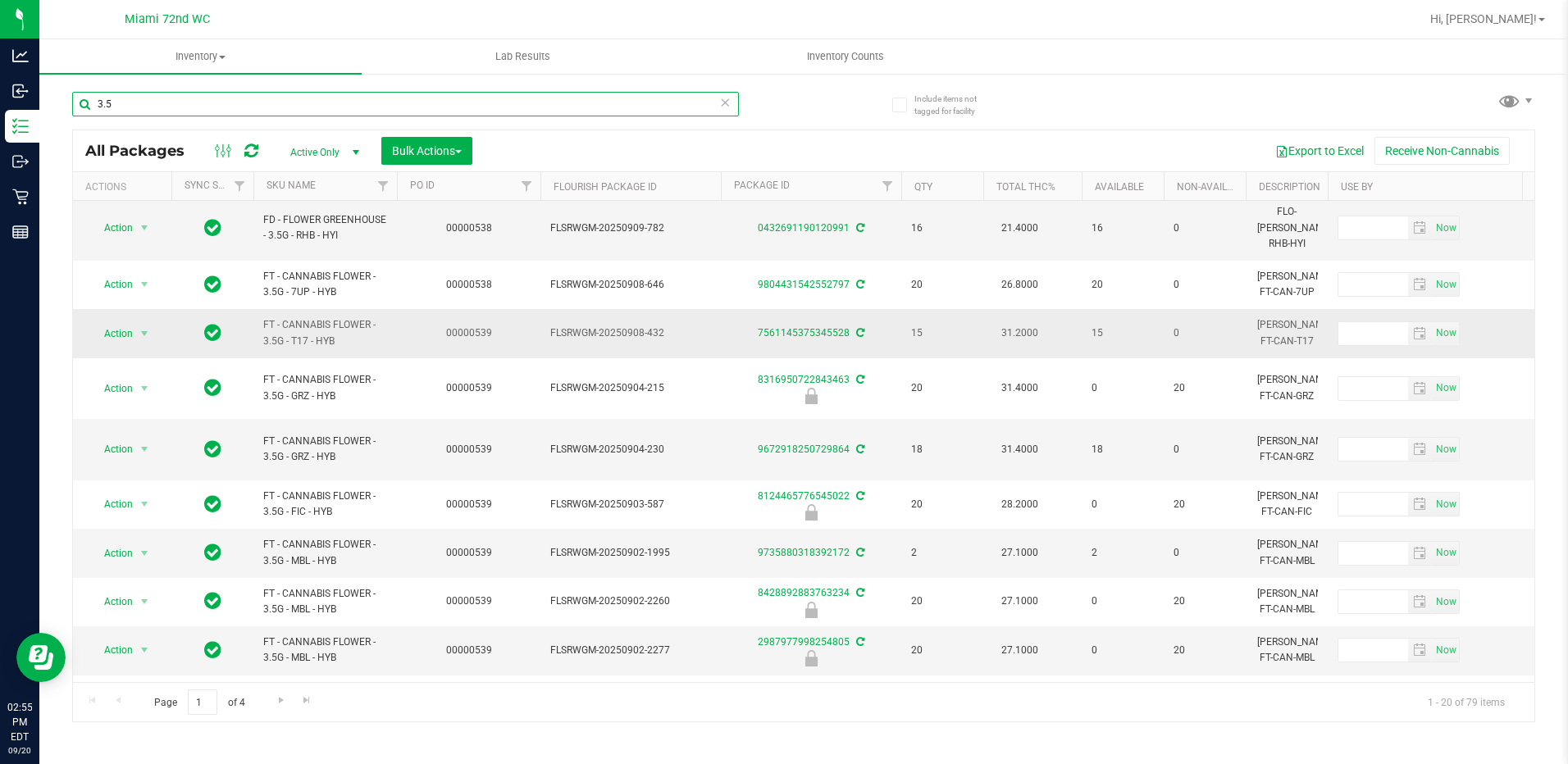
scroll to position [82, 0]
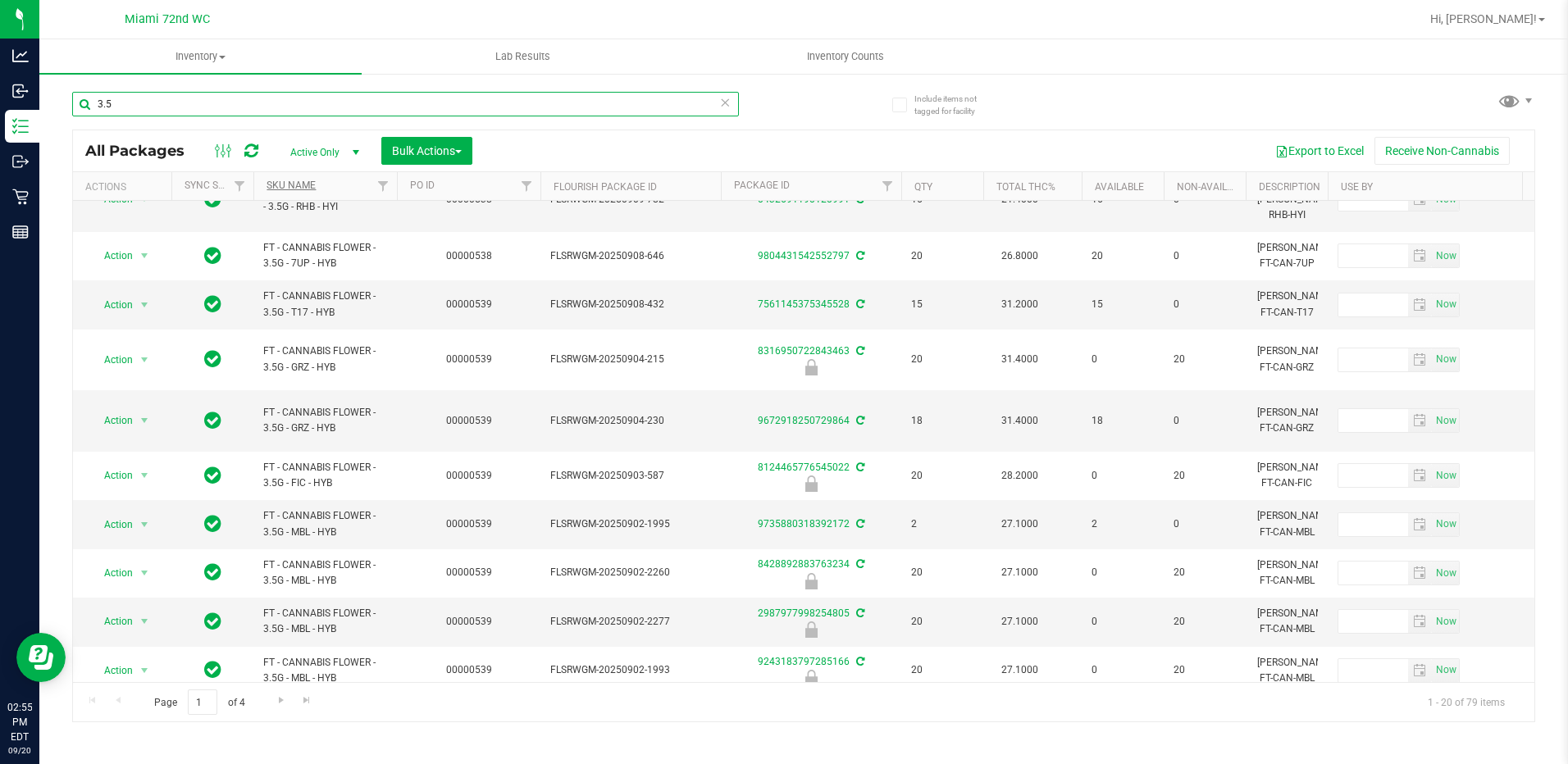
type input "3.5"
click at [308, 181] on link "SKU Name" at bounding box center [291, 186] width 49 height 12
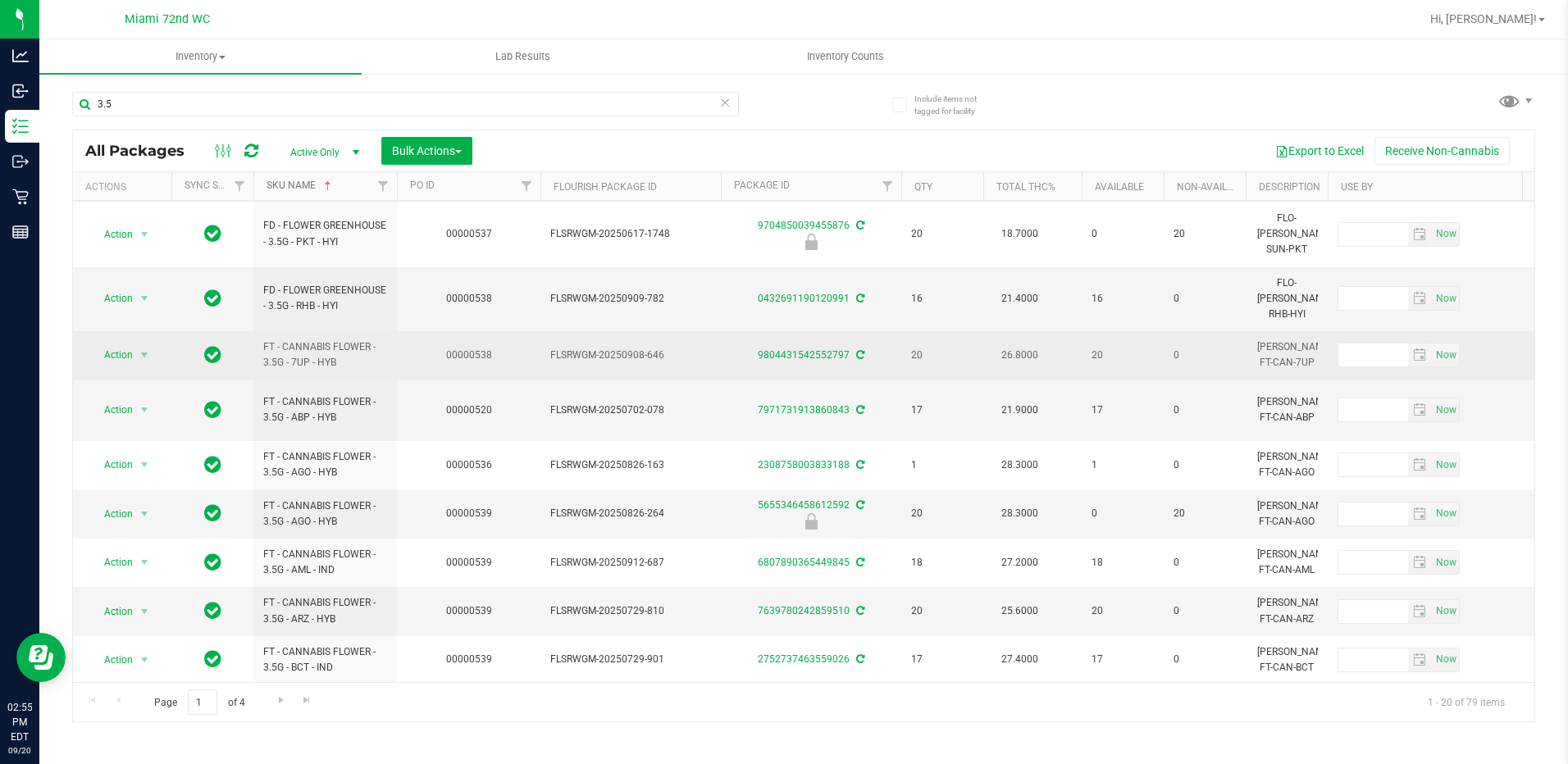
scroll to position [516, 0]
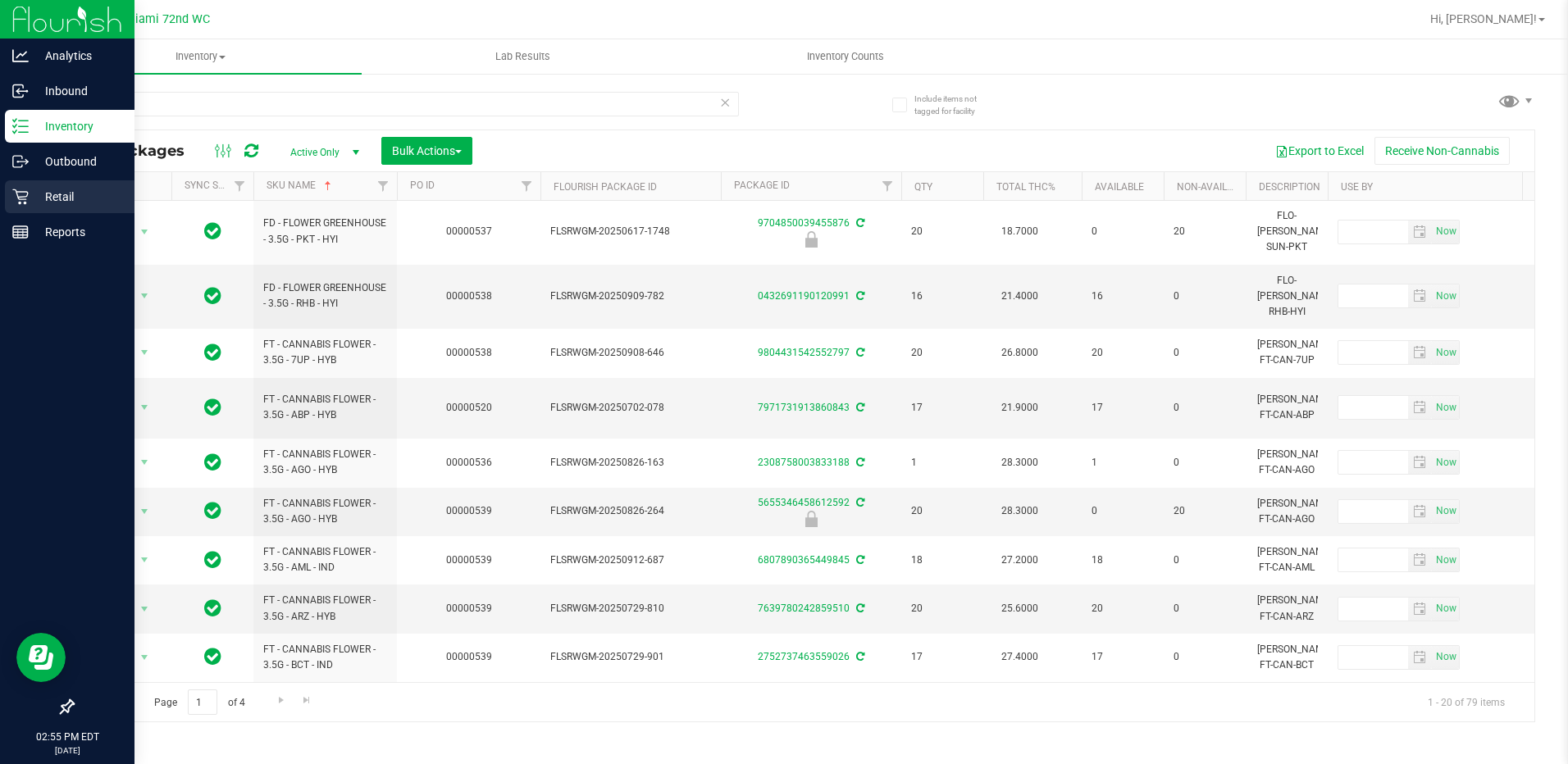
click at [25, 195] on icon at bounding box center [20, 196] width 16 height 16
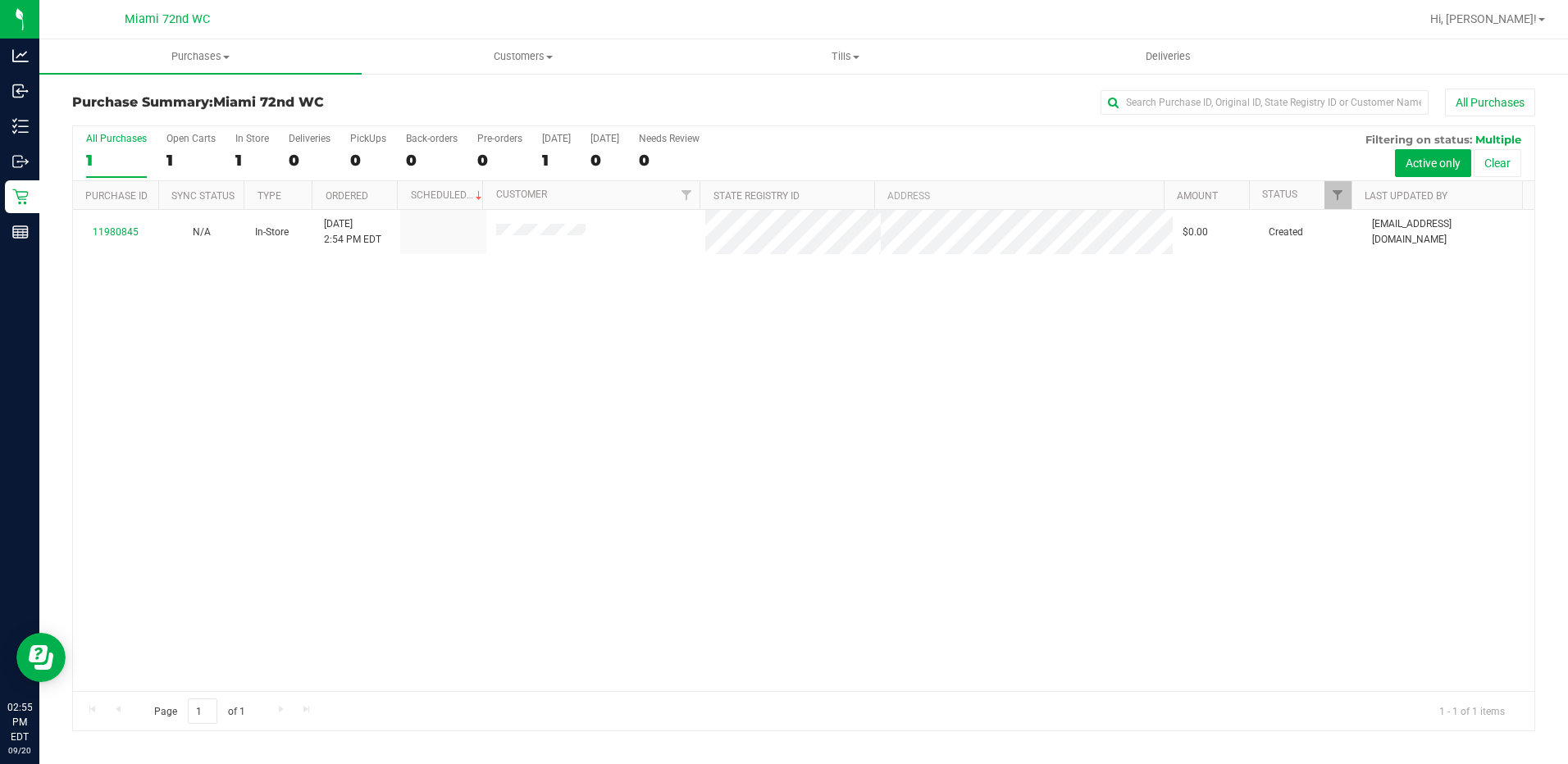
click at [1228, 456] on div "11980845 N/A In-Store 9/20/2025 2:54 PM EDT $0.00 Created drubio@liveparallel.c…" at bounding box center [803, 450] width 1461 height 482
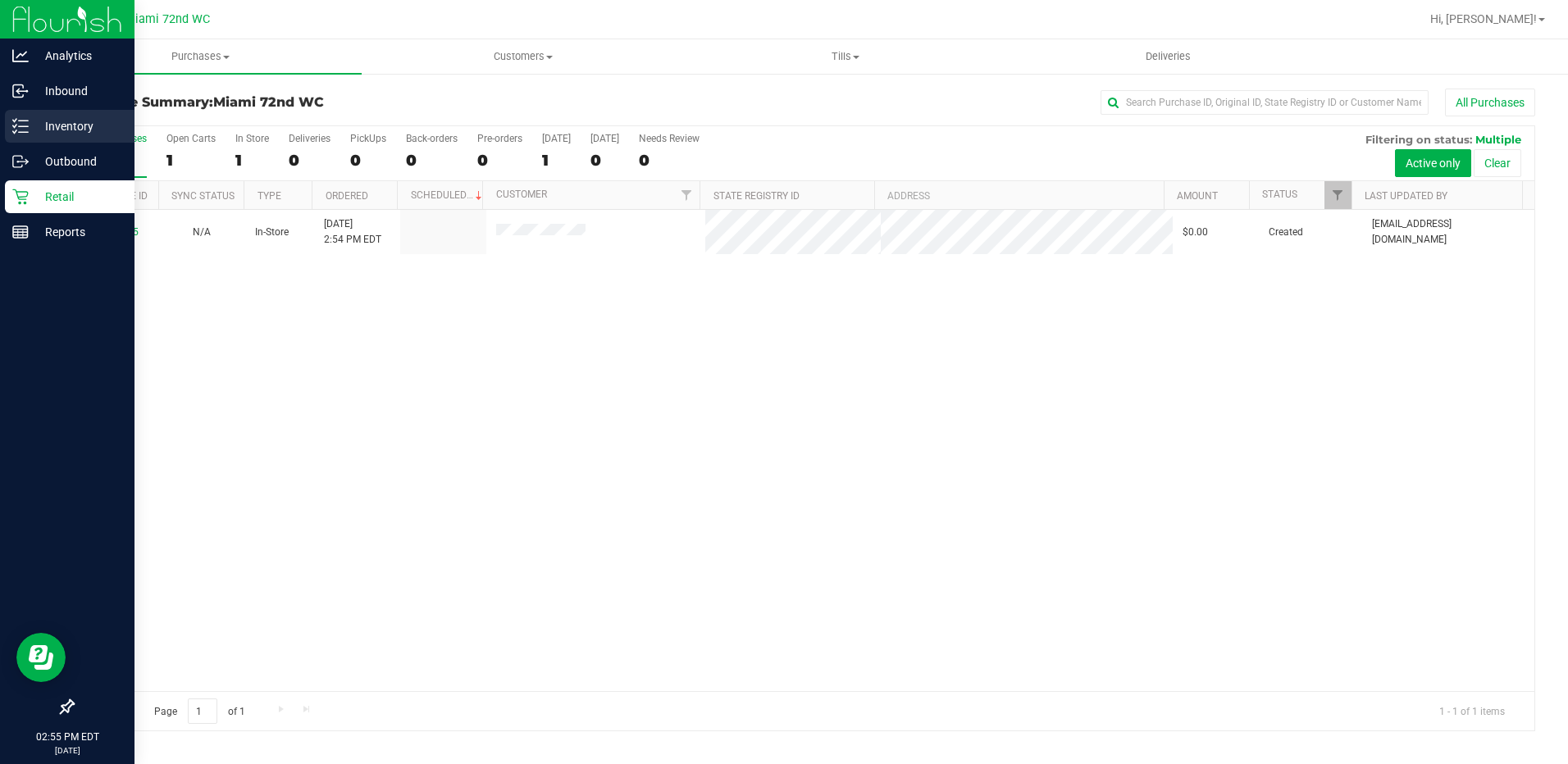
click at [24, 121] on line at bounding box center [23, 121] width 9 height 0
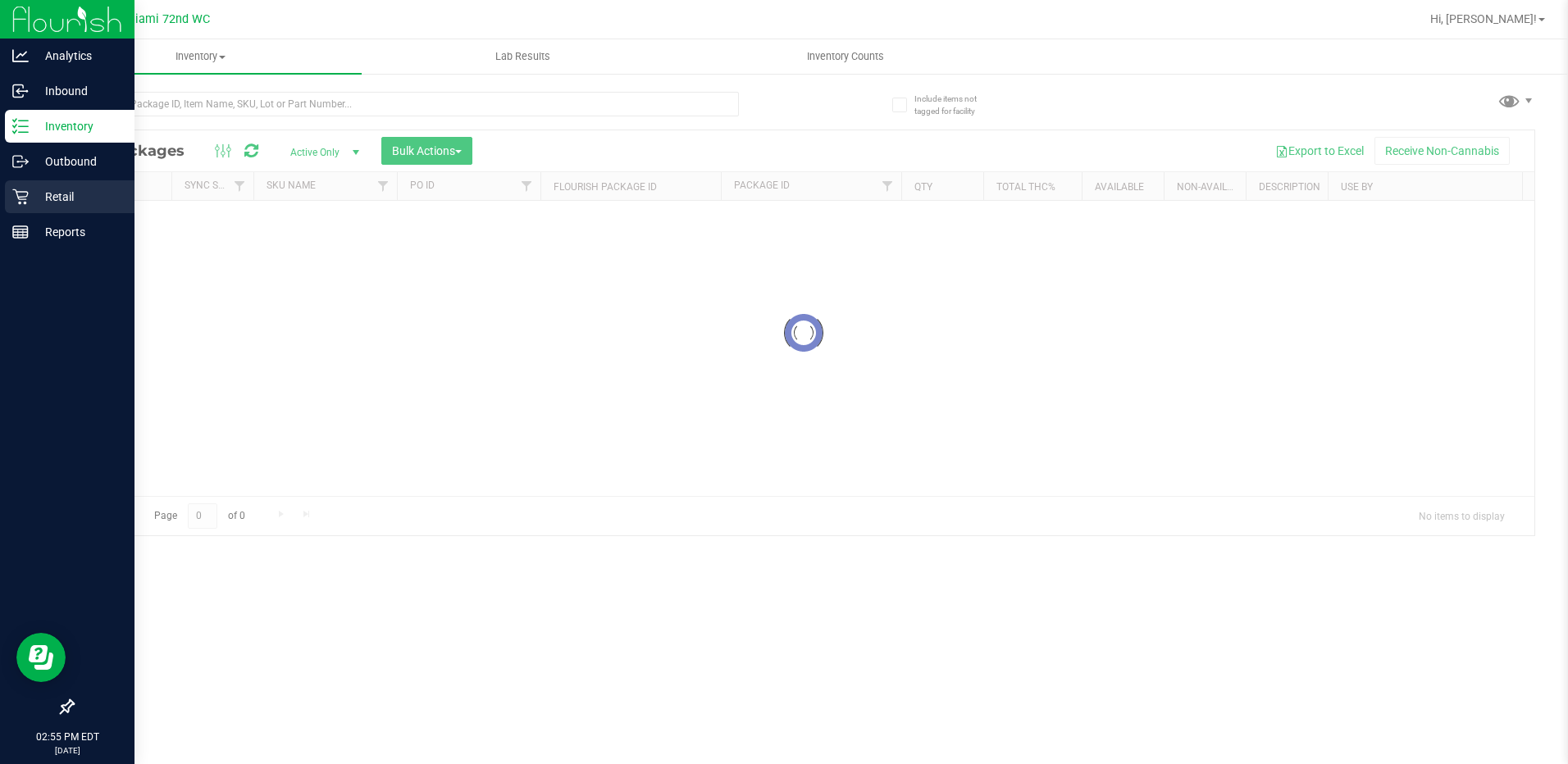
click at [64, 194] on p "Retail" at bounding box center [78, 196] width 98 height 19
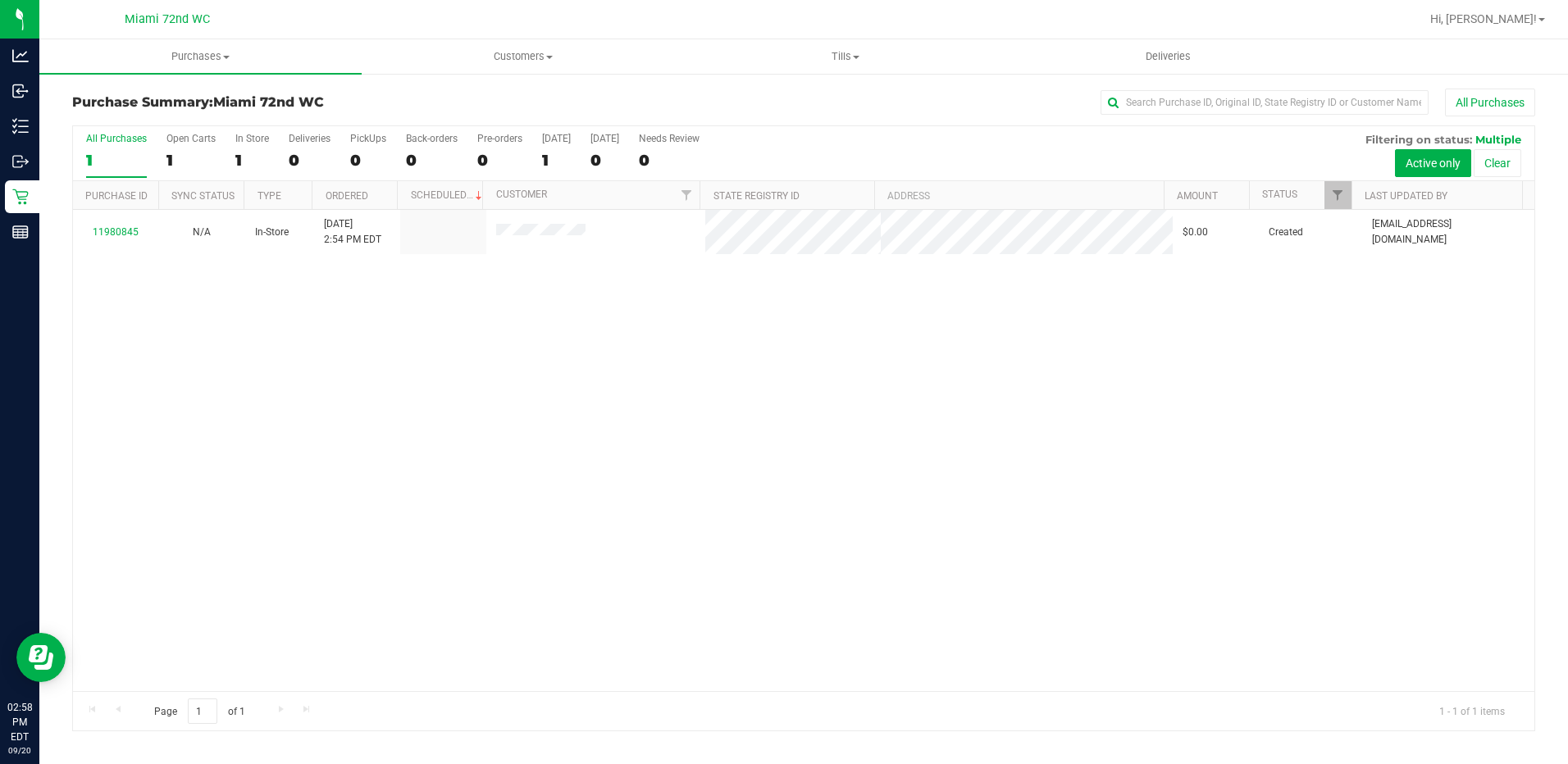
click at [256, 394] on div "11980845 N/A In-Store 9/20/2025 2:54 PM EDT $0.00 Created drubio@liveparallel.c…" at bounding box center [803, 450] width 1461 height 482
click at [318, 429] on div "11980845 N/A In-Store 9/20/2025 2:54 PM EDT $0.00 Created drubio@liveparallel.c…" at bounding box center [803, 450] width 1461 height 482
click at [347, 420] on div "11980845 N/A In-Store 9/20/2025 2:54 PM EDT $0.00 Created drubio@liveparallel.c…" at bounding box center [803, 450] width 1461 height 482
click at [865, 457] on div at bounding box center [803, 428] width 1461 height 604
click at [801, 493] on div "11980845 N/A In-Store 9/20/2025 2:54 PM EDT $152.00 Created drubio@liveparallel…" at bounding box center [803, 450] width 1461 height 482
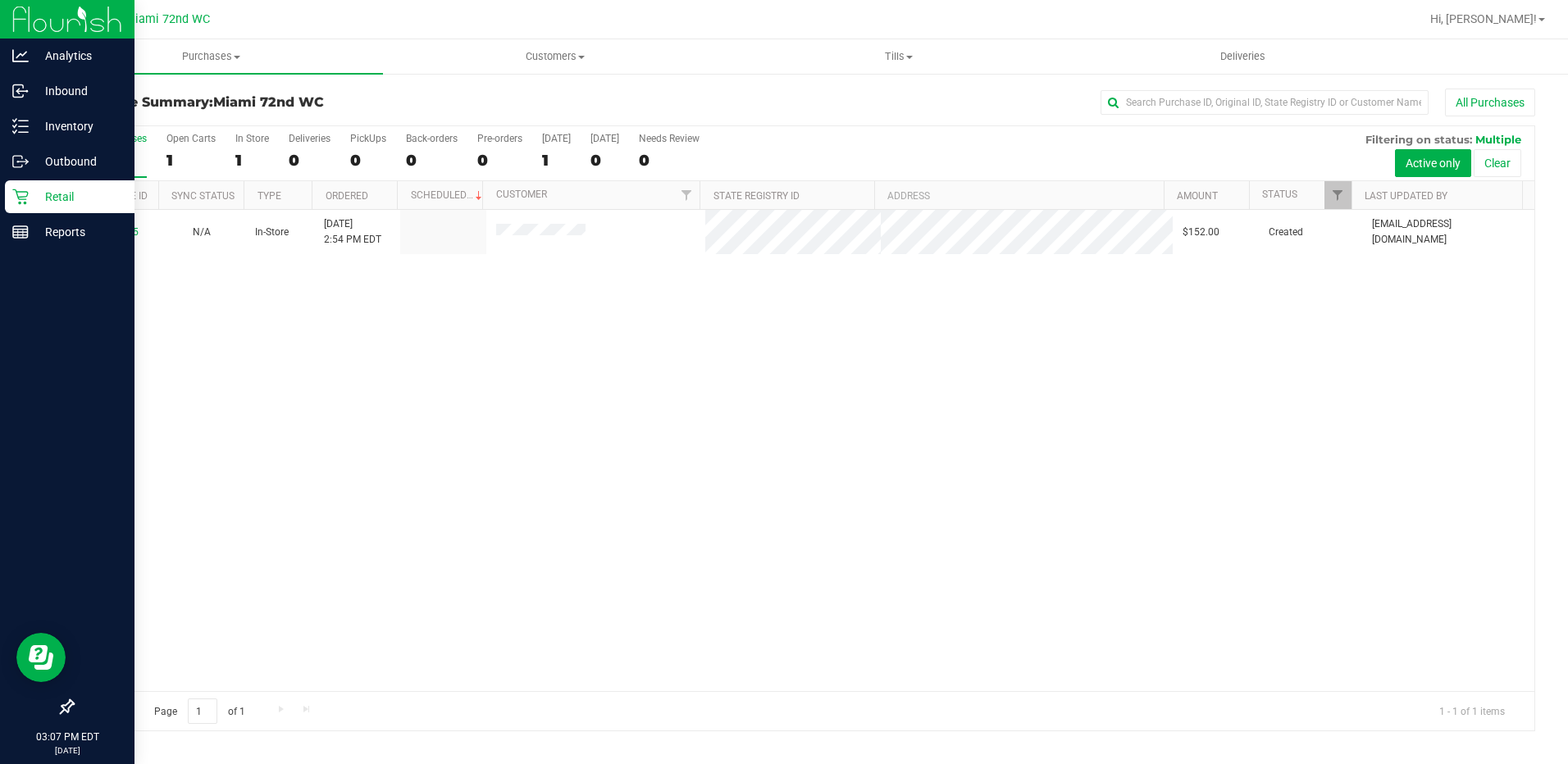
click at [42, 196] on p "Retail" at bounding box center [78, 196] width 98 height 19
click at [57, 123] on p "Inventory" at bounding box center [78, 126] width 98 height 19
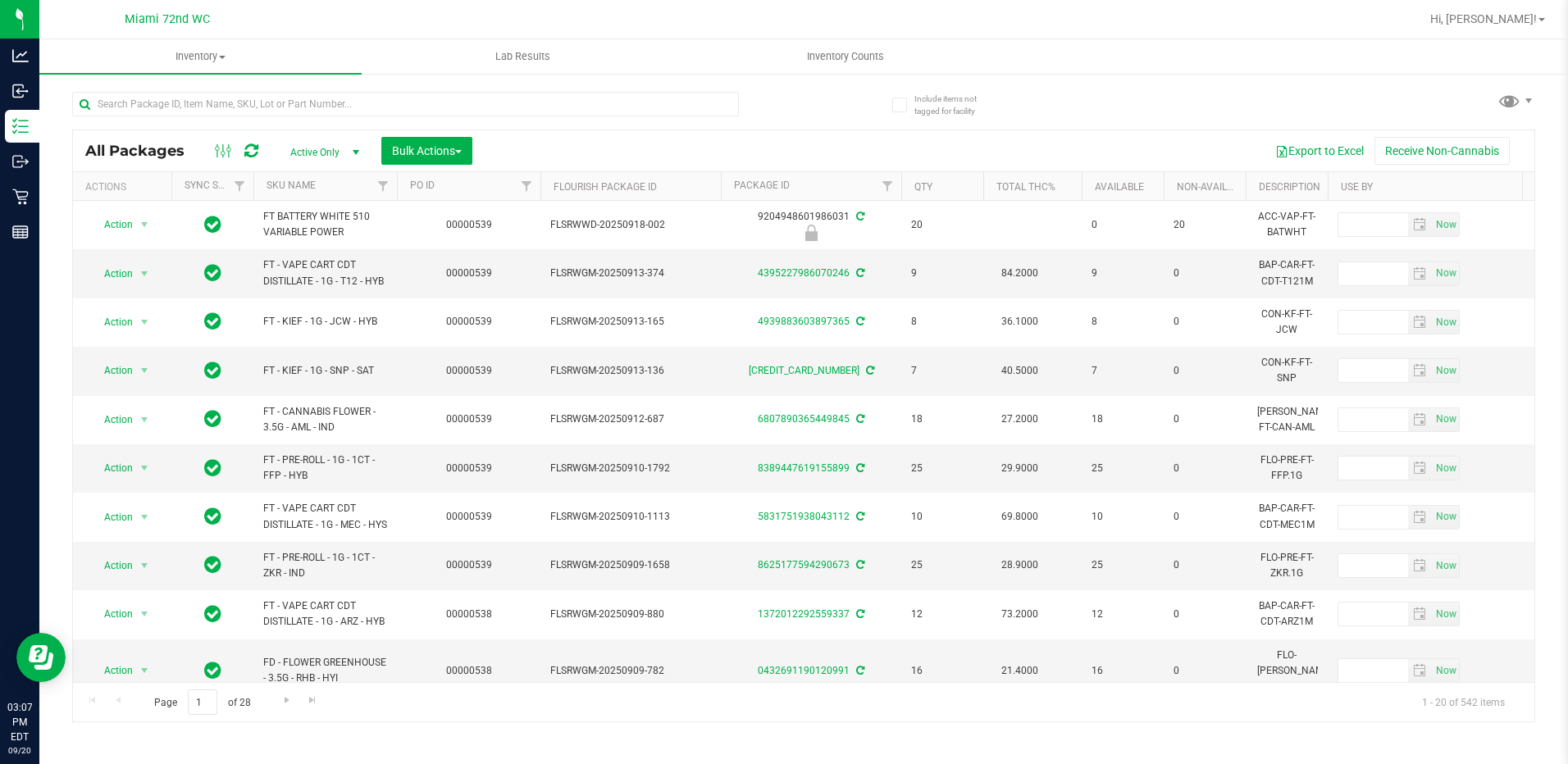
click at [334, 183] on th "SKU Name" at bounding box center [325, 187] width 144 height 29
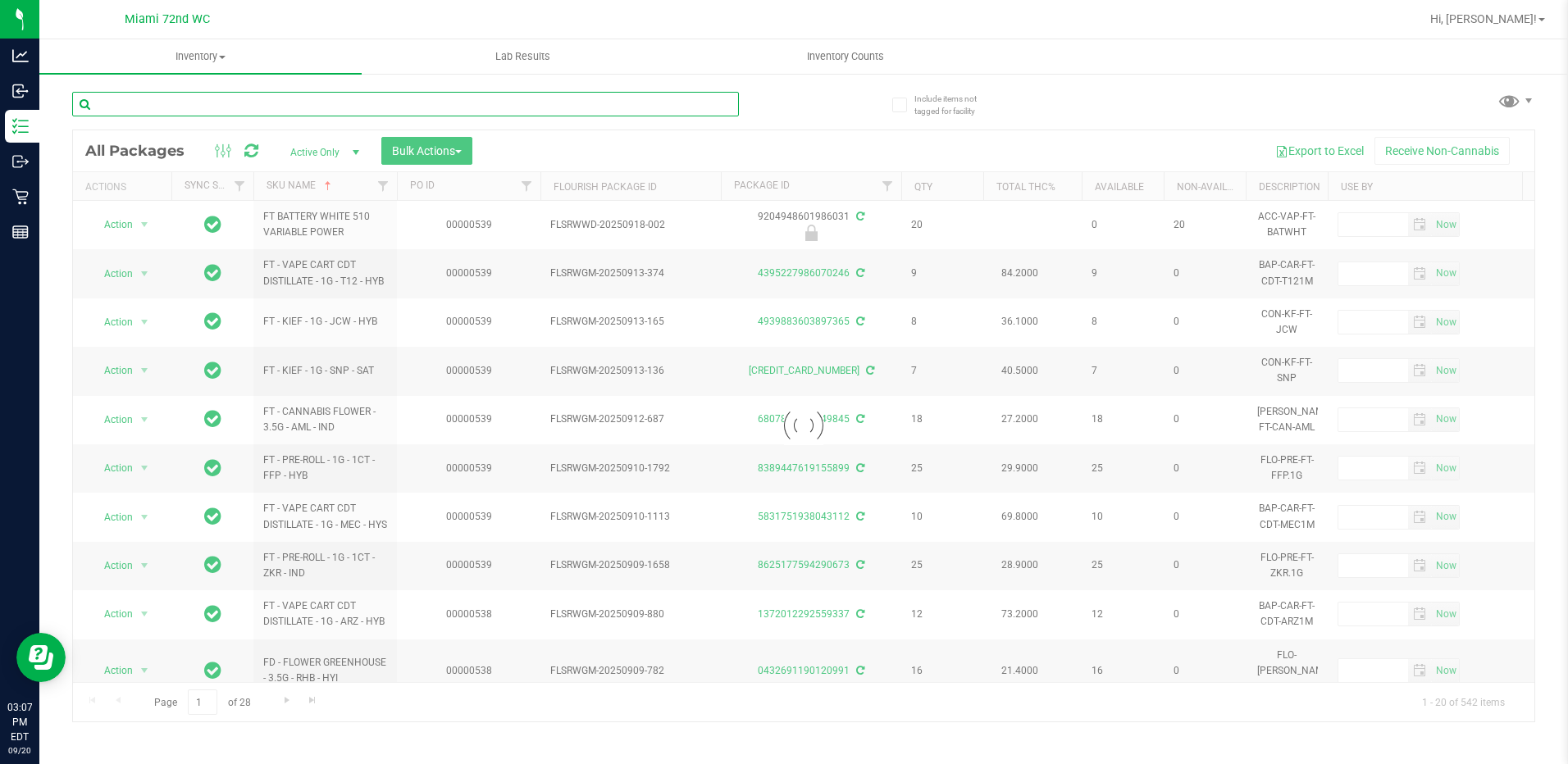
click at [356, 112] on input "text" at bounding box center [405, 104] width 667 height 25
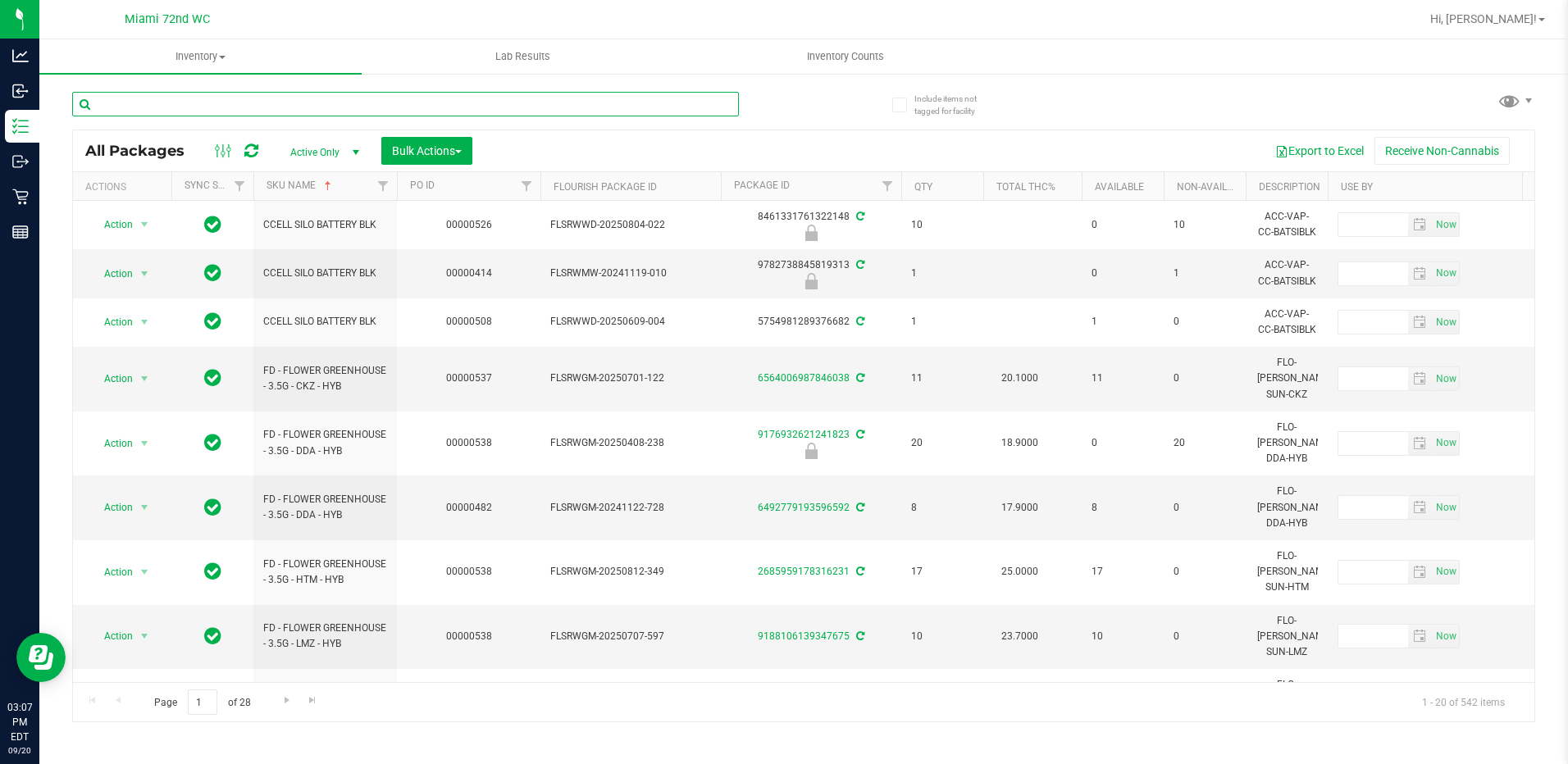
click at [356, 112] on input "text" at bounding box center [405, 104] width 667 height 25
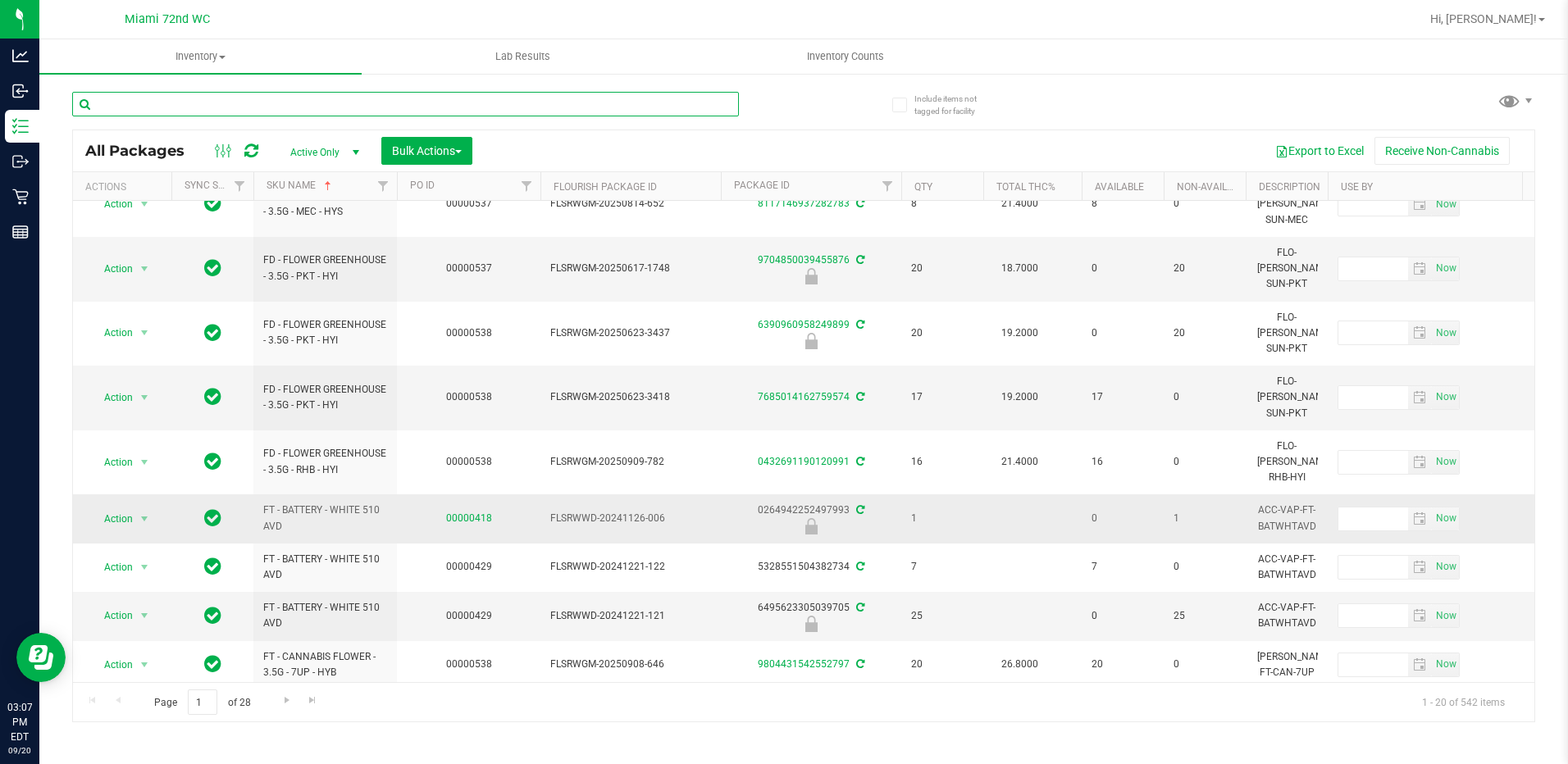
scroll to position [516, 0]
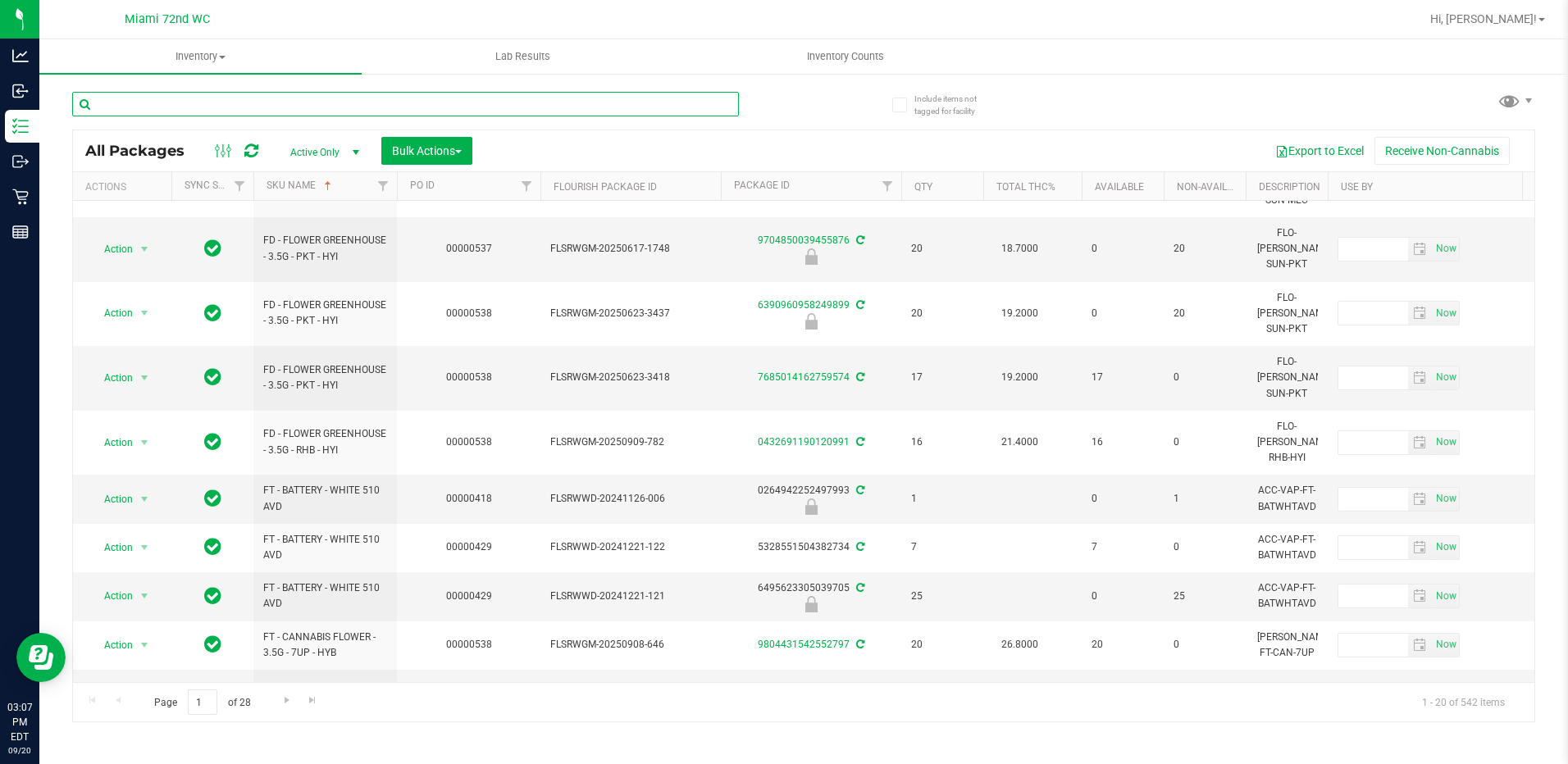
click at [231, 108] on input "text" at bounding box center [405, 104] width 667 height 25
click at [215, 101] on input "text" at bounding box center [405, 104] width 667 height 25
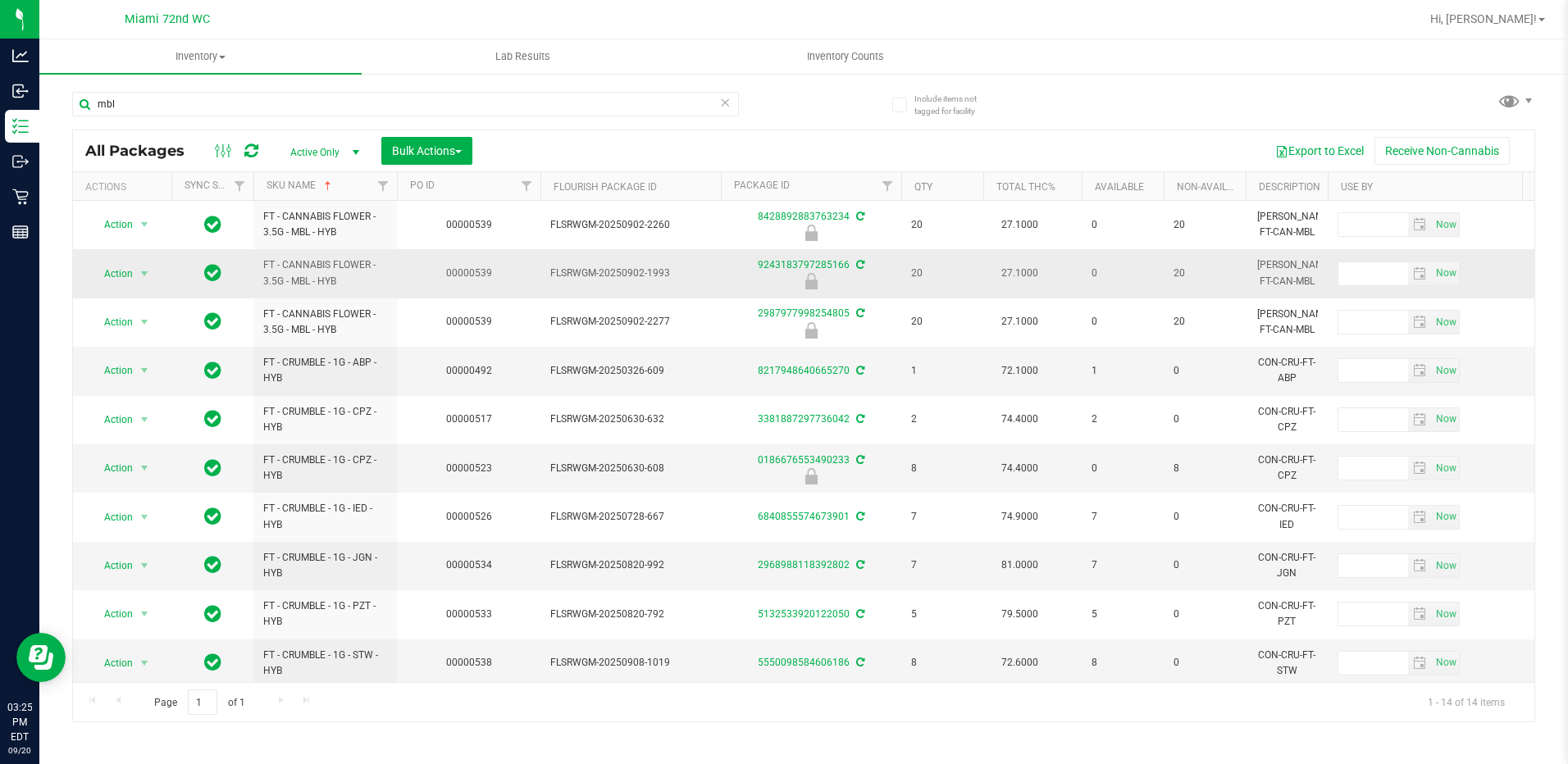
click at [444, 282] on td "00000539" at bounding box center [469, 273] width 144 height 48
click at [214, 105] on input "mbl" at bounding box center [405, 104] width 667 height 25
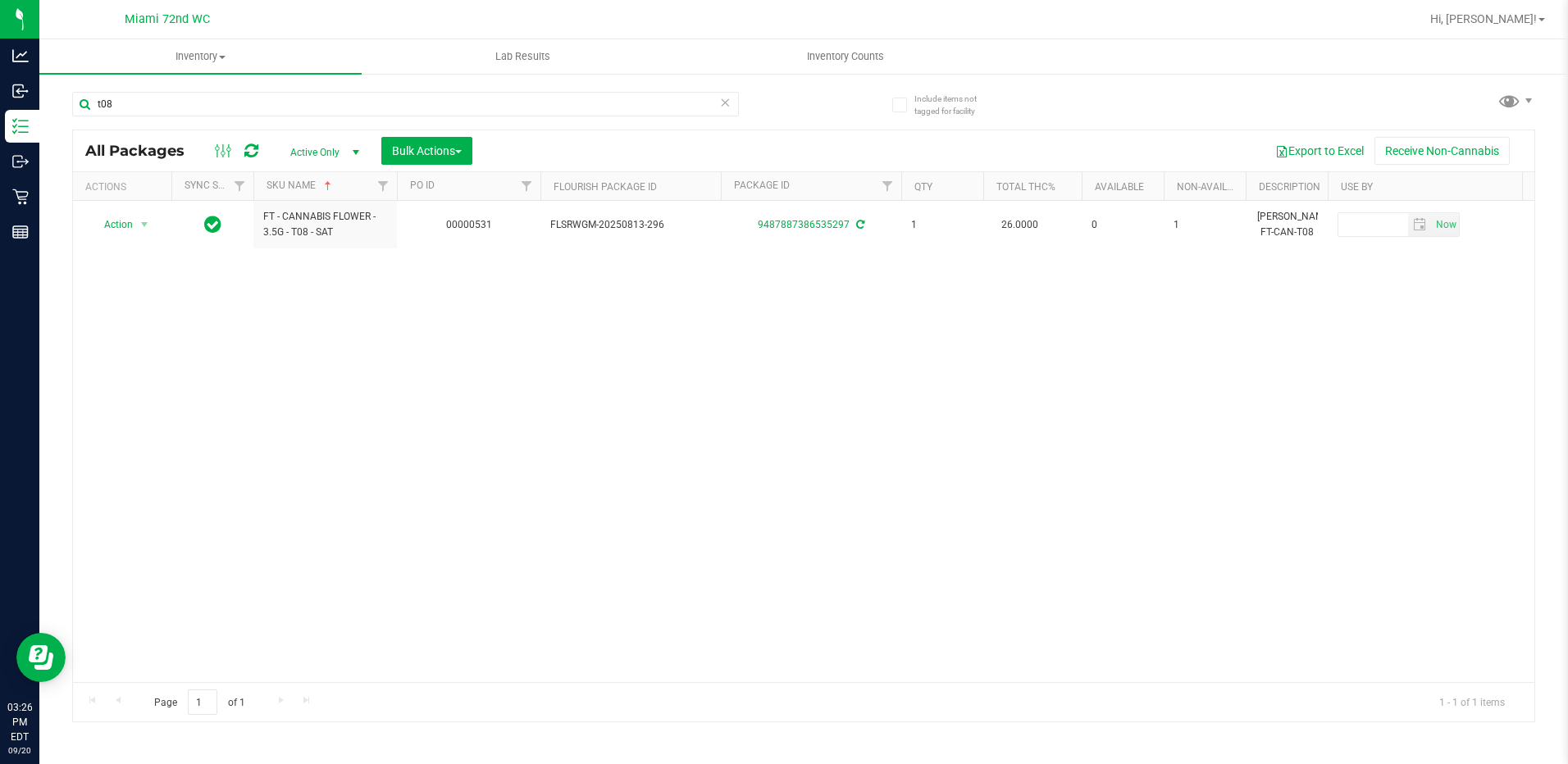
click at [254, 342] on div "Action Action Adjust qty Create package Edit attributes Global inventory Locate…" at bounding box center [803, 442] width 1461 height 482
click at [280, 103] on input "t08" at bounding box center [405, 104] width 667 height 25
type input "8428892883763234"
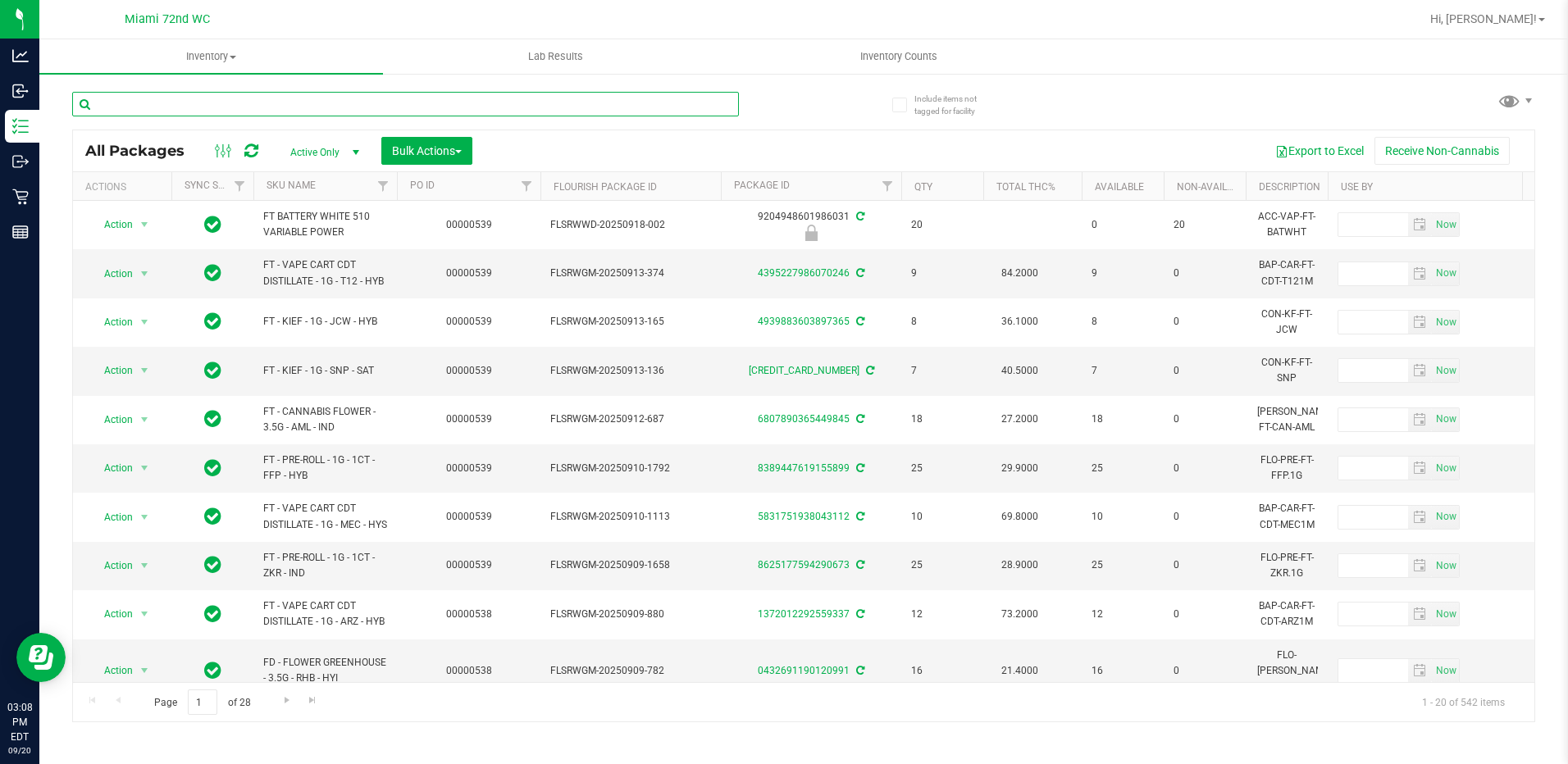
click at [373, 102] on input "text" at bounding box center [405, 104] width 667 height 25
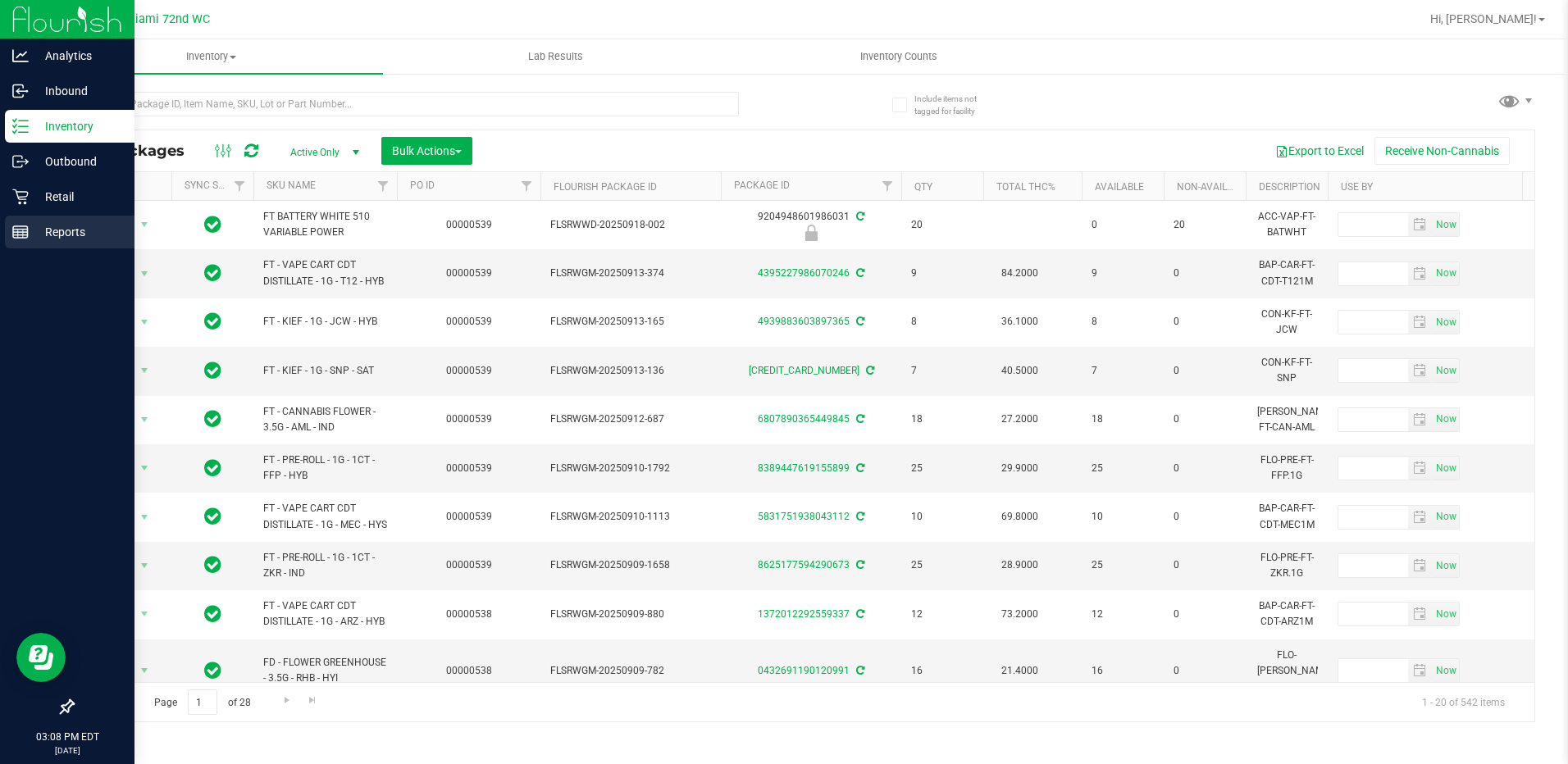
click at [40, 226] on p "Reports" at bounding box center [78, 232] width 98 height 19
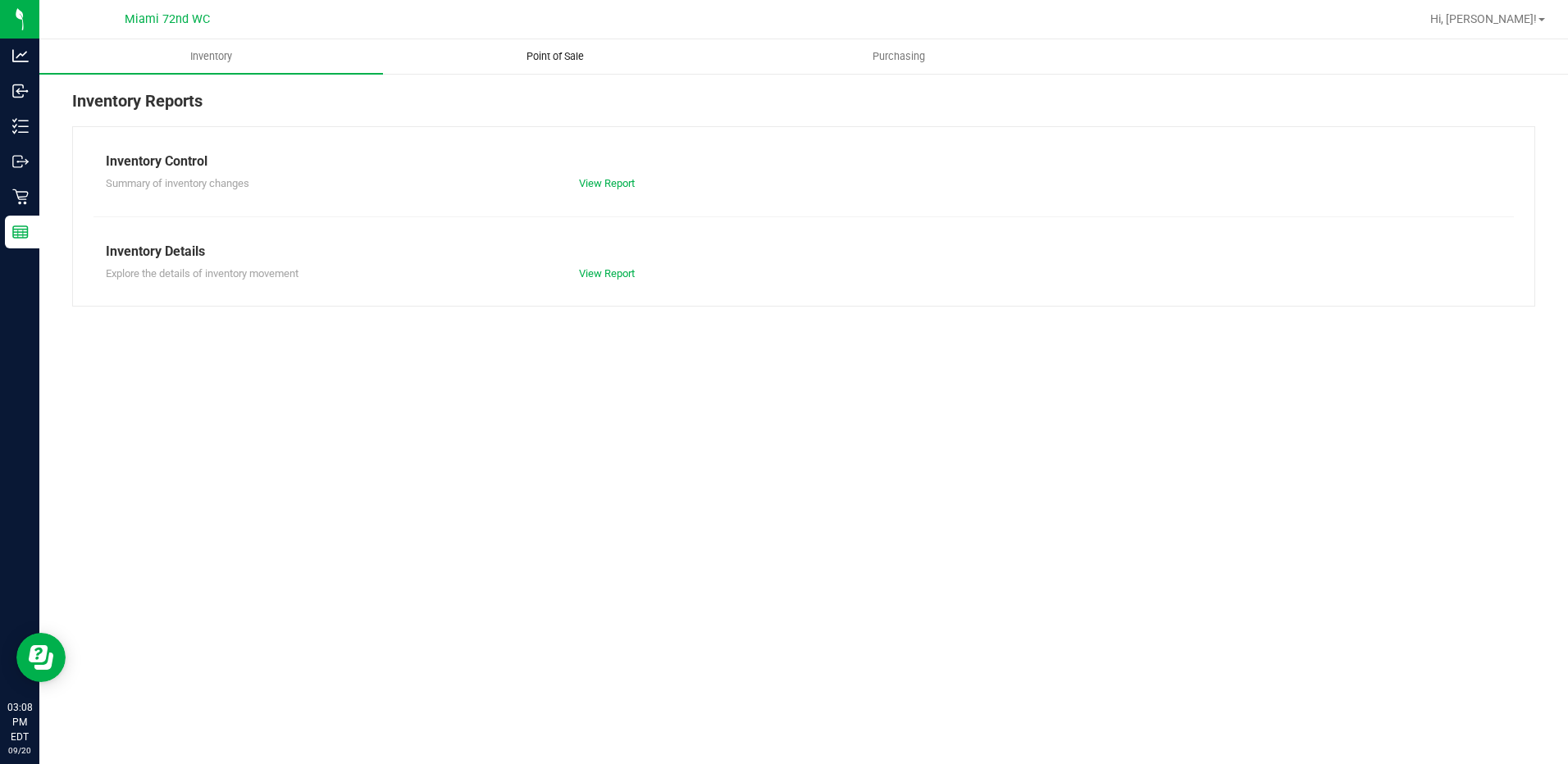
click at [576, 64] on uib-tab-heading "Point of Sale" at bounding box center [554, 57] width 342 height 33
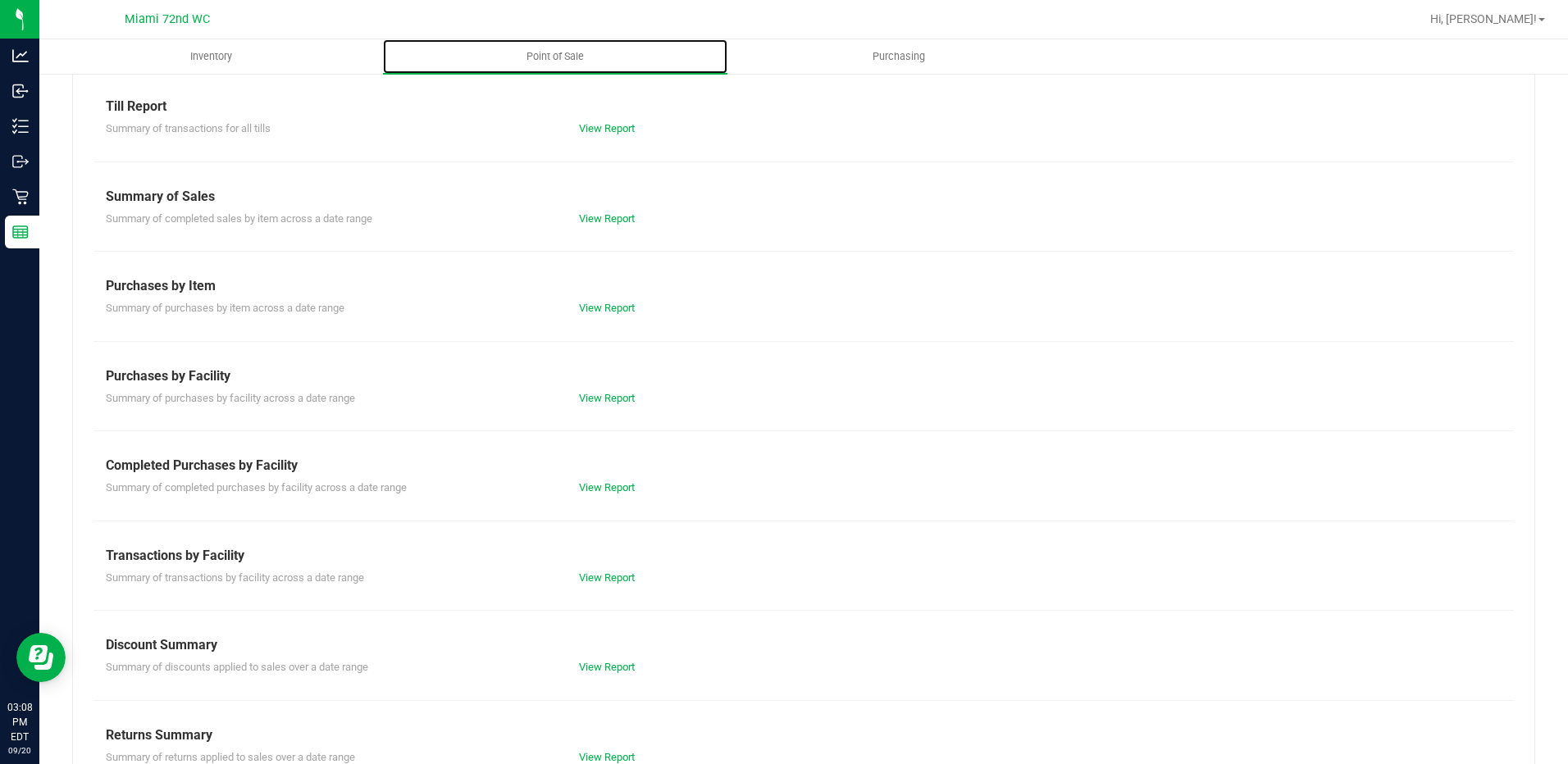
scroll to position [82, 0]
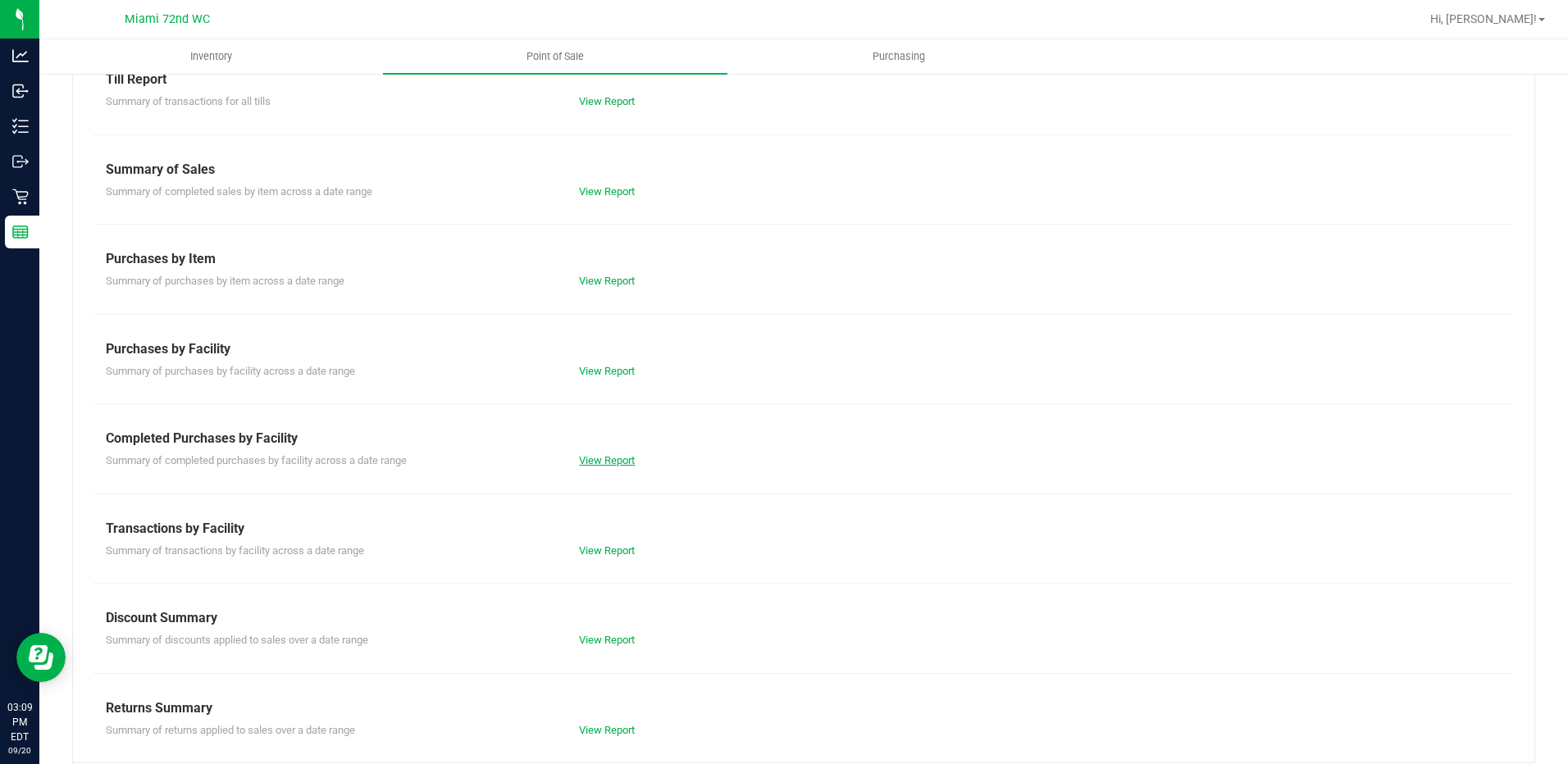
click at [605, 462] on link "View Report" at bounding box center [607, 461] width 56 height 13
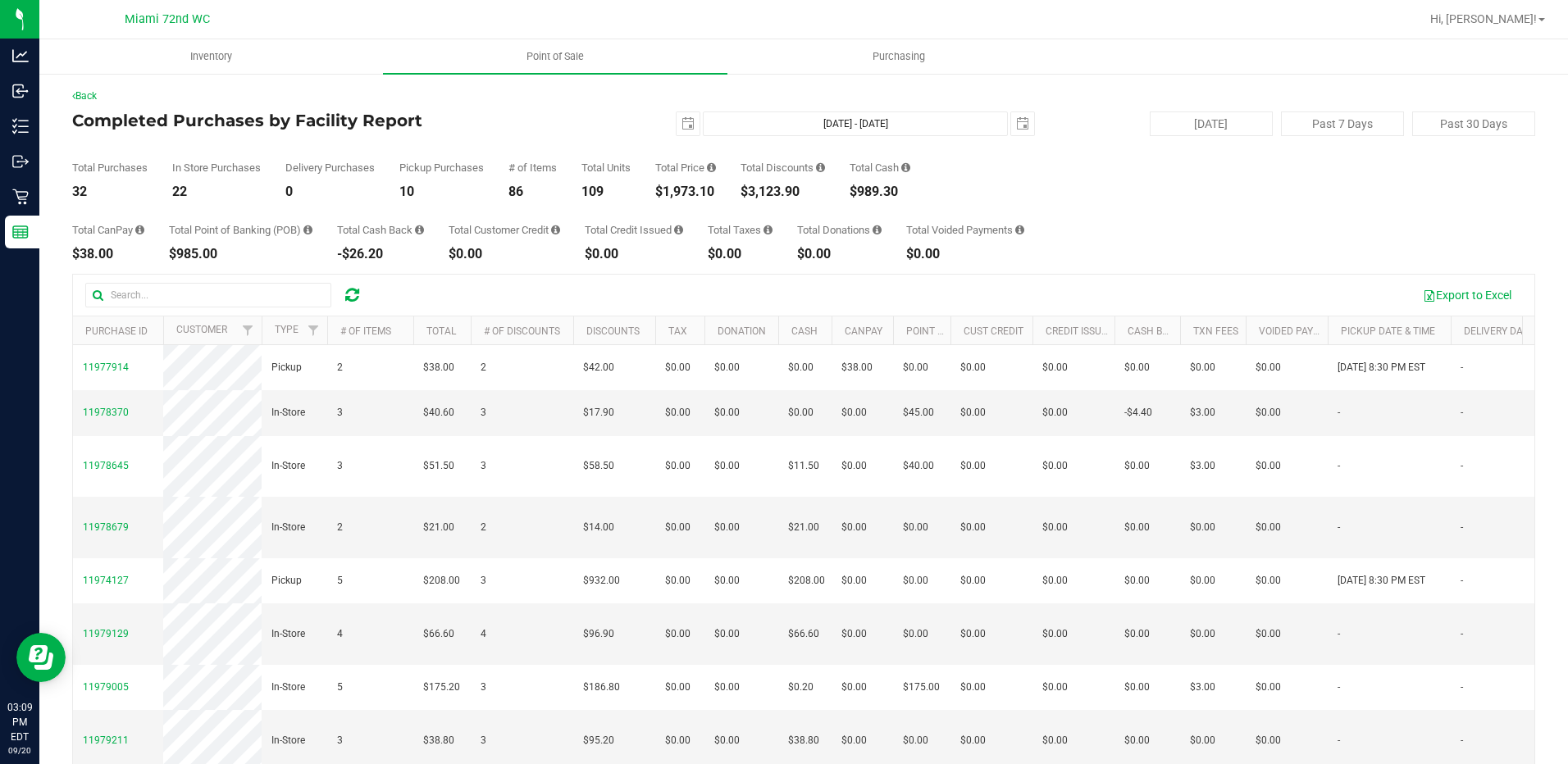
click at [1118, 198] on div "Total Purchases 32 In Store Purchases 22 Delivery Purchases 0 Pickup Purchases …" at bounding box center [803, 167] width 1462 height 63
click at [681, 122] on span "select" at bounding box center [688, 124] width 14 height 14
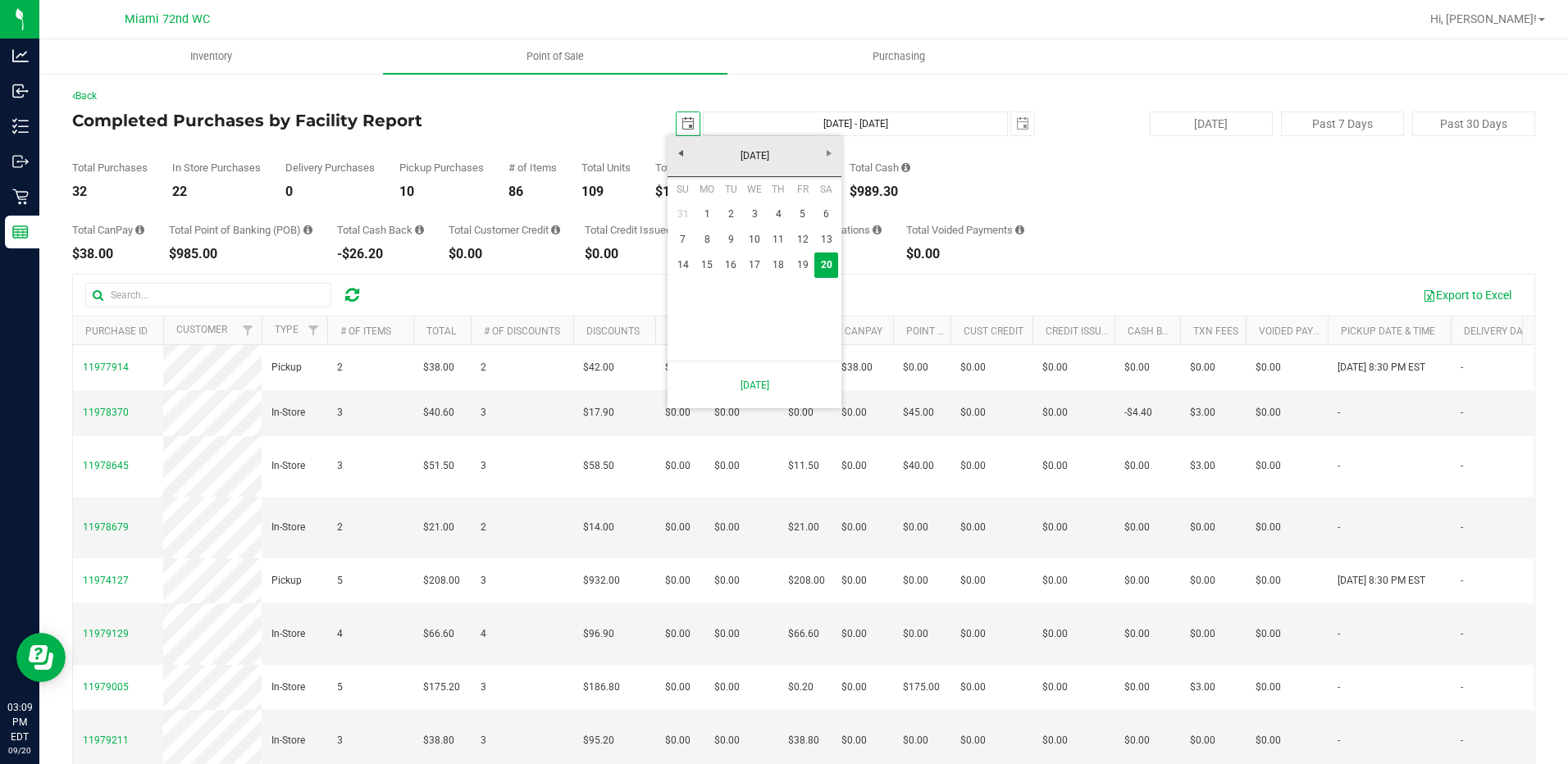
click at [681, 122] on span "select" at bounding box center [688, 124] width 14 height 14
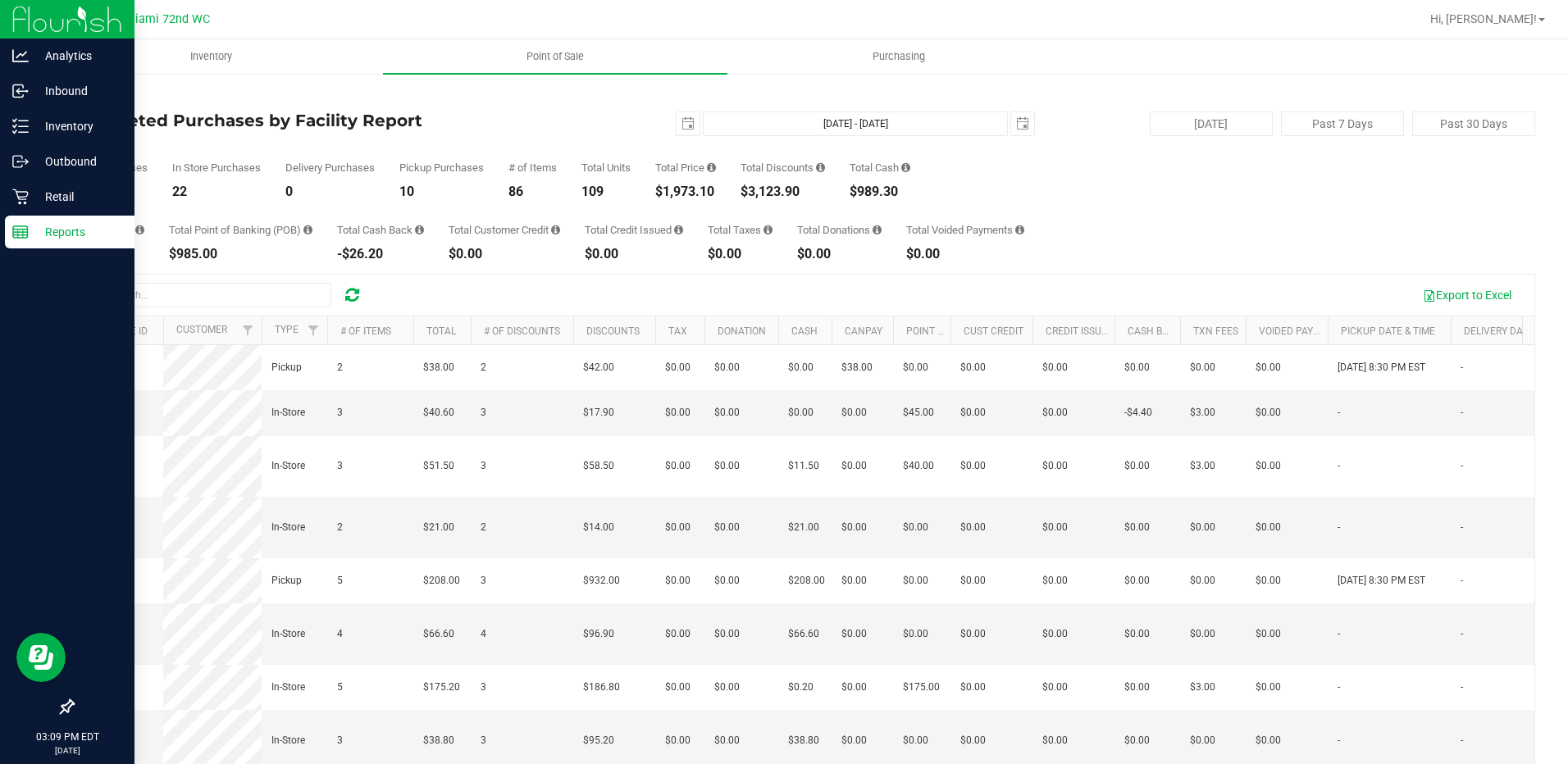
click at [41, 227] on p "Reports" at bounding box center [78, 232] width 98 height 19
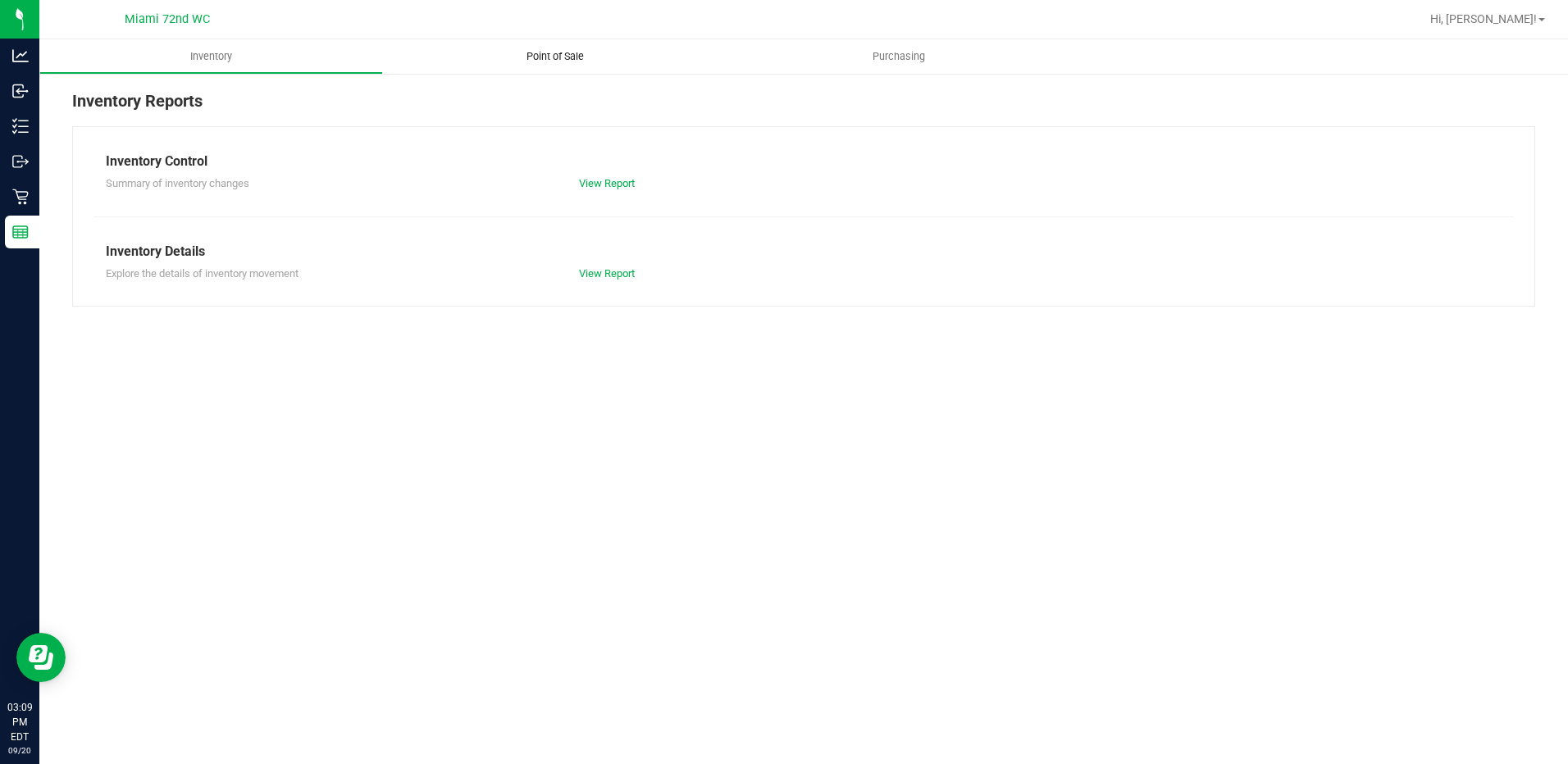
click at [523, 61] on span "Point of Sale" at bounding box center [555, 56] width 101 height 14
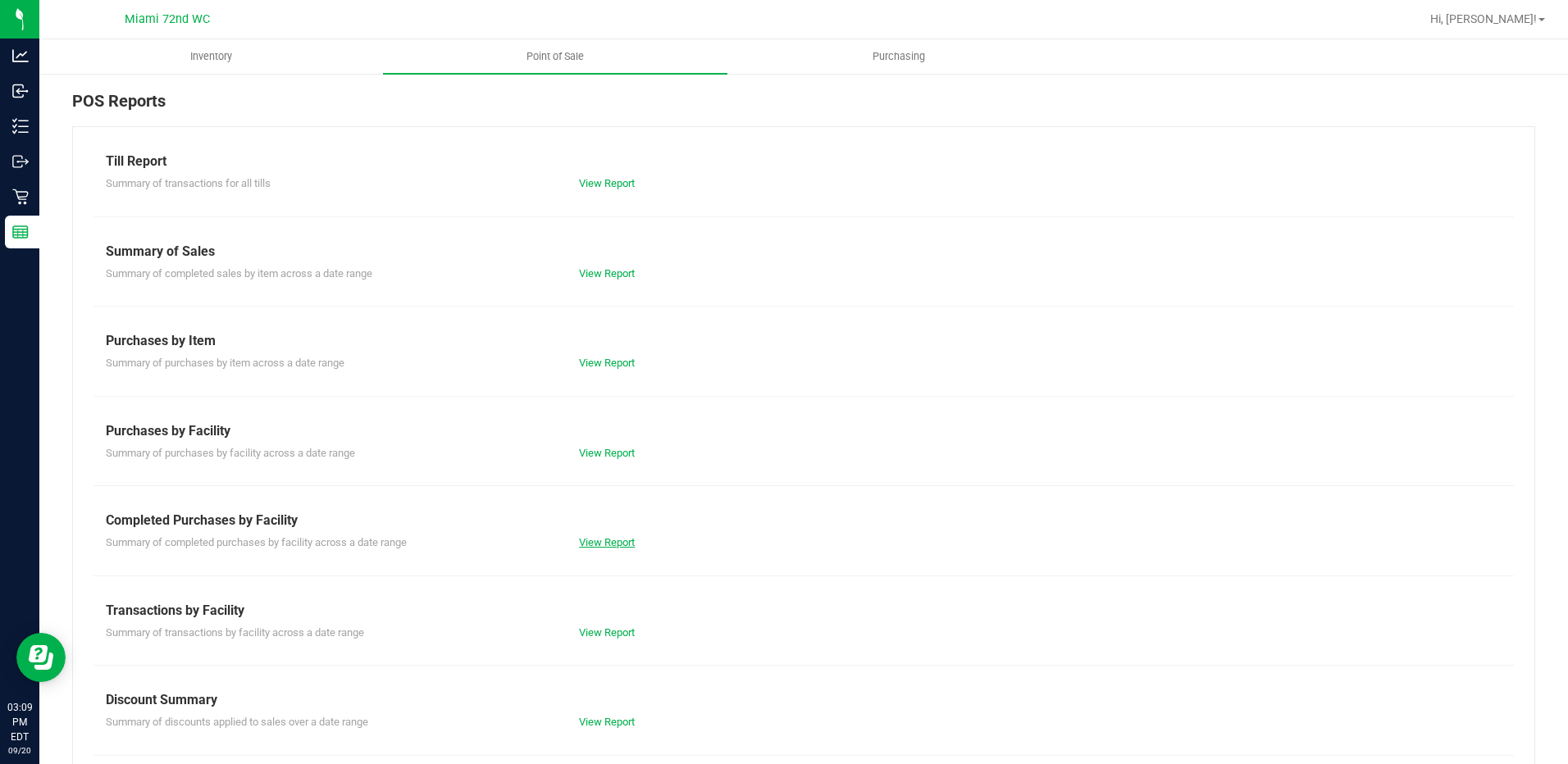
click at [607, 542] on link "View Report" at bounding box center [607, 543] width 56 height 13
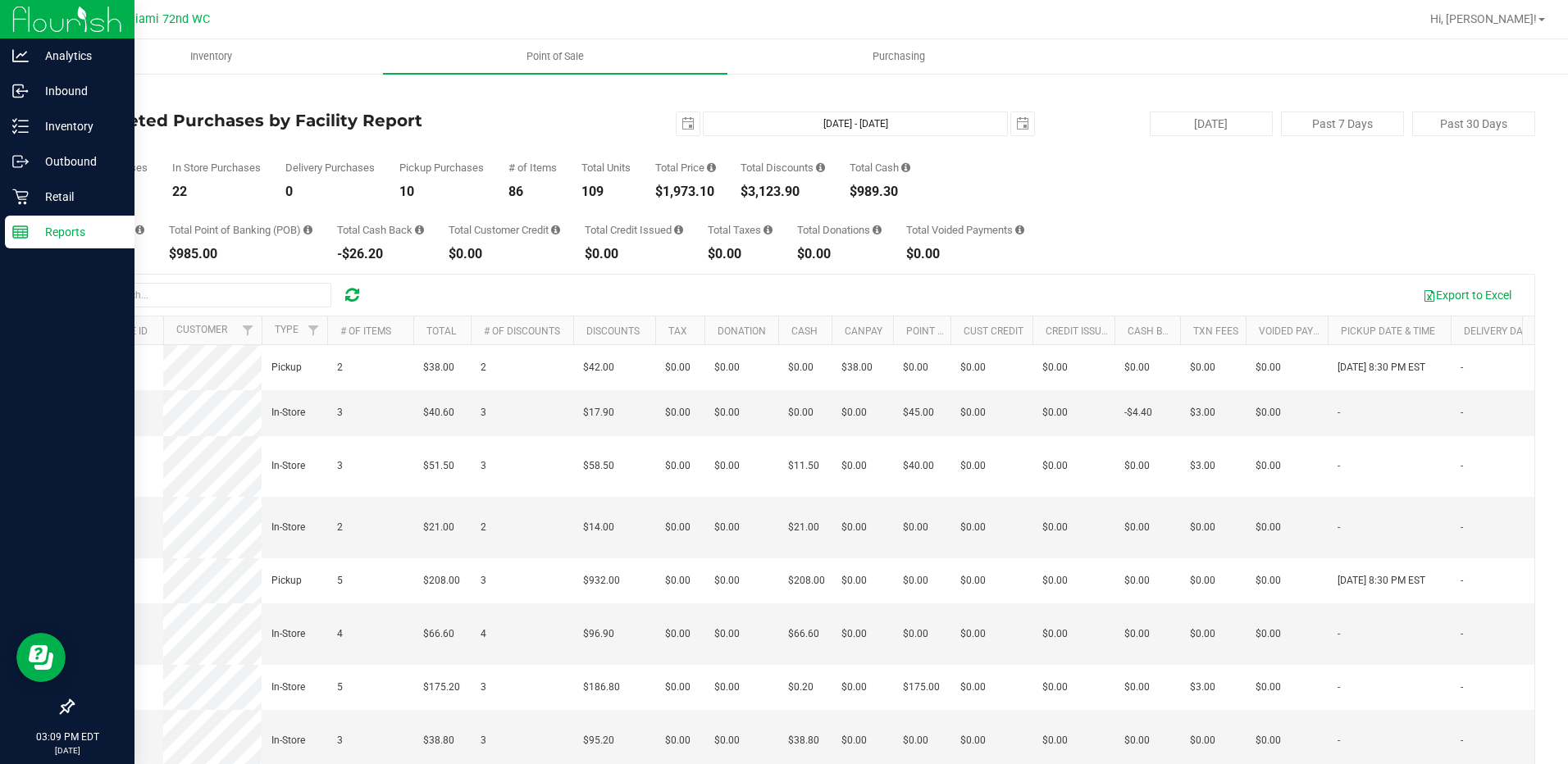
click at [19, 232] on icon at bounding box center [20, 232] width 16 height 16
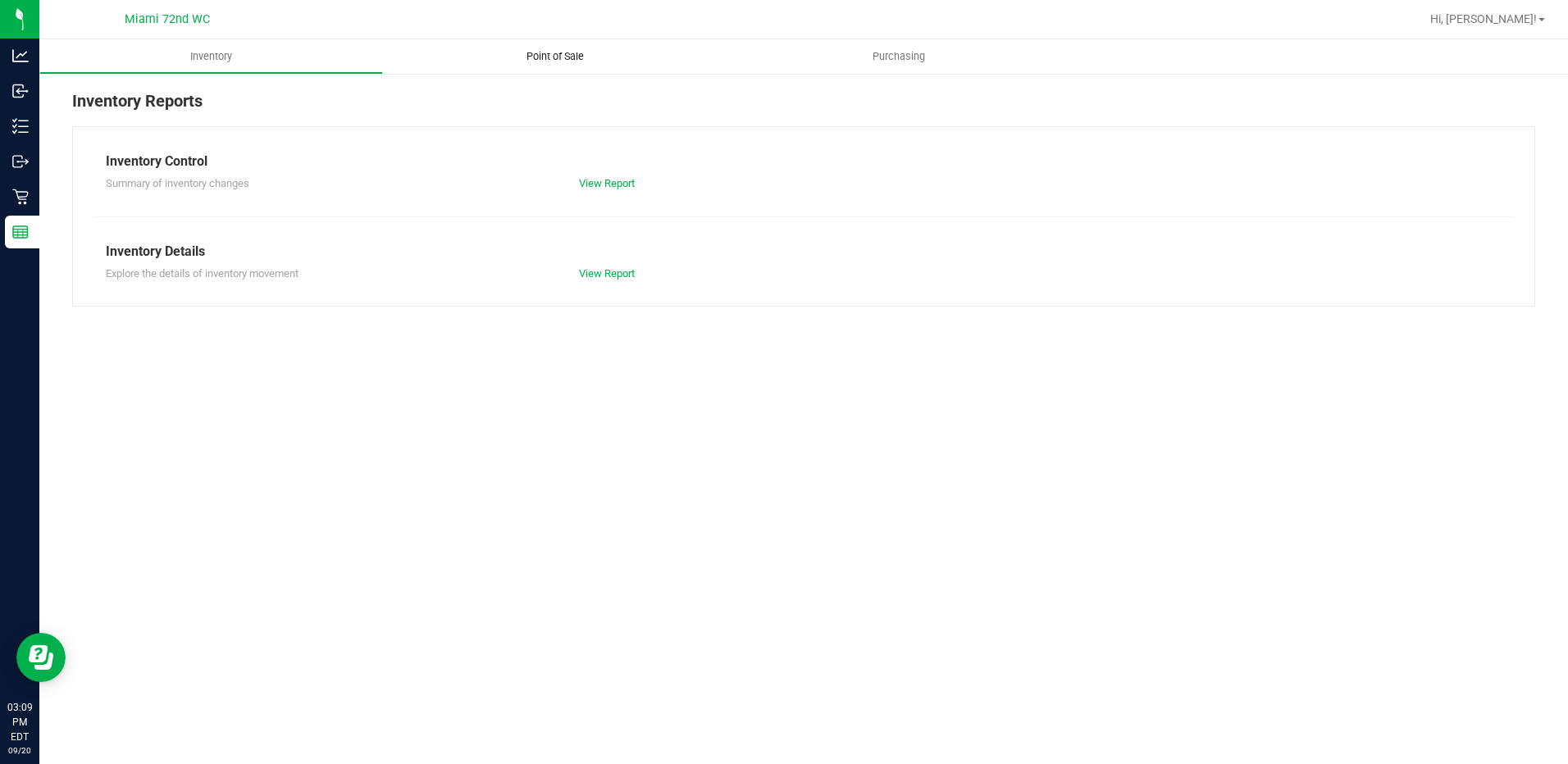
click at [551, 61] on span "Point of Sale" at bounding box center [555, 56] width 101 height 14
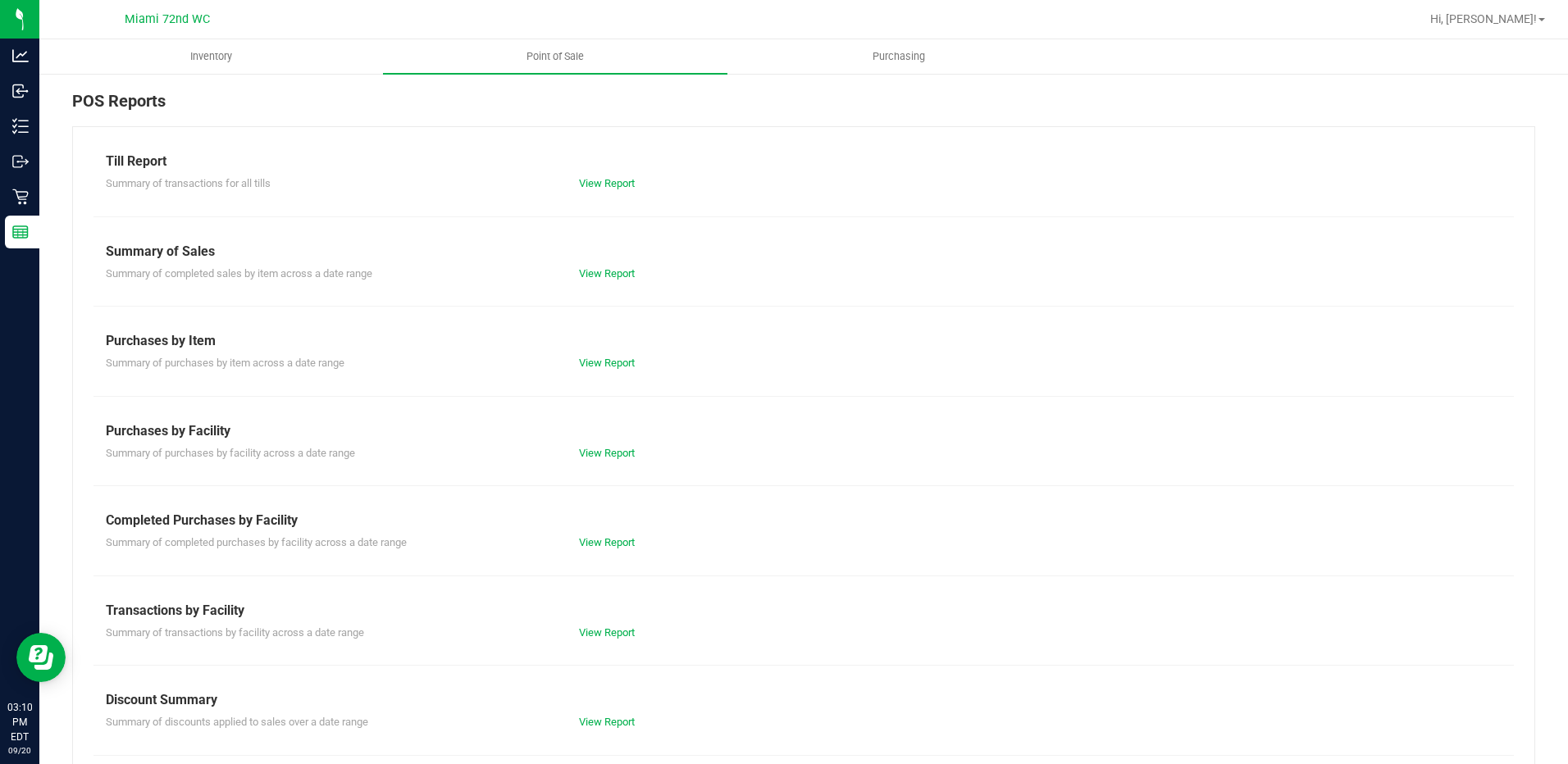
click at [275, 525] on div "Completed Purchases by Facility" at bounding box center [803, 521] width 1396 height 19
click at [667, 503] on div "Till Report Summary of transactions for all tills View Report Summary of Sales …" at bounding box center [803, 485] width 1462 height 719
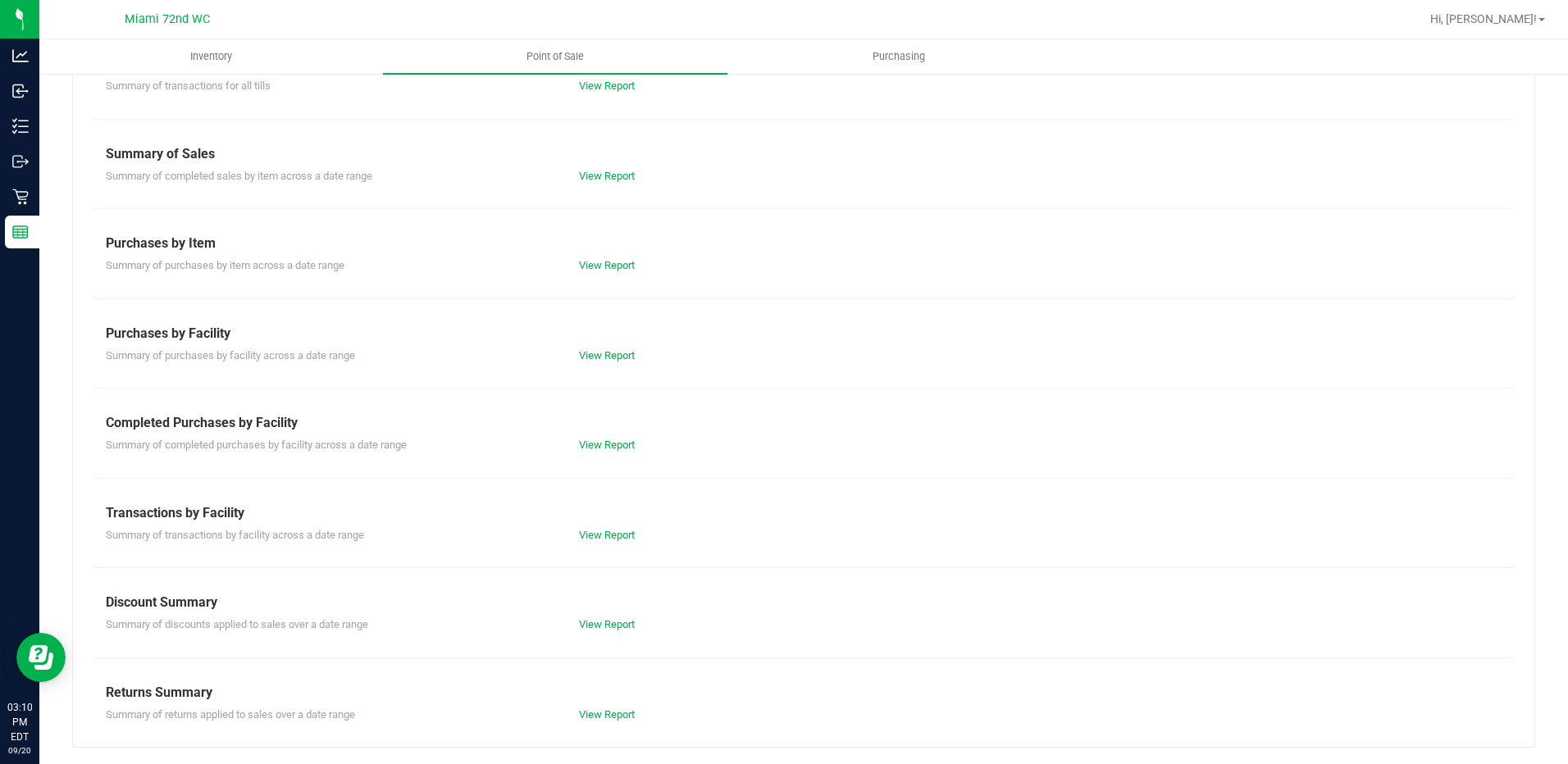
click at [833, 450] on div "Summary of completed purchases by facility across a date range View Report" at bounding box center [803, 443] width 1420 height 20
click at [1013, 461] on div "Till Report Summary of transactions for all tills View Report Summary of Sales …" at bounding box center [803, 388] width 1462 height 719
click at [972, 530] on div "Summary of transactions by facility across a date range View Report" at bounding box center [803, 533] width 1420 height 20
click at [605, 445] on link "View Report" at bounding box center [607, 445] width 56 height 13
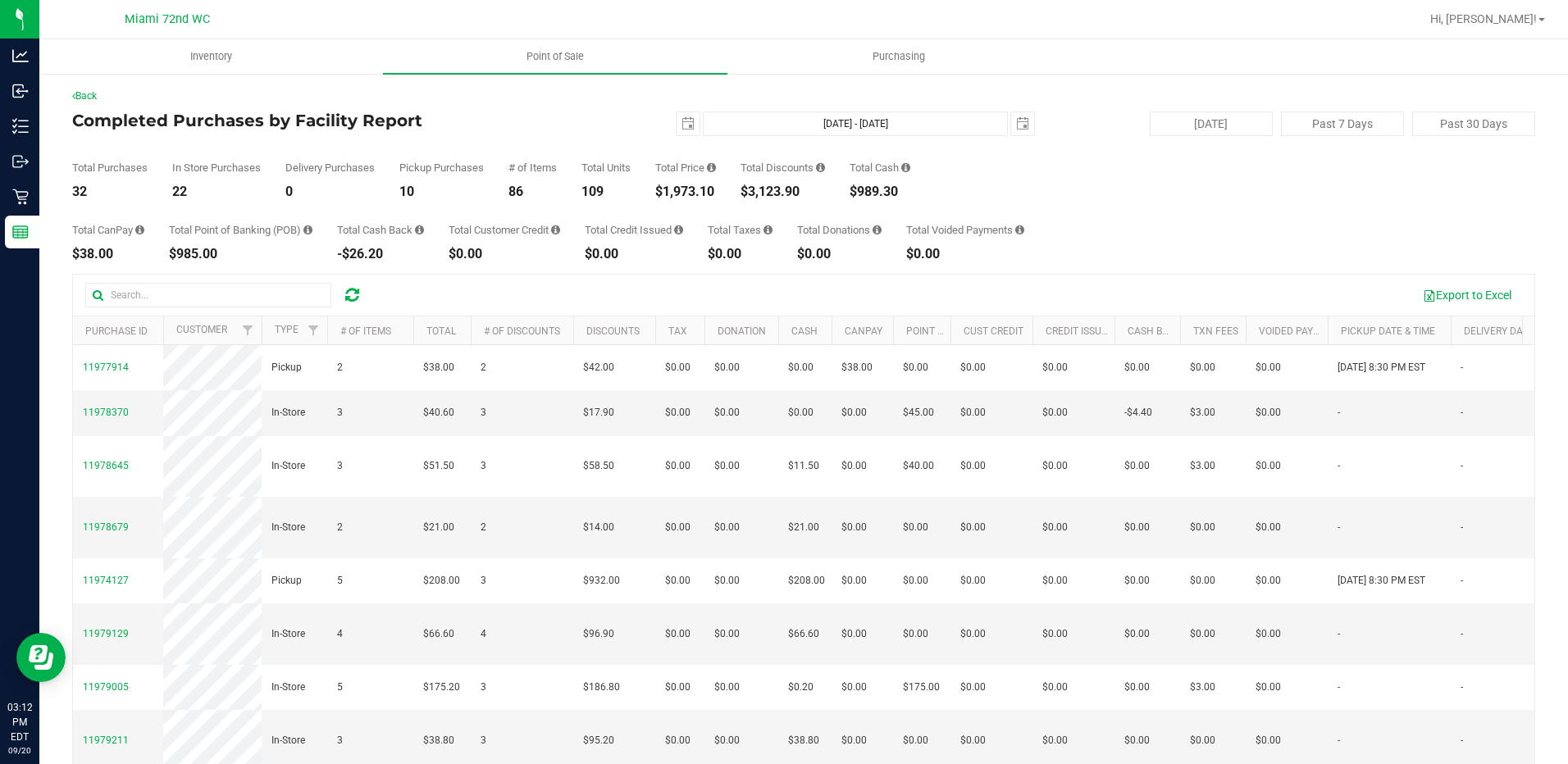
click at [352, 115] on h4 "Completed Purchases by Facility Report" at bounding box center [315, 120] width 487 height 18
copy div "Completed Purchases by Facility Report"
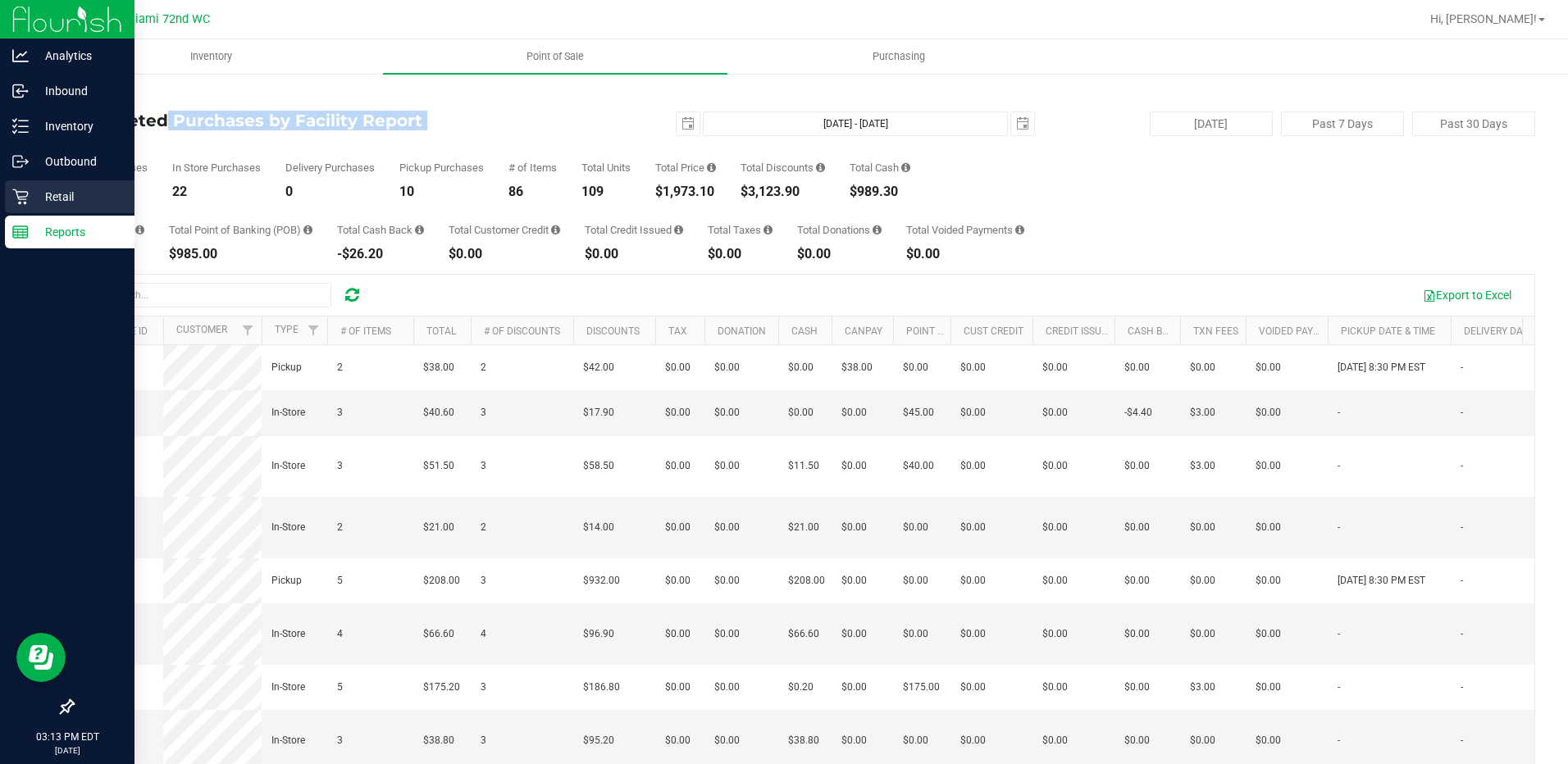
click at [35, 199] on p "Retail" at bounding box center [78, 196] width 98 height 19
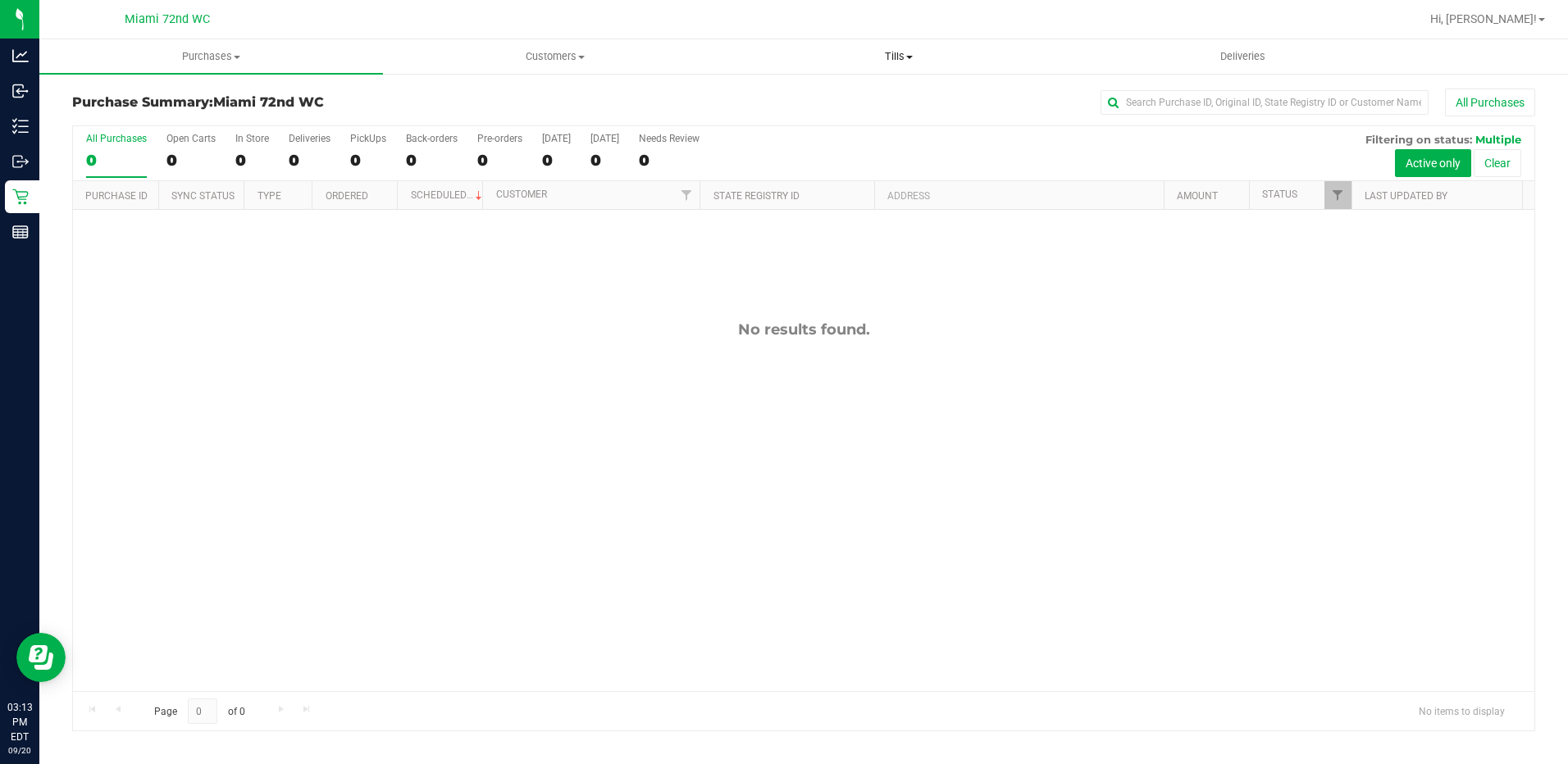
click at [885, 58] on span "Tills" at bounding box center [899, 56] width 342 height 14
click at [886, 51] on span "Tills" at bounding box center [899, 56] width 344 height 14
click at [893, 57] on span "Tills" at bounding box center [899, 56] width 344 height 14
click at [879, 97] on li "Manage tills" at bounding box center [899, 99] width 344 height 19
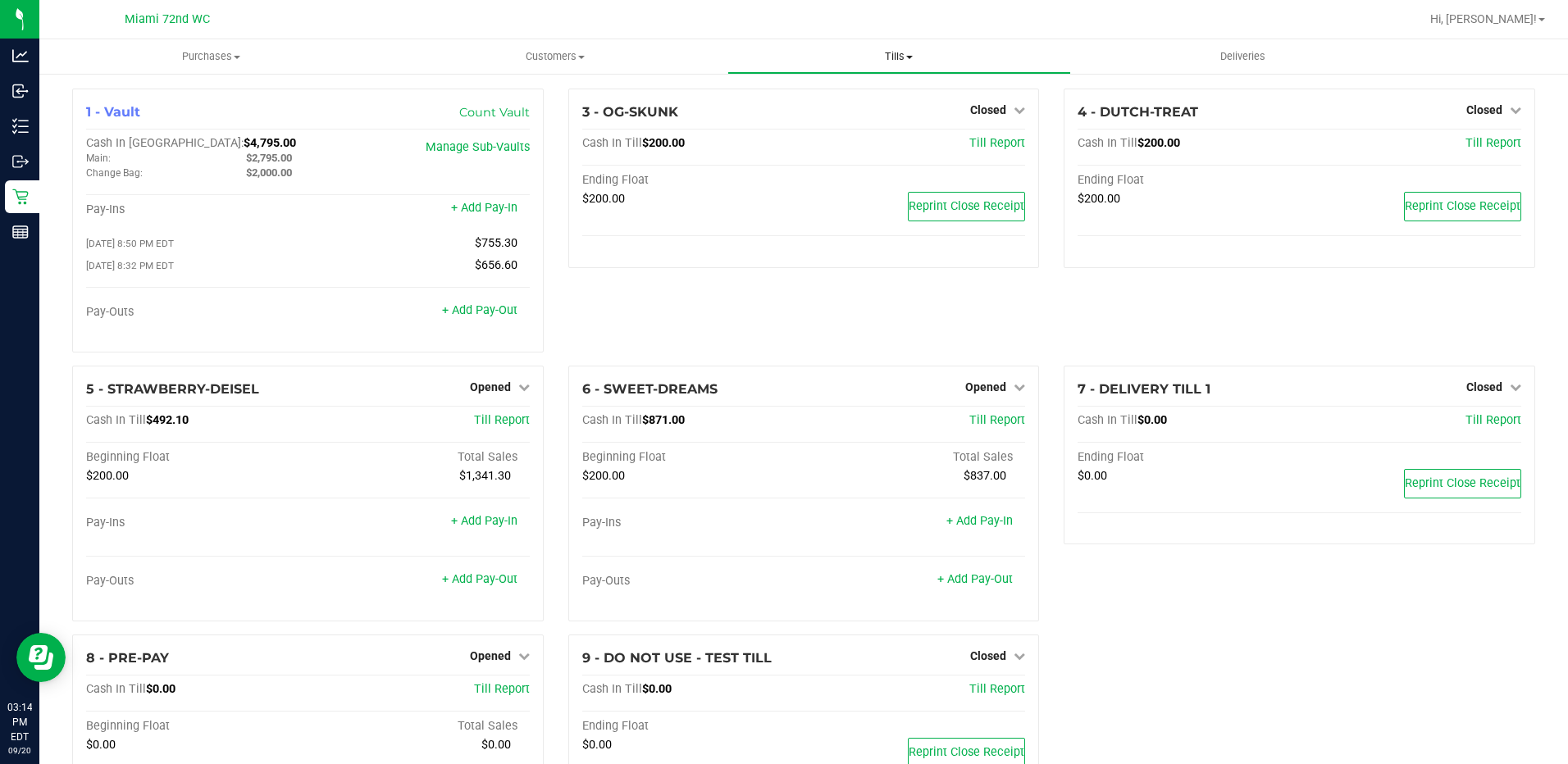
click at [896, 47] on uib-tab-heading "Tills Manage tills Reconcile e-payments" at bounding box center [899, 57] width 342 height 33
click at [867, 118] on span "Reconcile e-payments" at bounding box center [808, 118] width 163 height 14
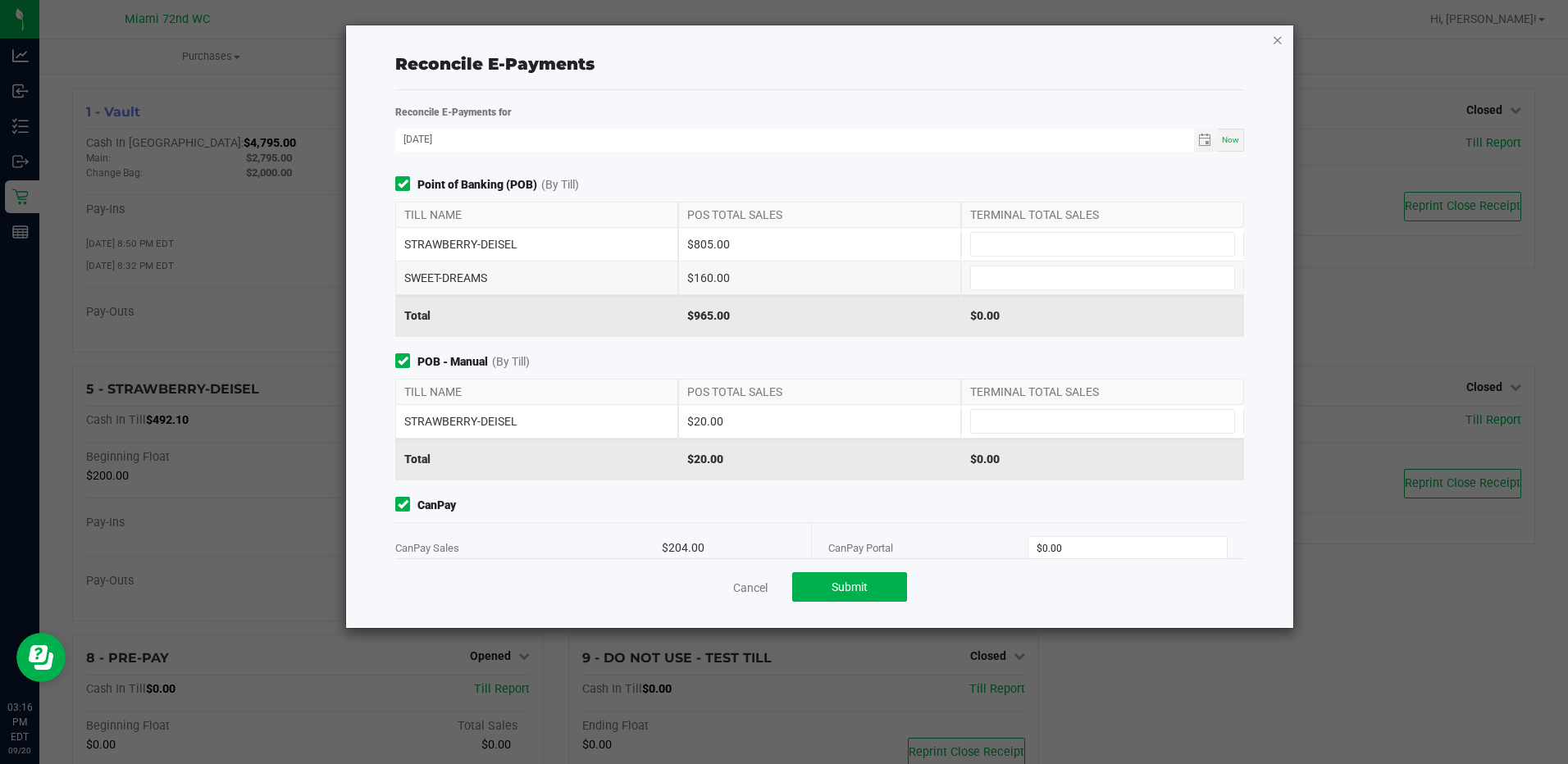
click at [1277, 36] on icon "button" at bounding box center [1277, 39] width 12 height 19
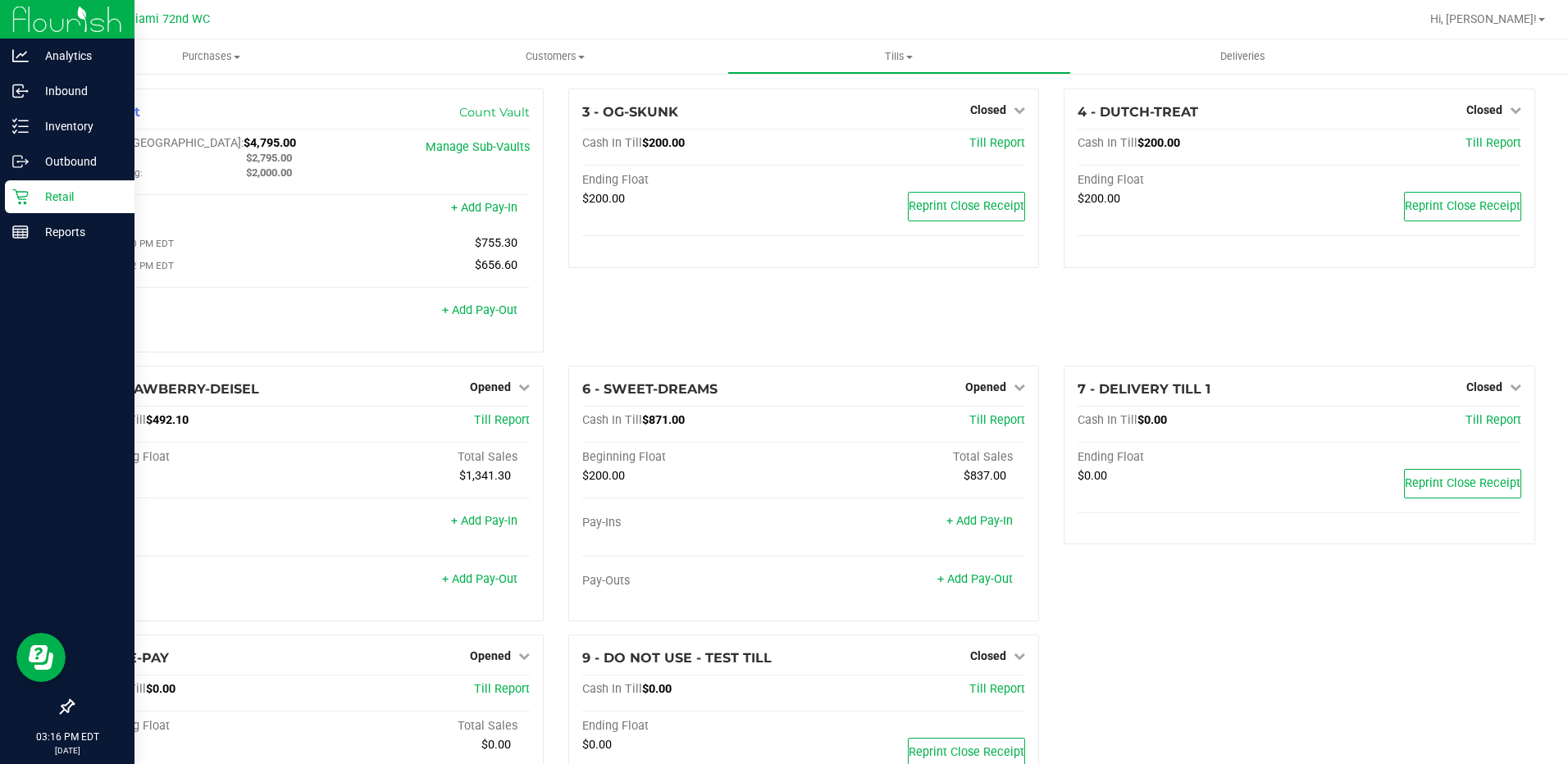
click at [54, 199] on p "Retail" at bounding box center [78, 196] width 98 height 19
